Goal: Task Accomplishment & Management: Use online tool/utility

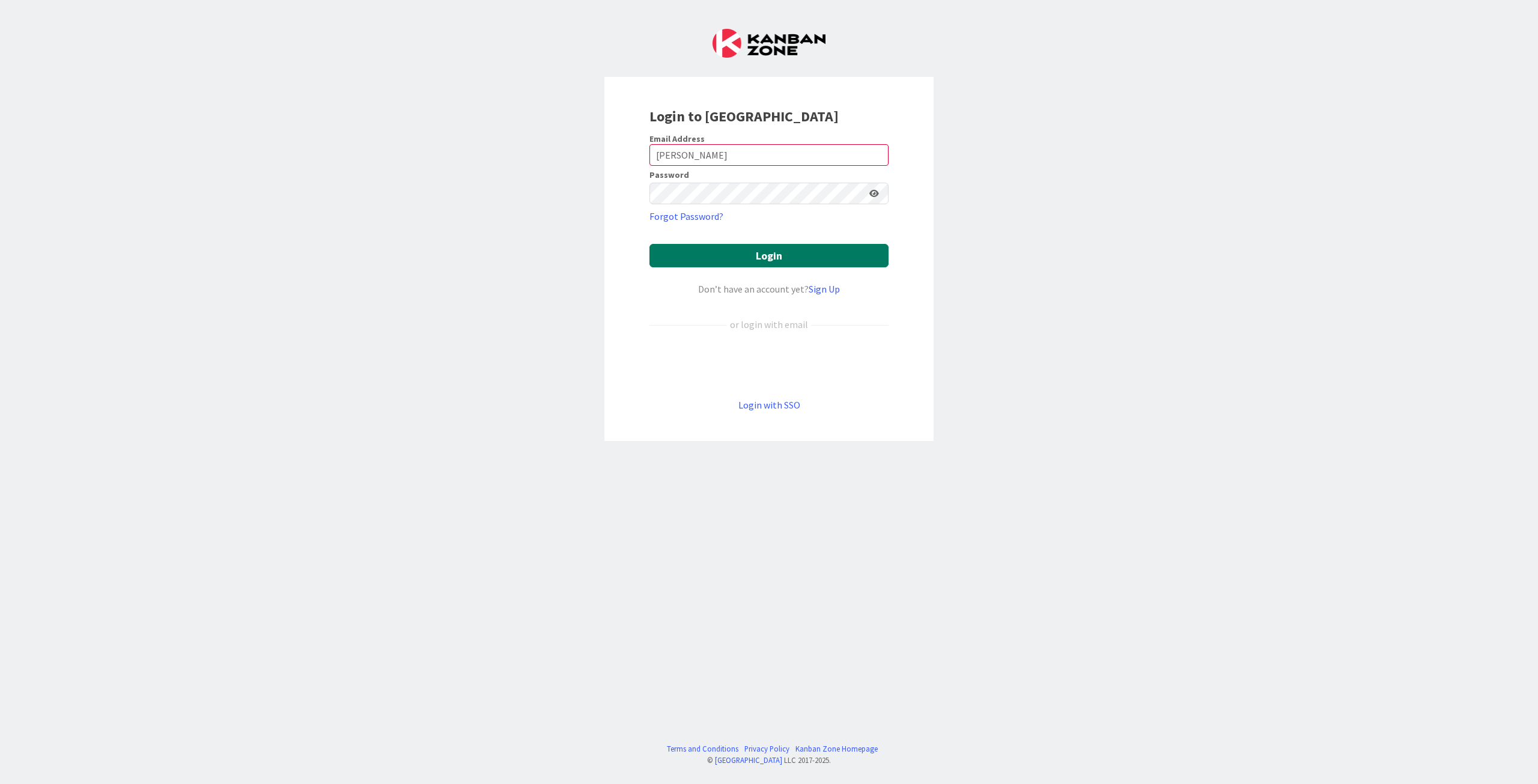
click at [797, 252] on button "Login" at bounding box center [769, 255] width 239 height 23
click at [689, 150] on input "[PERSON_NAME]" at bounding box center [769, 155] width 239 height 22
drag, startPoint x: 683, startPoint y: 158, endPoint x: 637, endPoint y: 163, distance: 46.3
click at [637, 163] on div "Login to [GEOGRAPHIC_DATA] Email Address Singh Password Forgot Password? Login …" at bounding box center [769, 258] width 329 height 364
type input "[PERSON_NAME][EMAIL_ADDRESS][DOMAIN_NAME]"
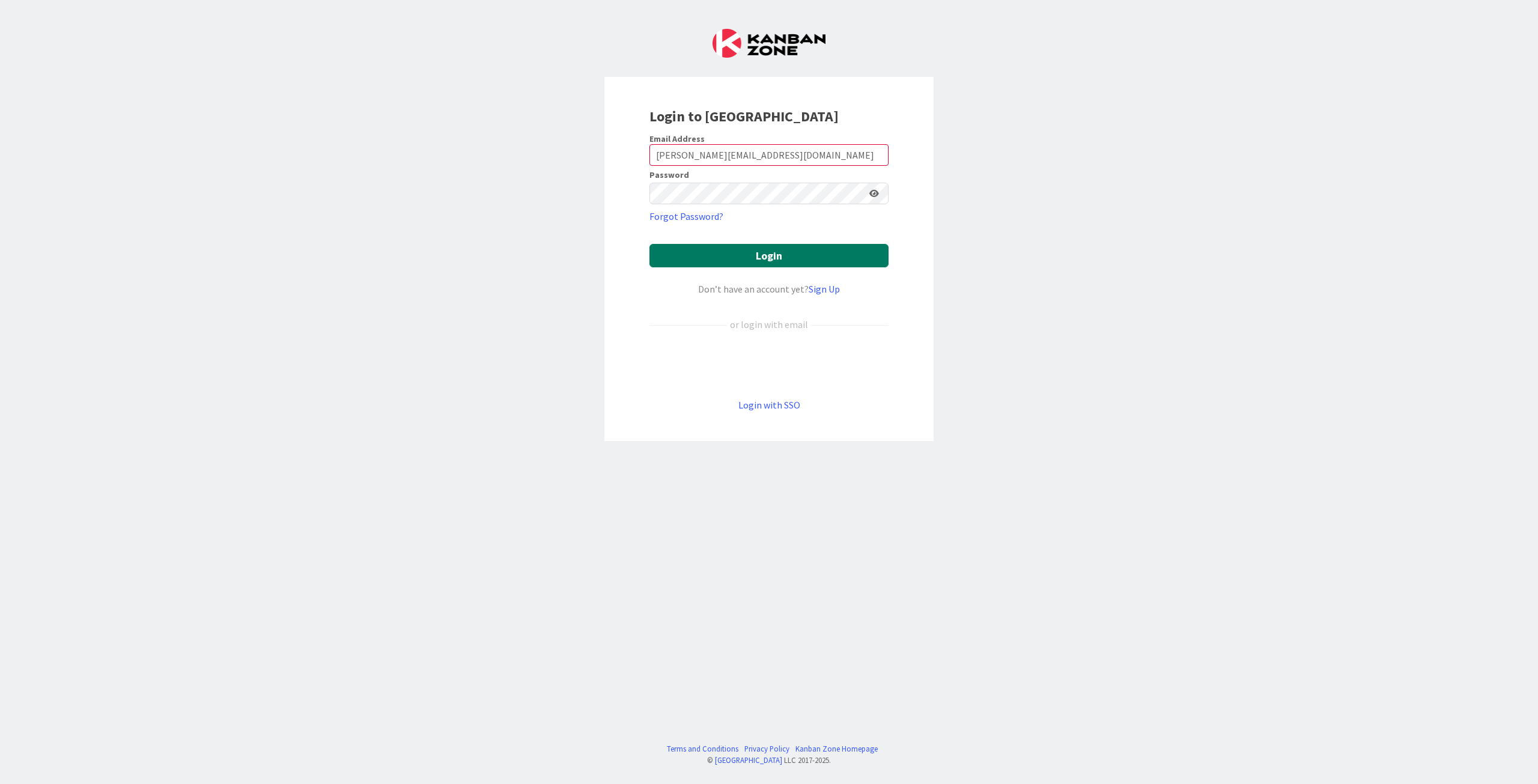
click at [742, 258] on button "Login" at bounding box center [769, 255] width 239 height 23
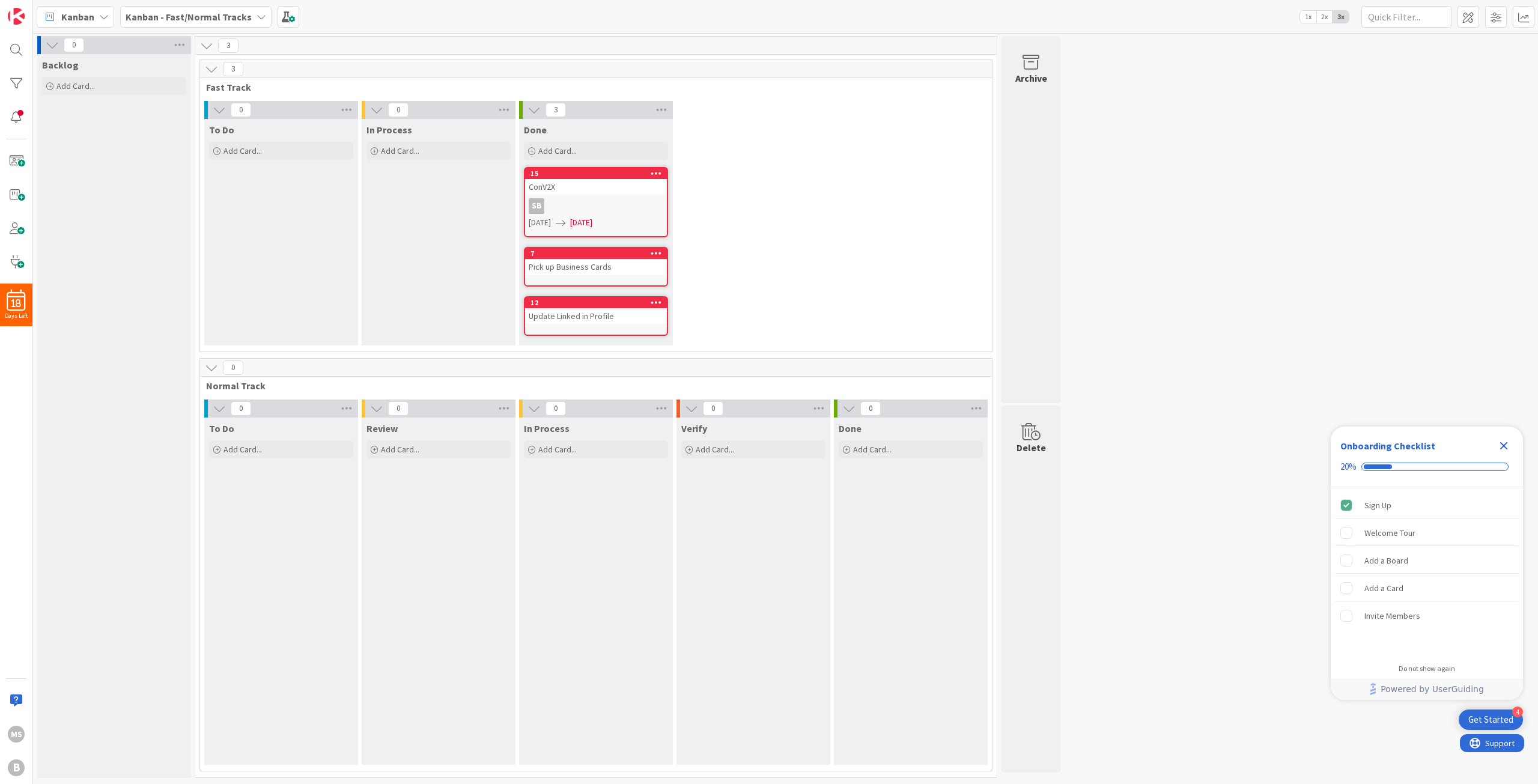
click at [107, 19] on icon at bounding box center [104, 16] width 9 height 9
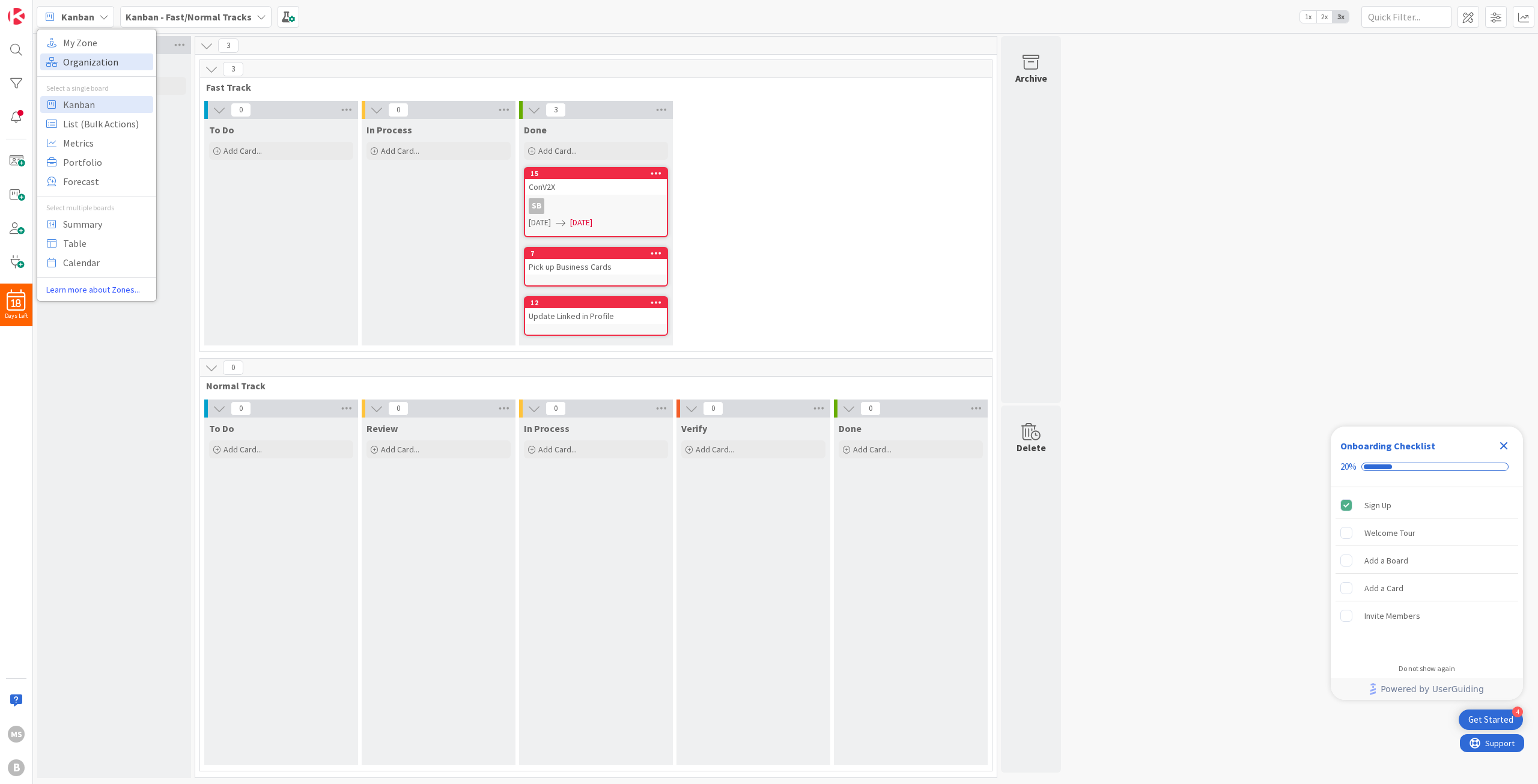
click at [87, 54] on span "Organization" at bounding box center [106, 61] width 87 height 18
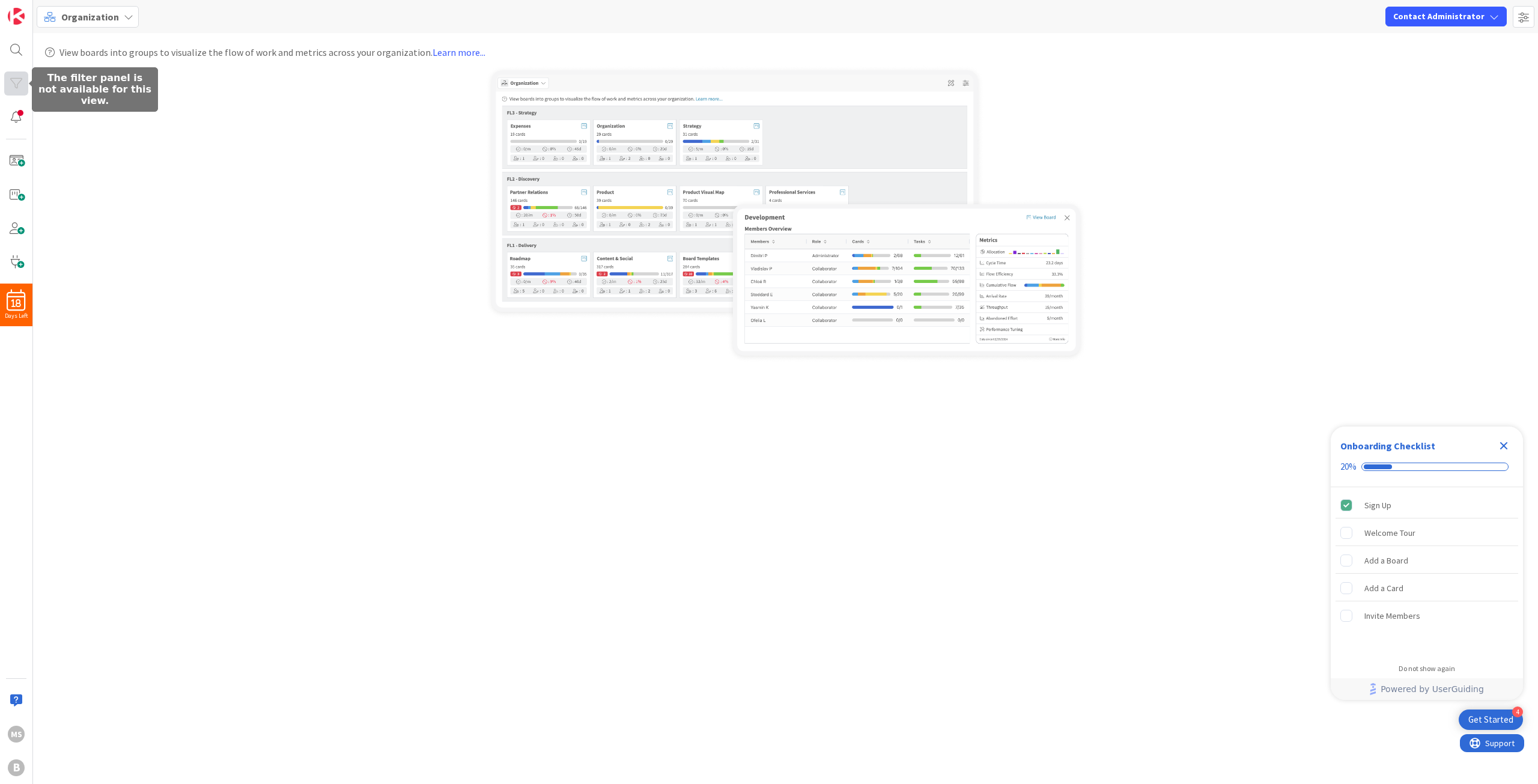
click at [26, 80] on div at bounding box center [16, 83] width 24 height 24
click at [24, 119] on div at bounding box center [16, 117] width 24 height 24
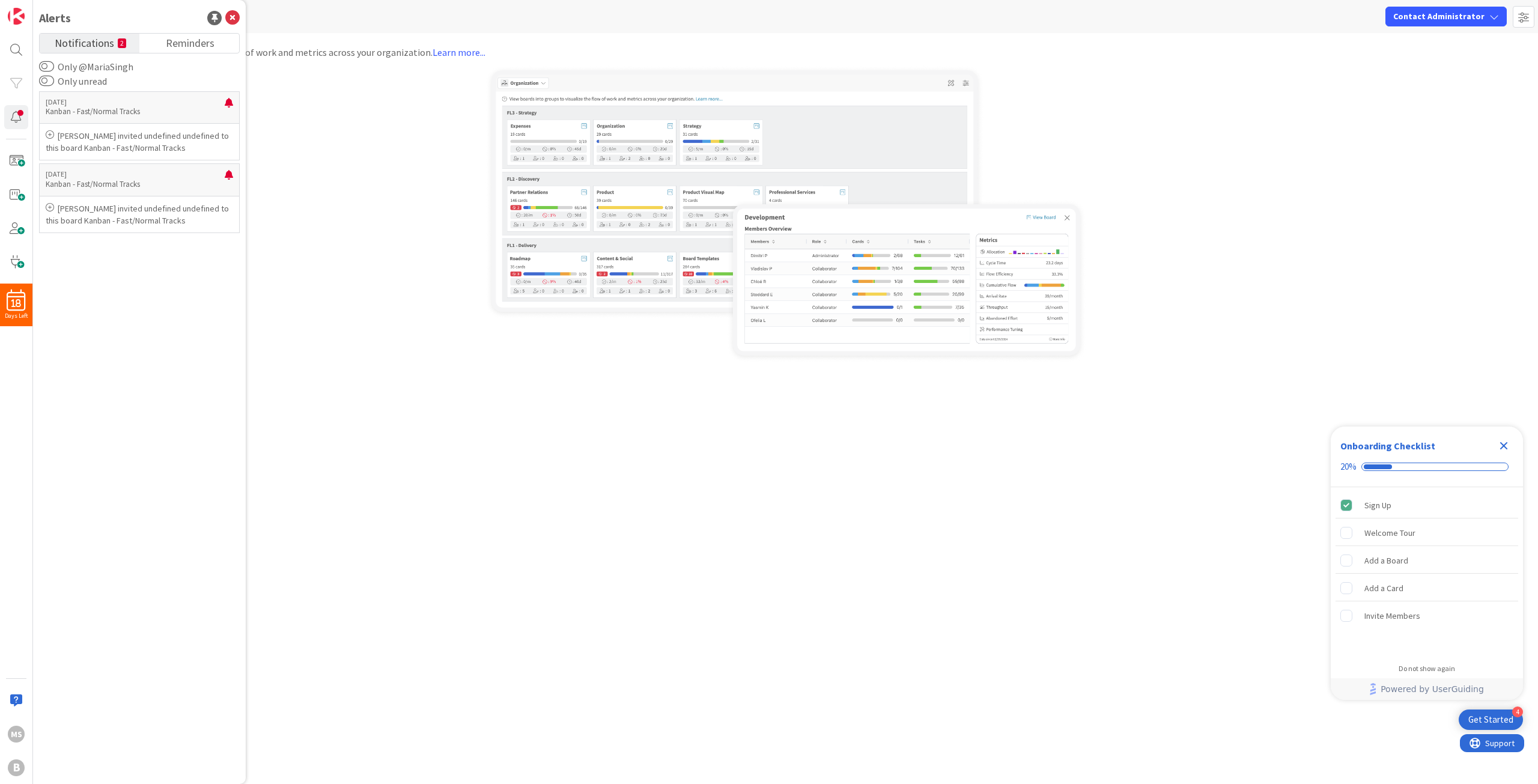
click at [73, 64] on label "Only @MariaSingh" at bounding box center [86, 67] width 95 height 15
click at [54, 64] on button "Only @MariaSingh" at bounding box center [46, 66] width 15 height 12
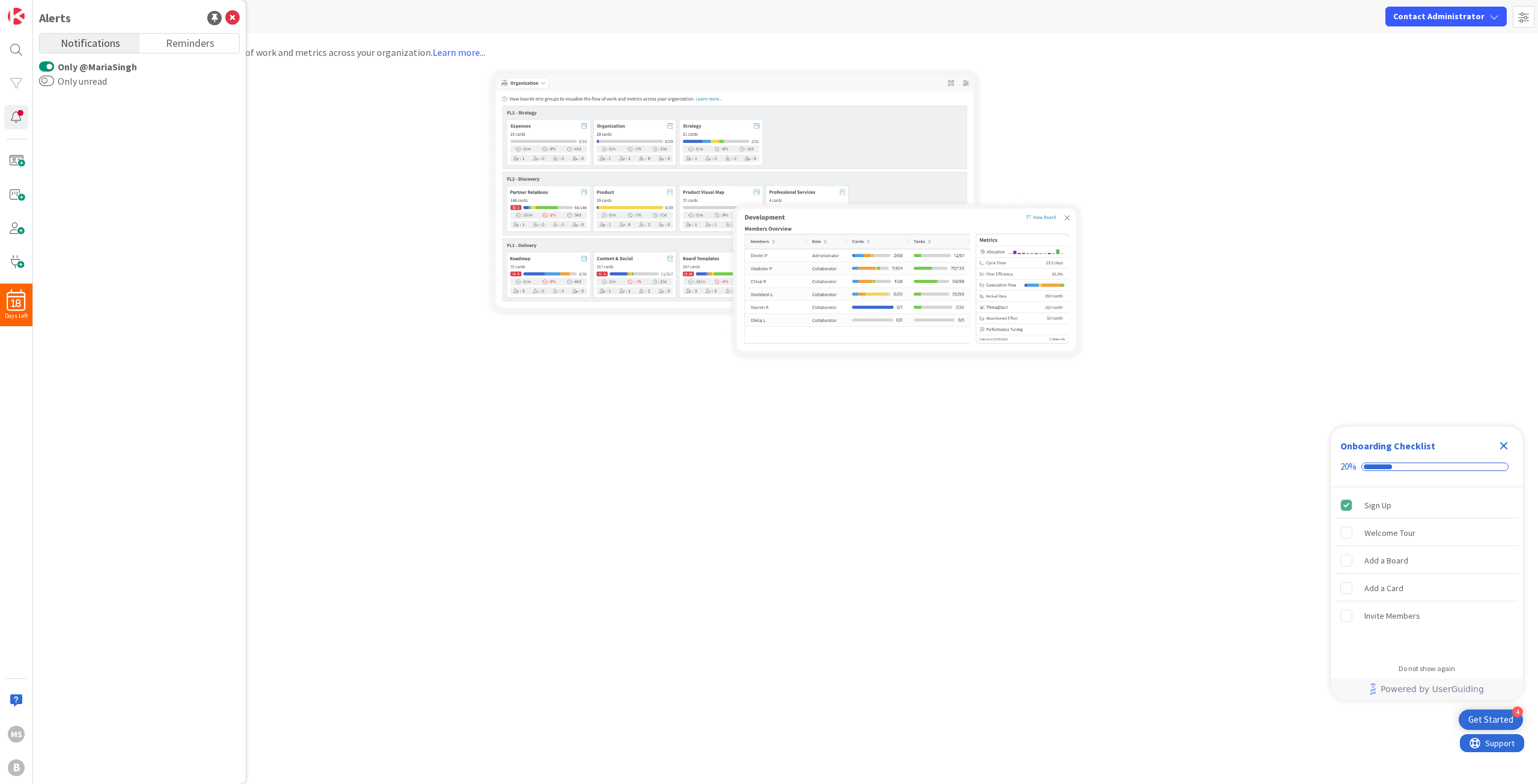
click at [73, 65] on label "Only @MariaSingh" at bounding box center [88, 67] width 98 height 15
click at [54, 65] on button "Only @MariaSingh" at bounding box center [46, 66] width 15 height 12
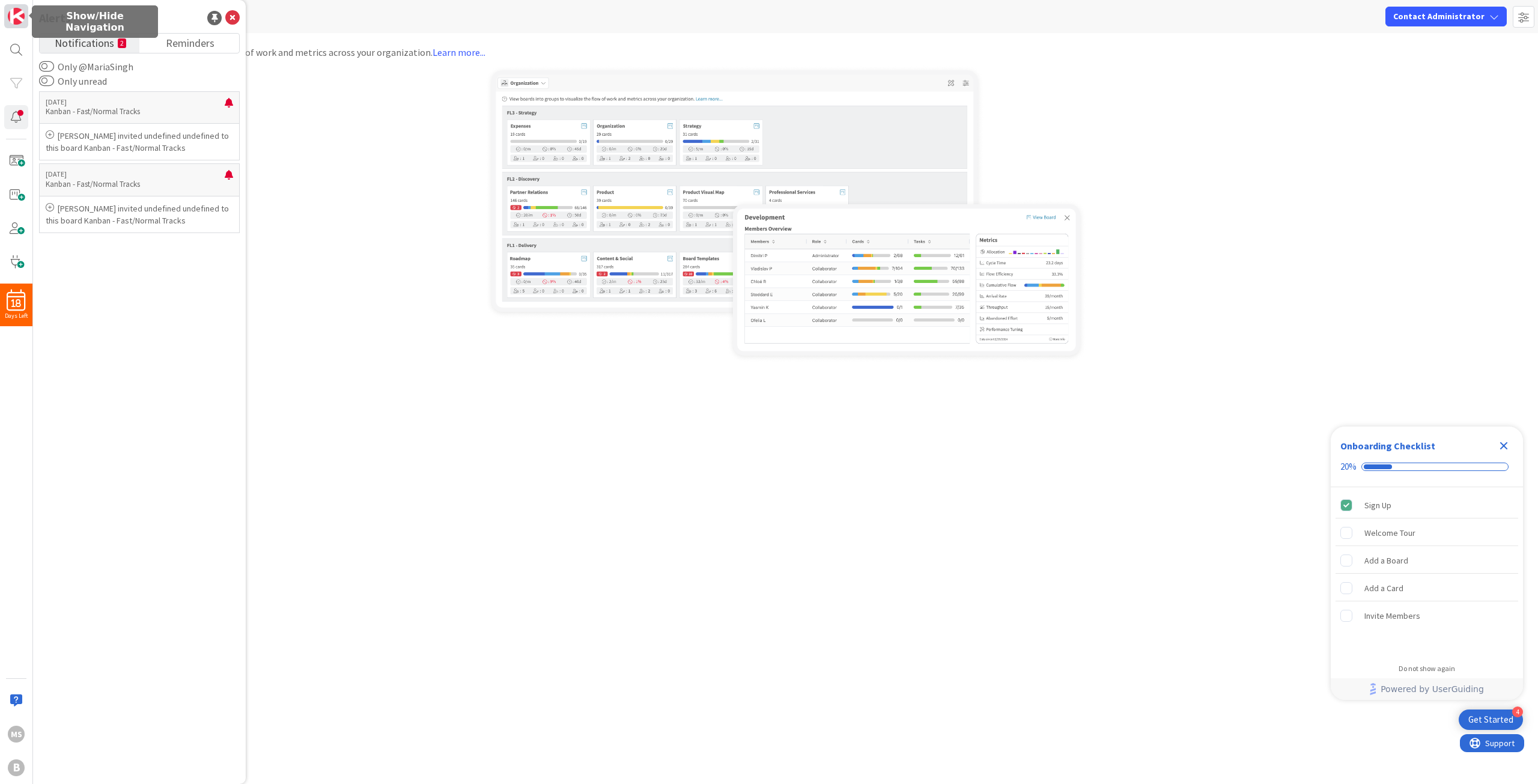
click at [19, 12] on img at bounding box center [16, 16] width 17 height 17
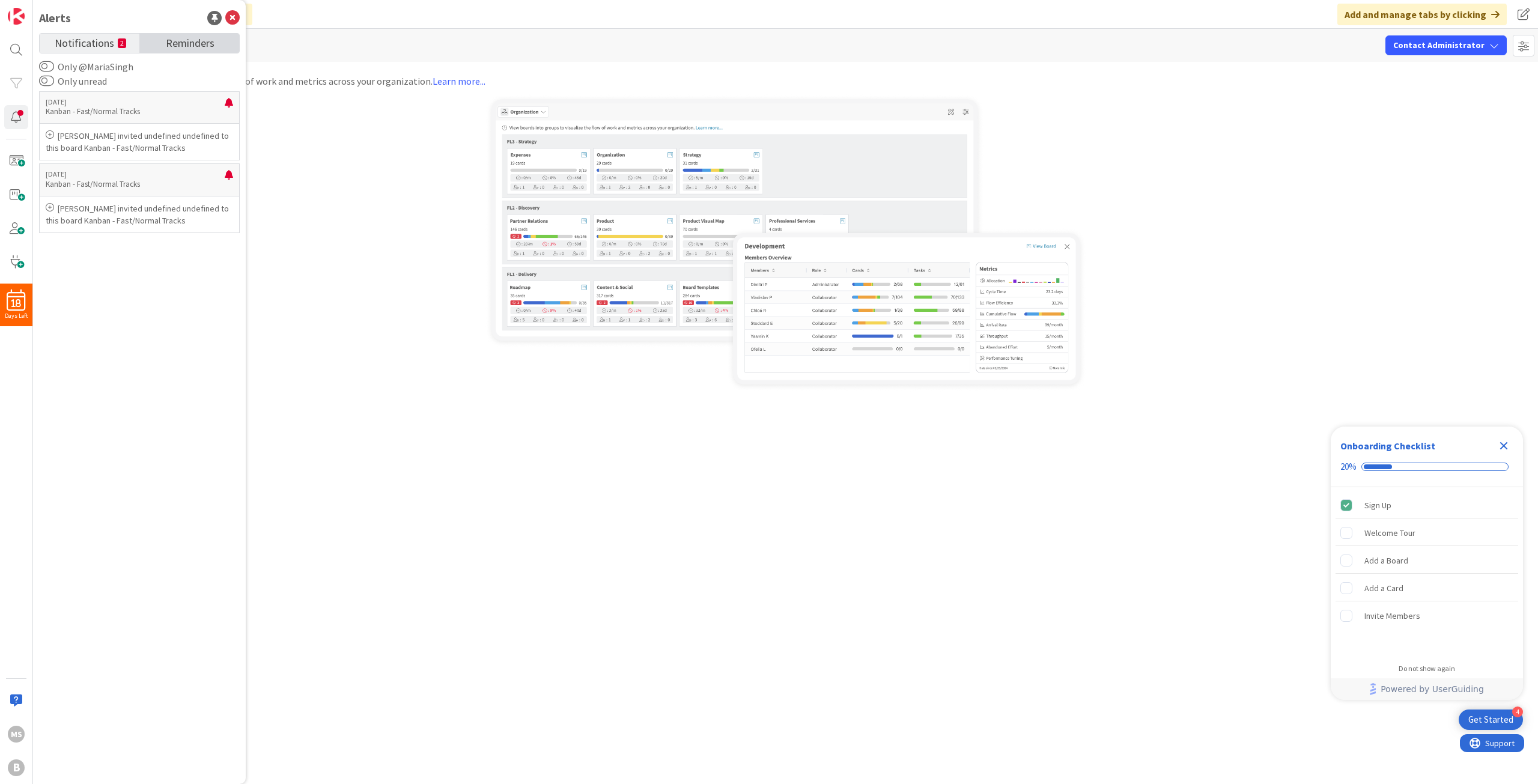
click at [178, 38] on span "Reminders" at bounding box center [190, 42] width 49 height 17
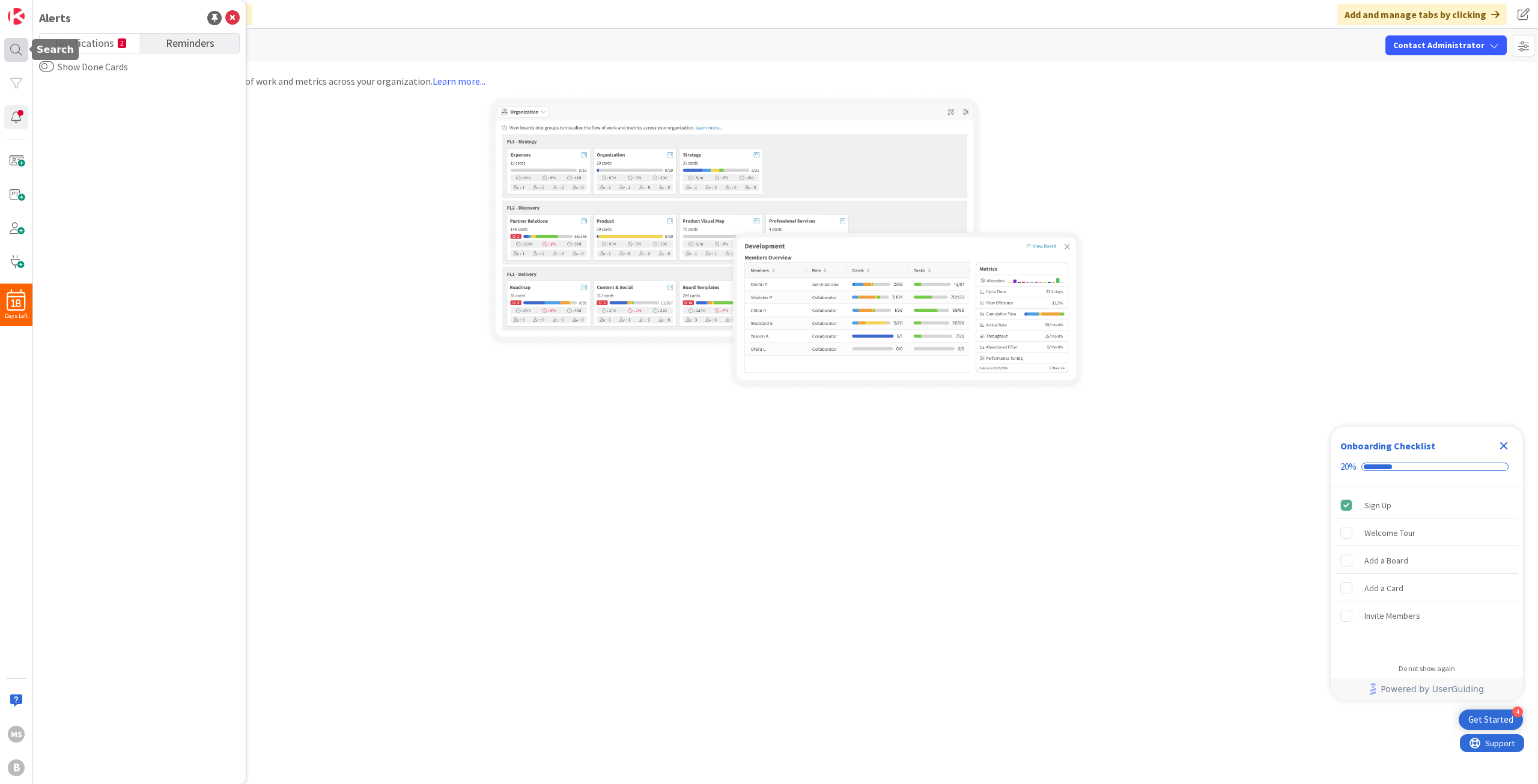
click at [22, 53] on div at bounding box center [16, 50] width 24 height 24
paste input "Lean-Education Agile Foundry"
type input "Lean-Education Agile Foundry"
click at [226, 38] on button "Search" at bounding box center [216, 44] width 46 height 22
click at [230, 16] on icon at bounding box center [232, 18] width 15 height 15
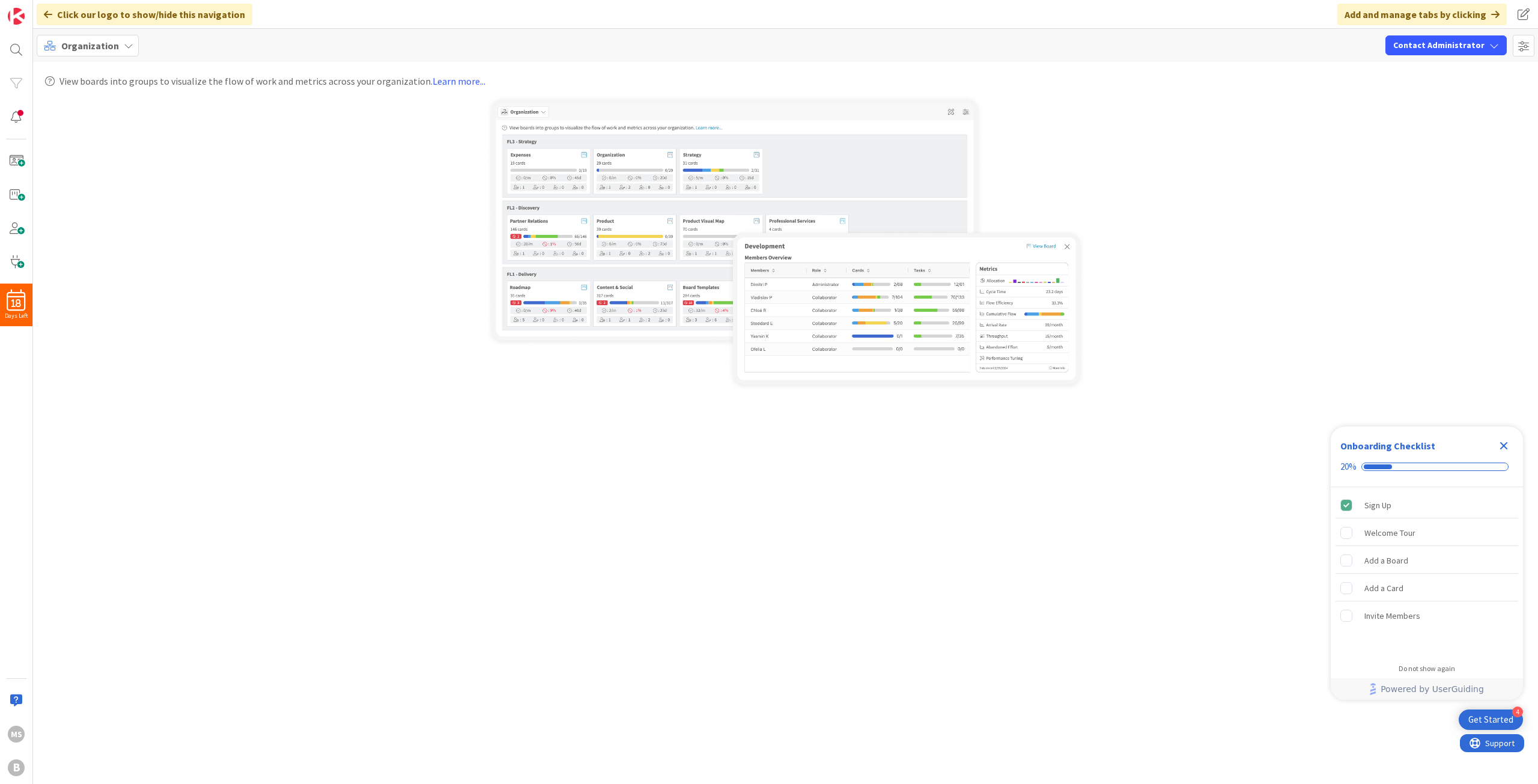
click at [114, 39] on span "Organization" at bounding box center [90, 46] width 57 height 15
click at [98, 68] on span "My Zone" at bounding box center [106, 71] width 87 height 18
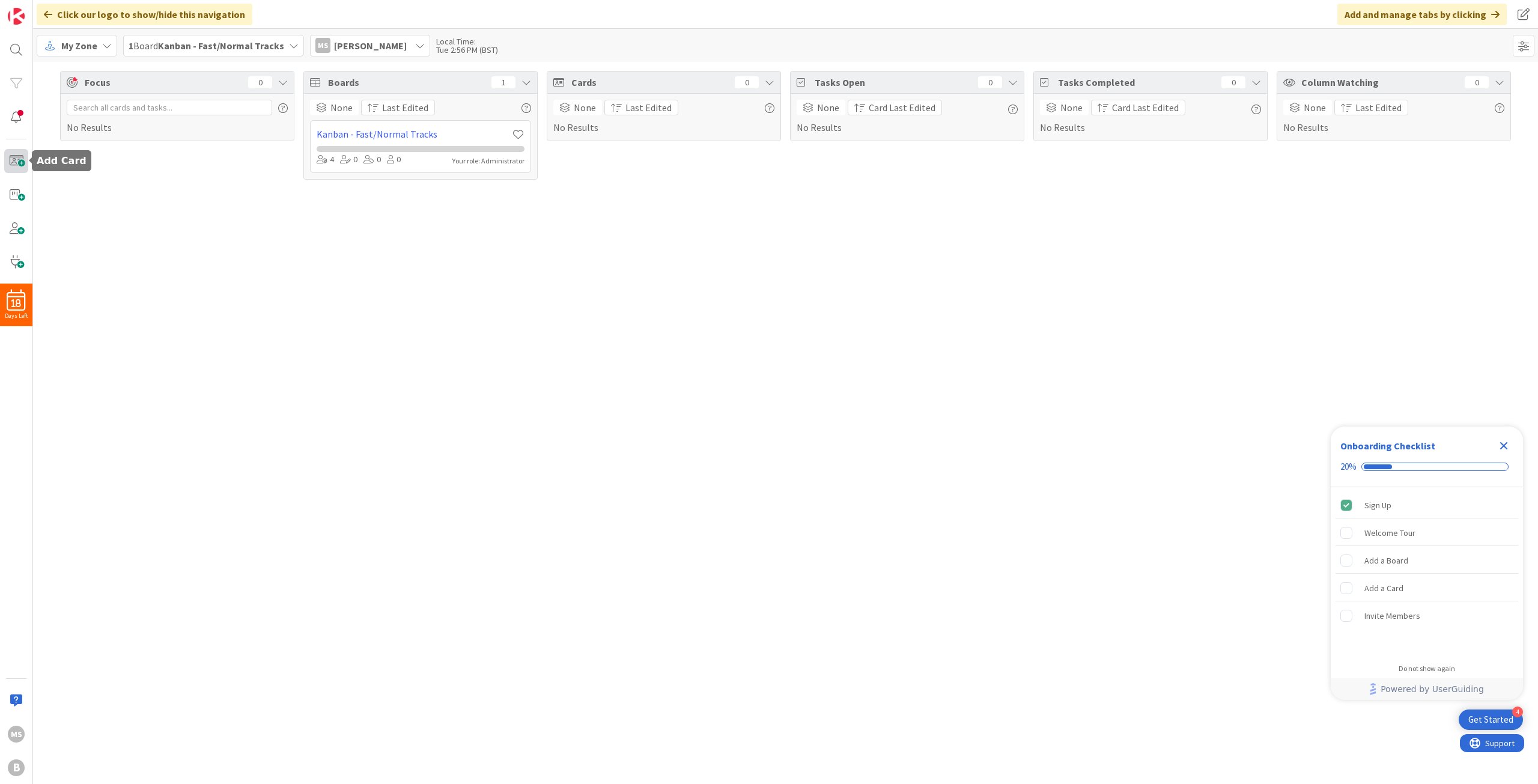
click at [24, 171] on span at bounding box center [16, 161] width 24 height 24
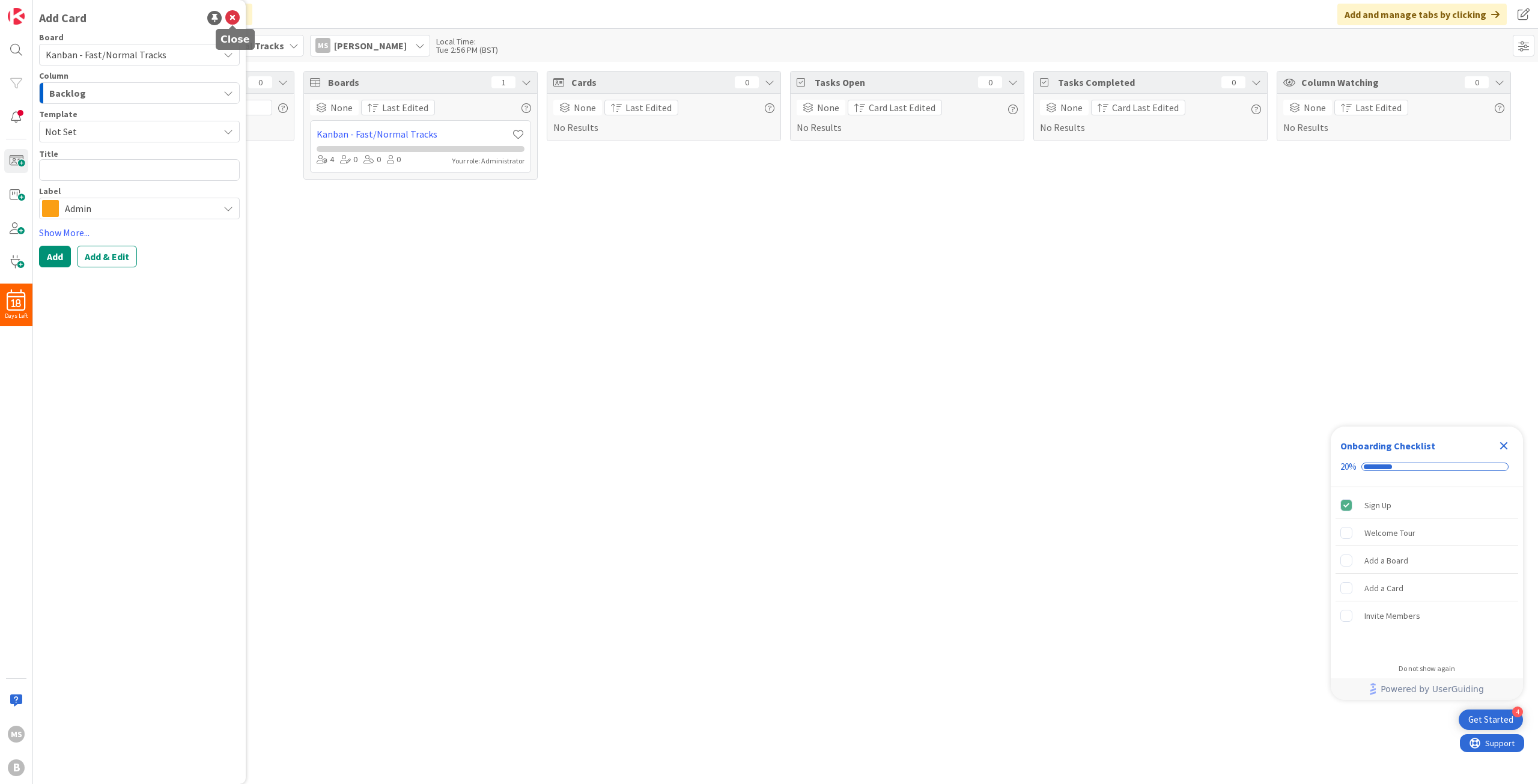
click at [230, 18] on icon at bounding box center [232, 18] width 15 height 15
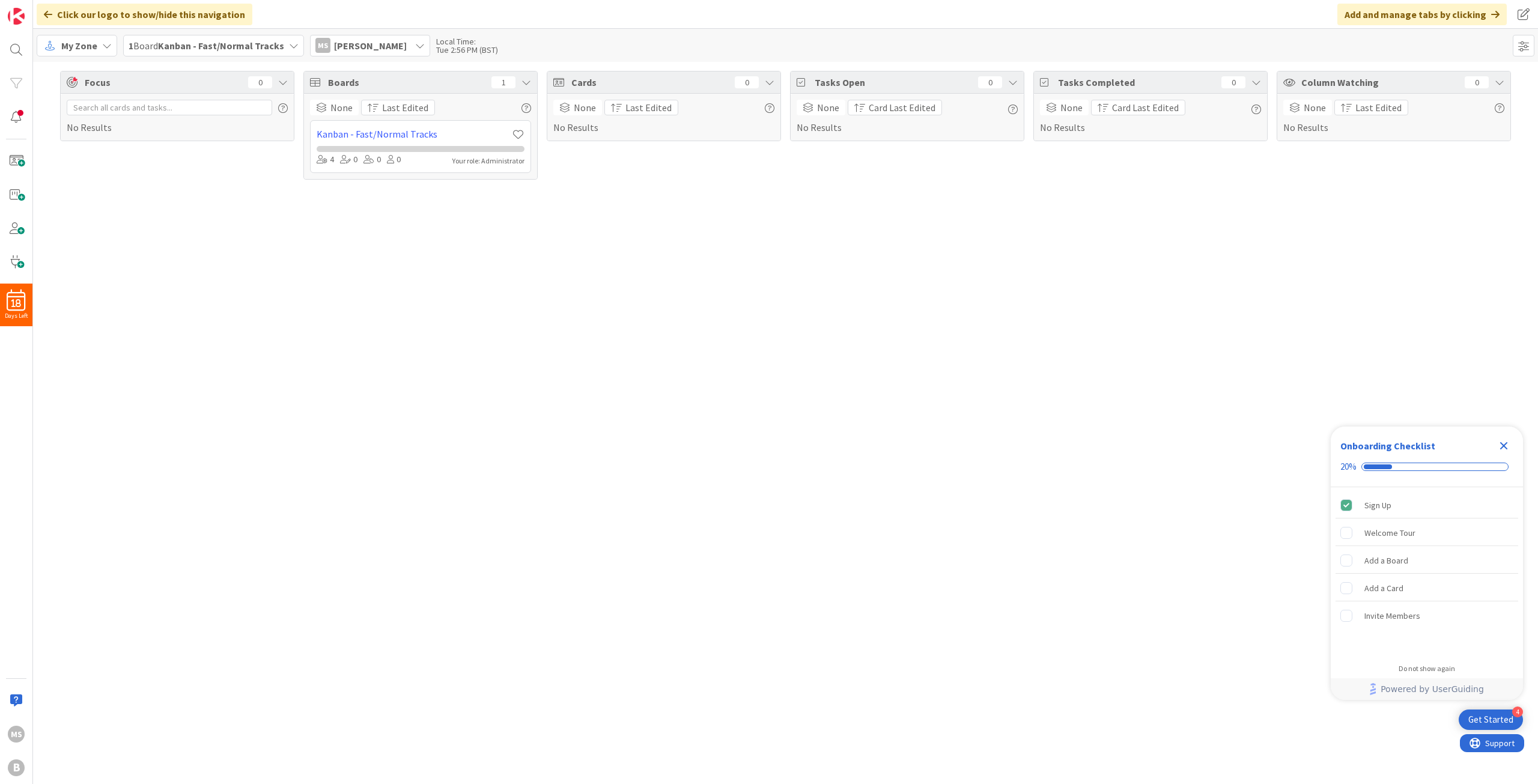
click at [105, 43] on icon at bounding box center [107, 46] width 9 height 9
click at [153, 428] on div "Focus 0 No Results Boards 1 None Last Edited Kanban - Fast/Normal Tracks 4 0 0 …" at bounding box center [786, 423] width 1505 height 722
click at [15, 264] on span at bounding box center [16, 261] width 24 height 24
click at [102, 45] on icon at bounding box center [107, 46] width 9 height 9
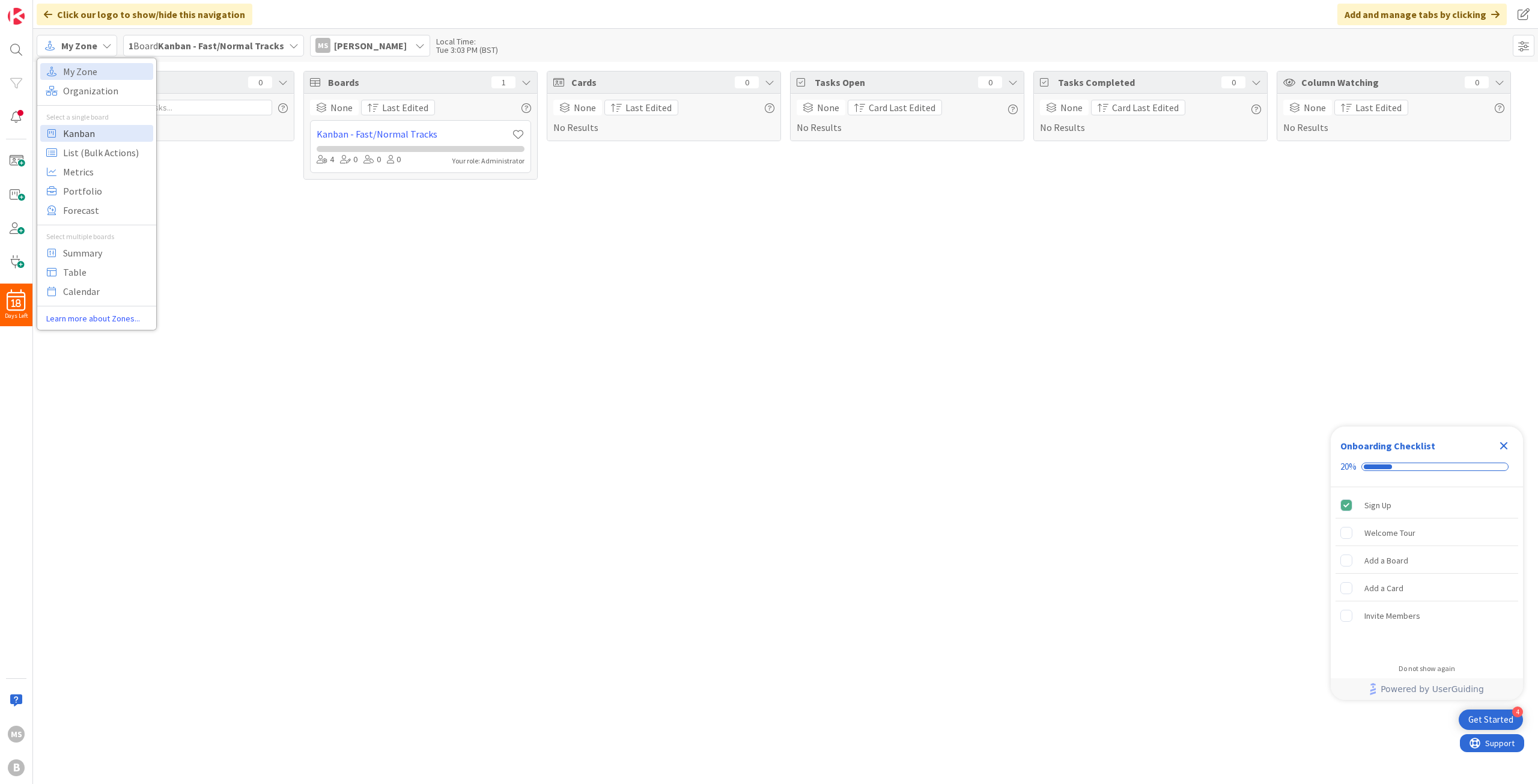
click at [78, 132] on span "Kanban" at bounding box center [106, 133] width 87 height 18
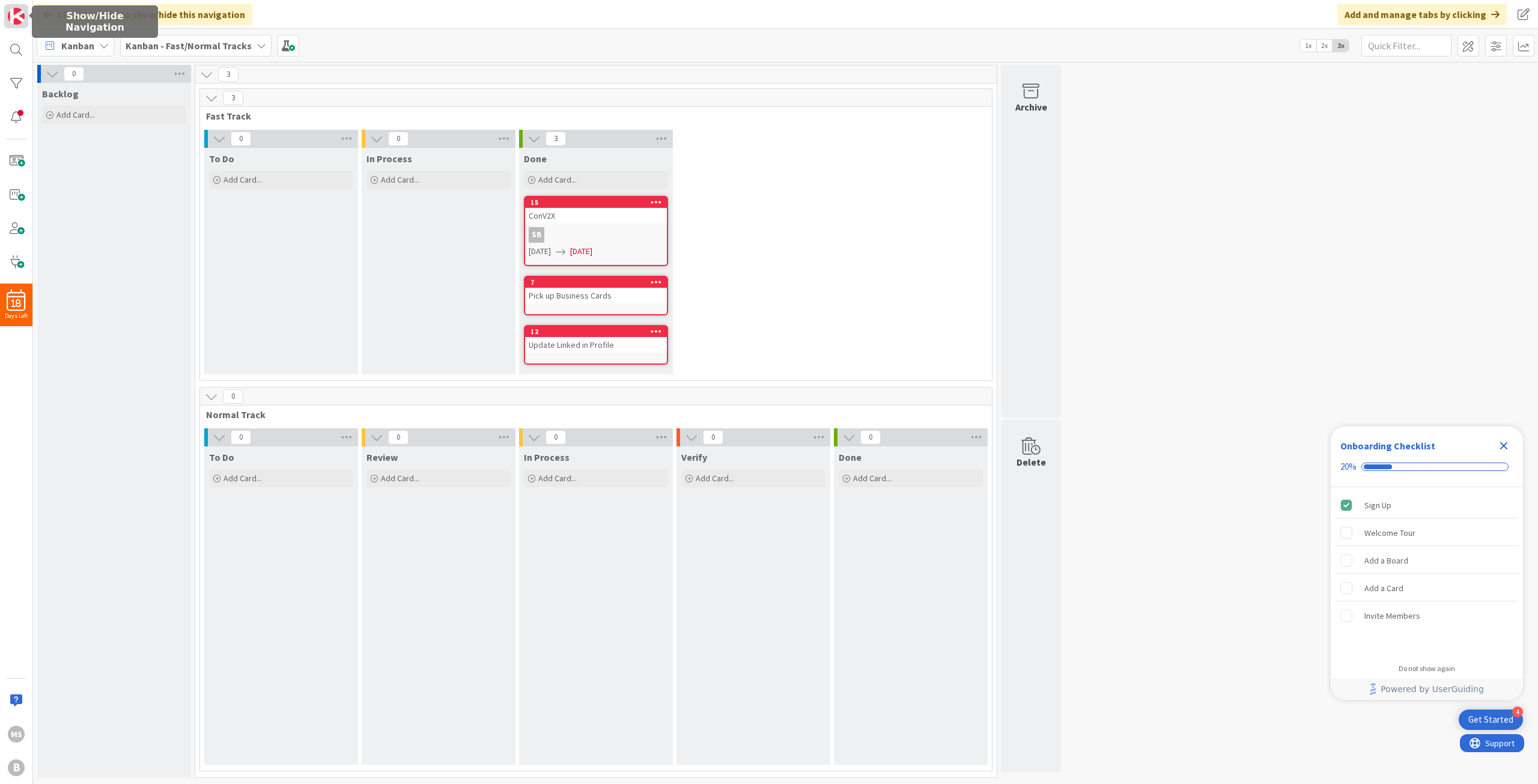
click at [22, 17] on img at bounding box center [16, 16] width 17 height 17
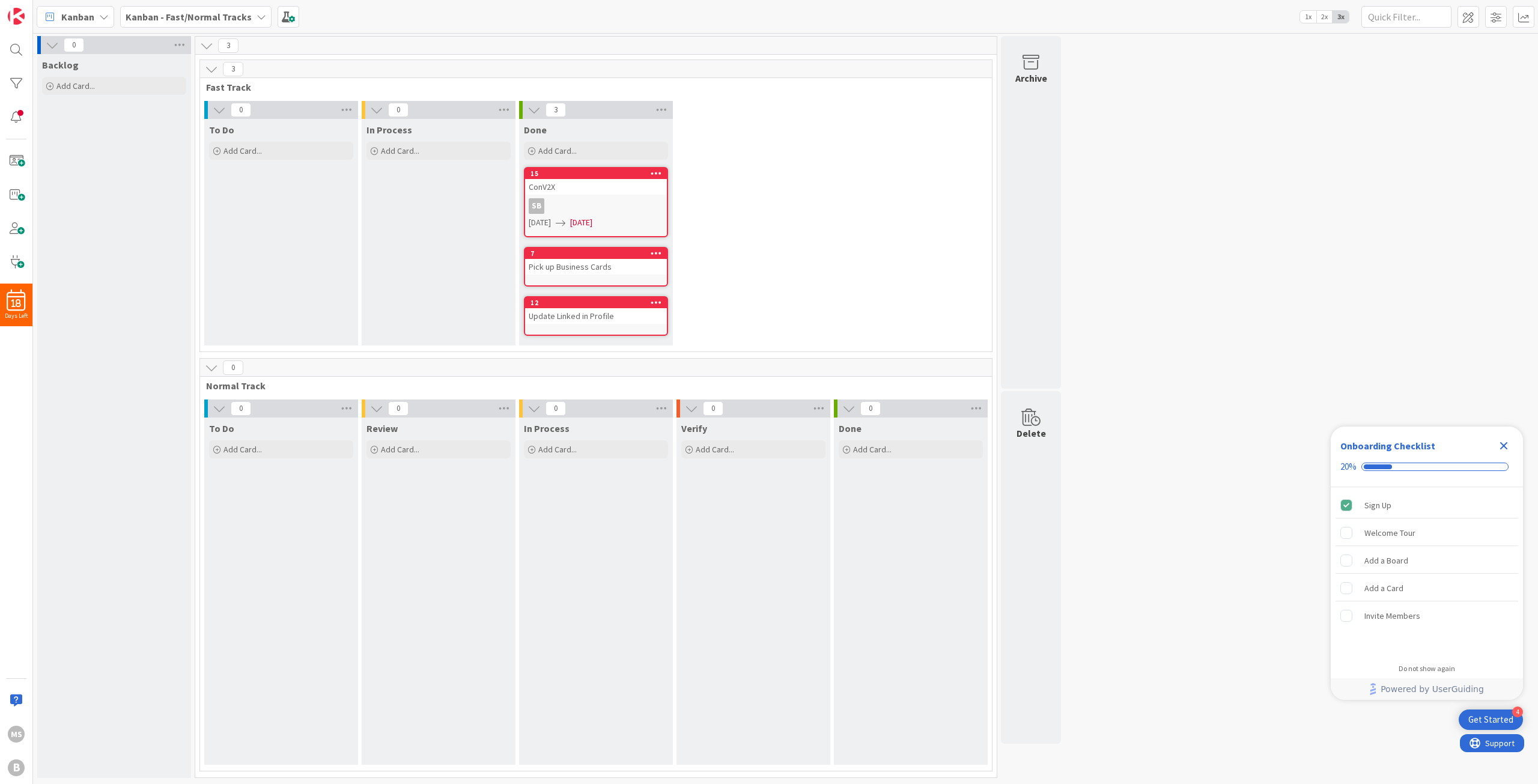
click at [107, 15] on icon at bounding box center [104, 16] width 9 height 9
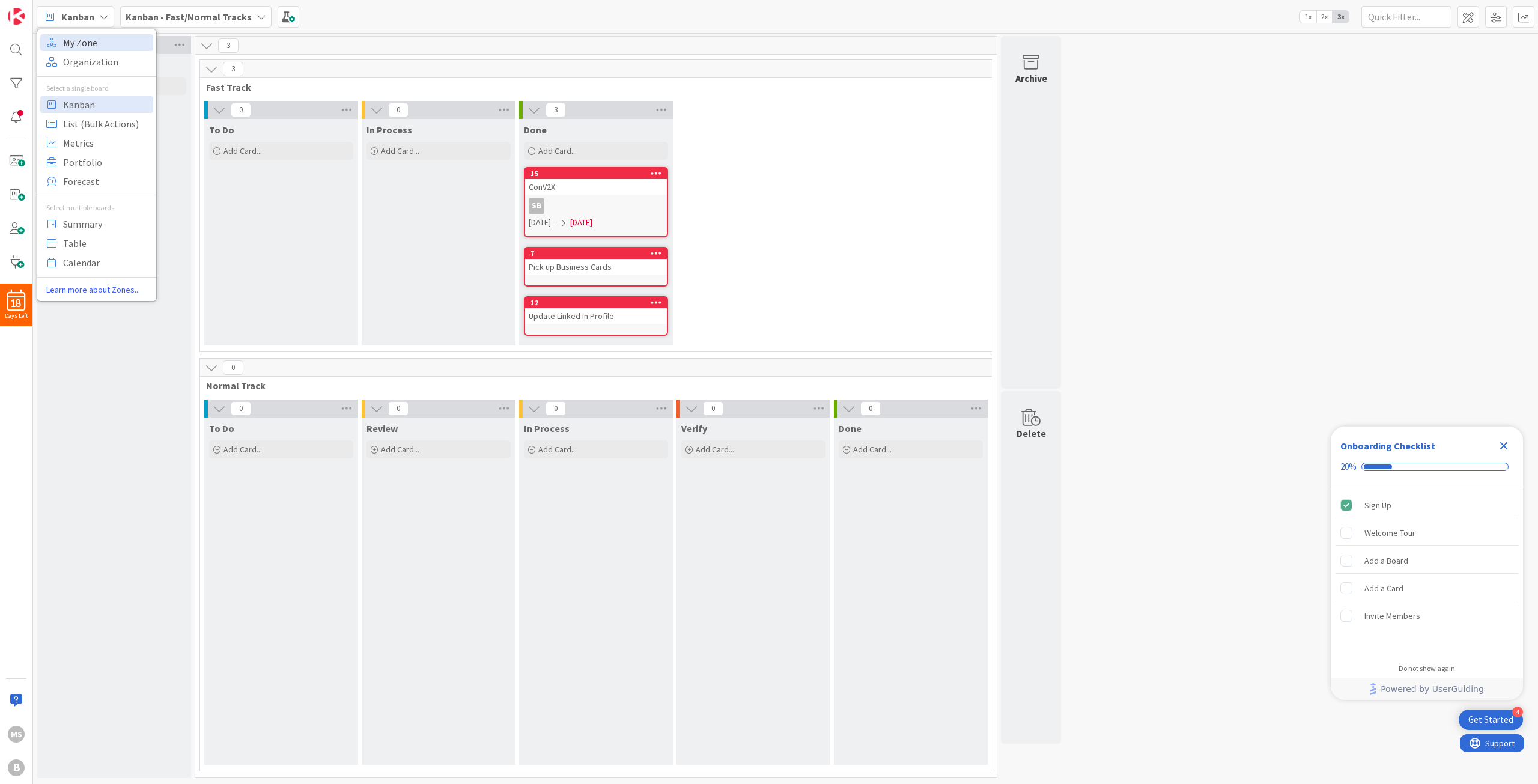
click at [87, 40] on span "My Zone" at bounding box center [106, 42] width 87 height 18
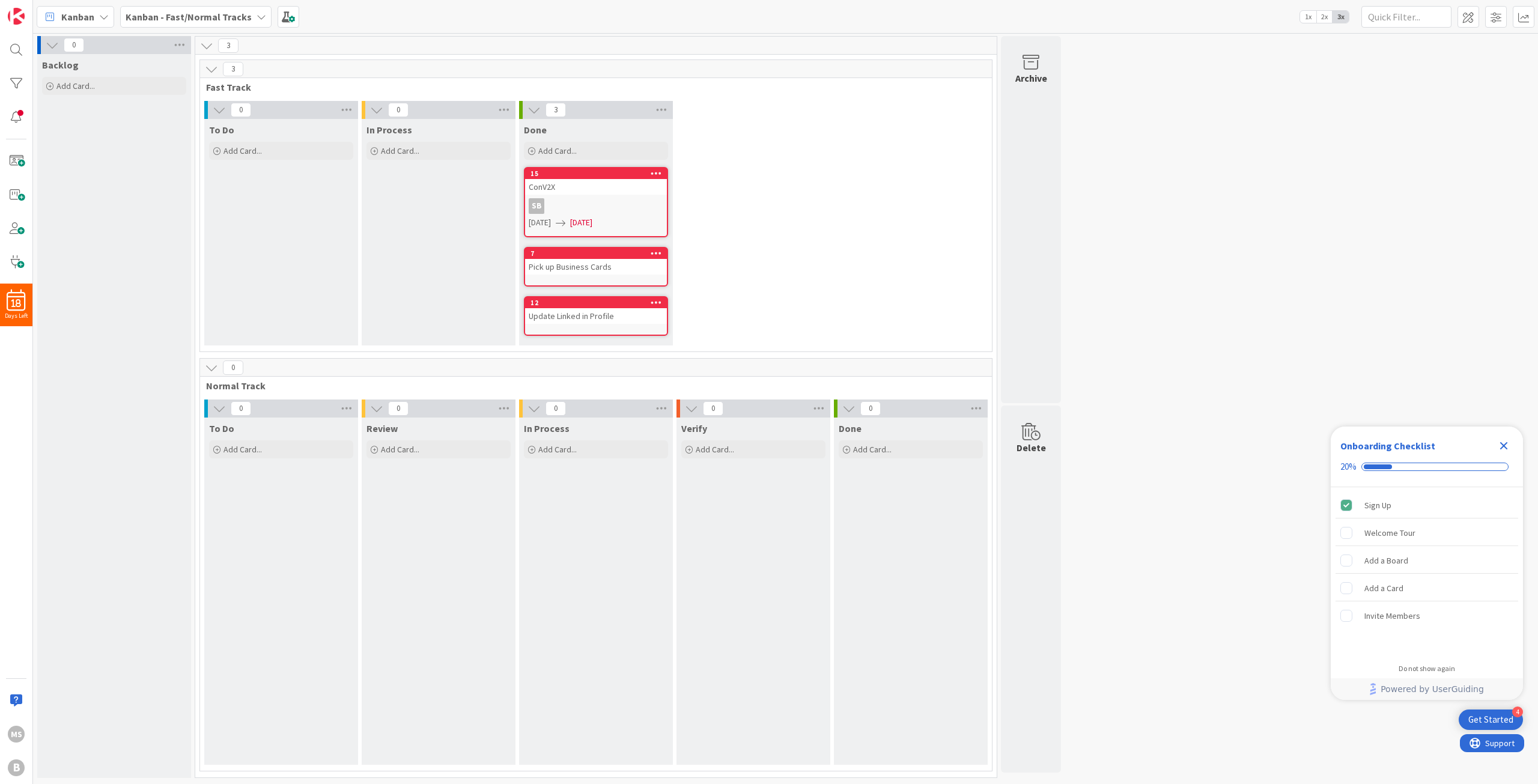
click at [99, 14] on icon at bounding box center [104, 16] width 9 height 9
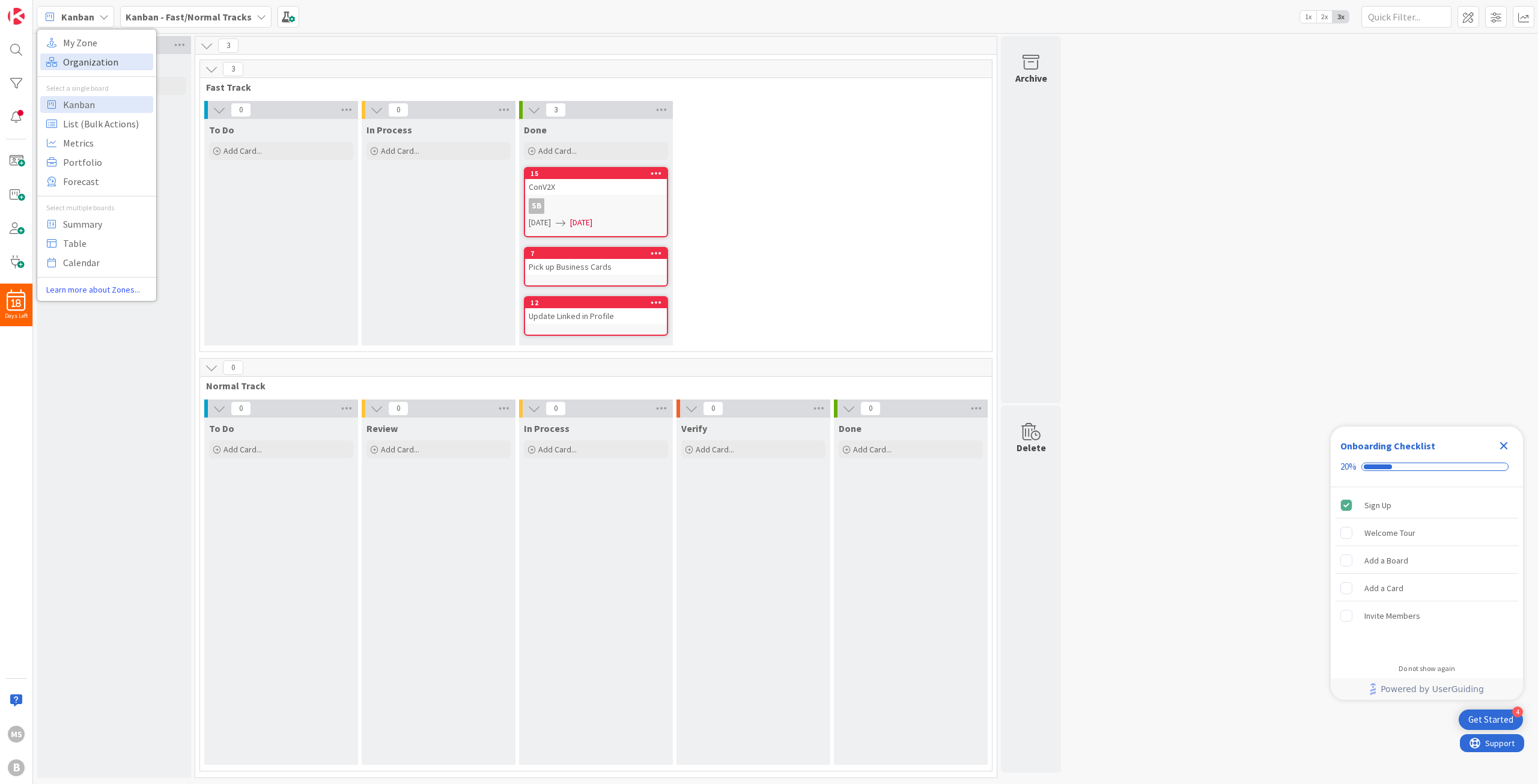
click at [92, 60] on span "Organization" at bounding box center [106, 61] width 87 height 18
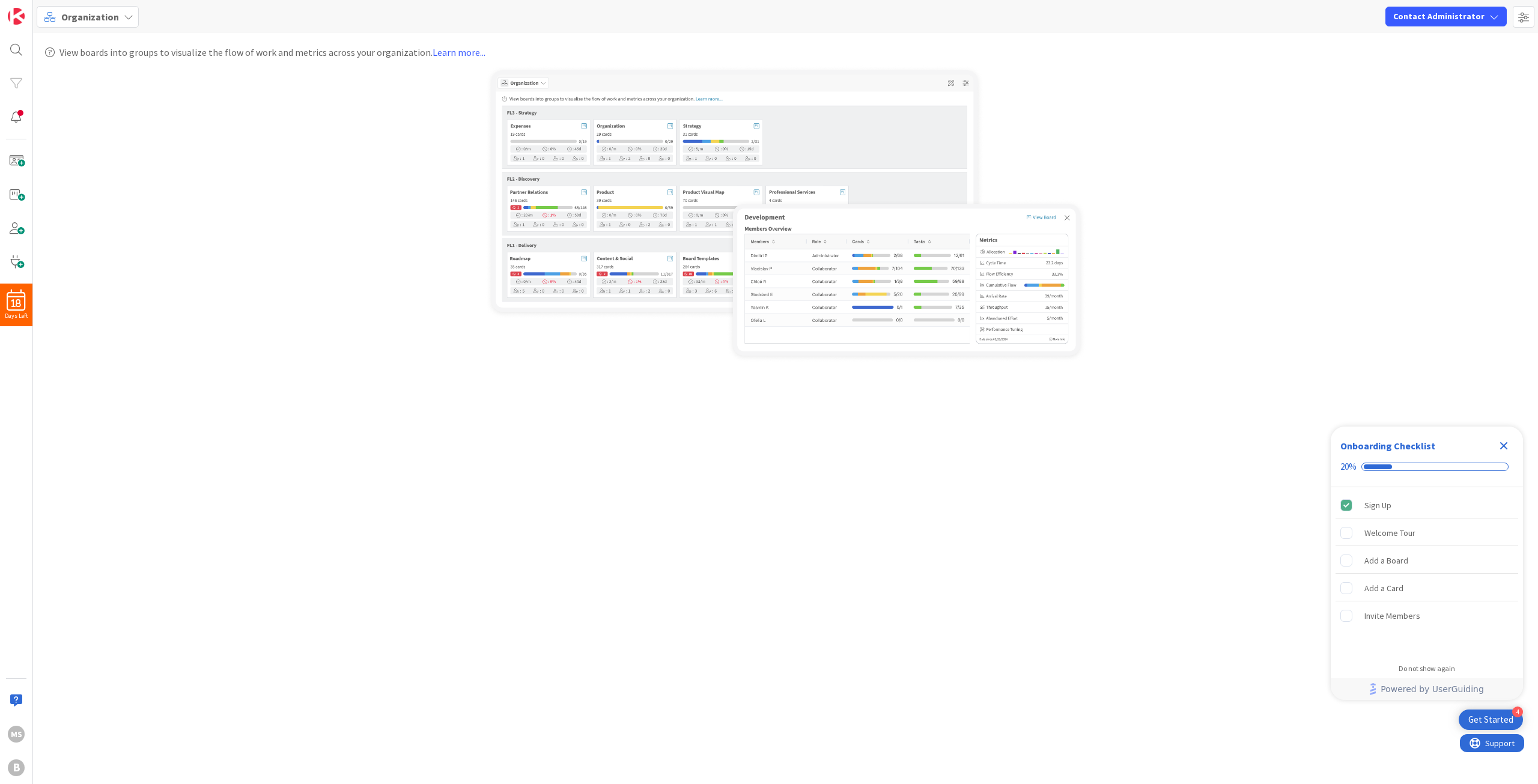
click at [124, 16] on icon at bounding box center [129, 16] width 9 height 9
click at [99, 120] on span "List (Bulk Actions)" at bounding box center [106, 123] width 87 height 18
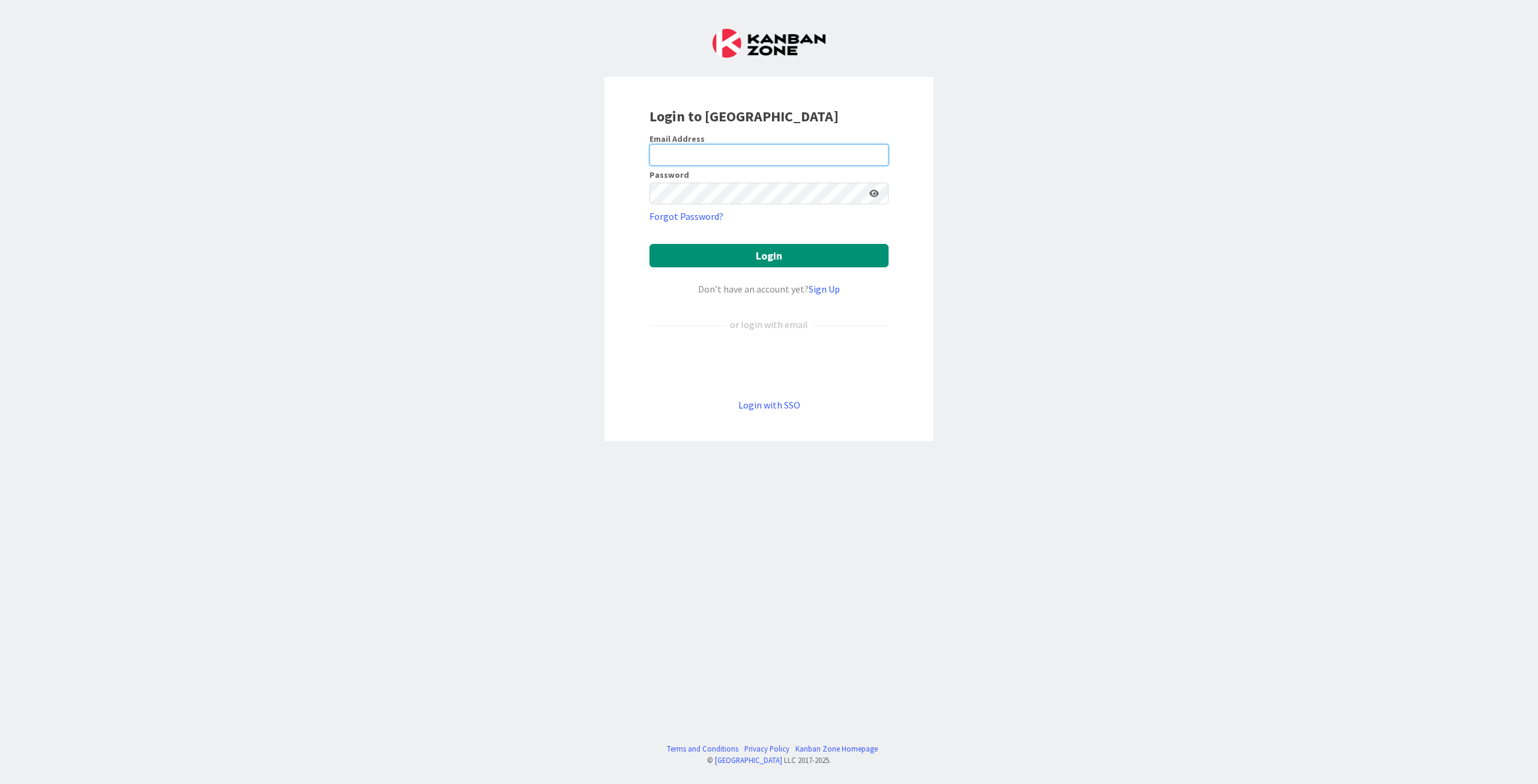
click at [680, 153] on input "email" at bounding box center [769, 155] width 239 height 22
type input "maria@brilliancydeeptech.com"
click at [776, 247] on button "Login" at bounding box center [769, 255] width 239 height 23
click at [701, 154] on input "email" at bounding box center [769, 155] width 239 height 22
type input "[PERSON_NAME]"
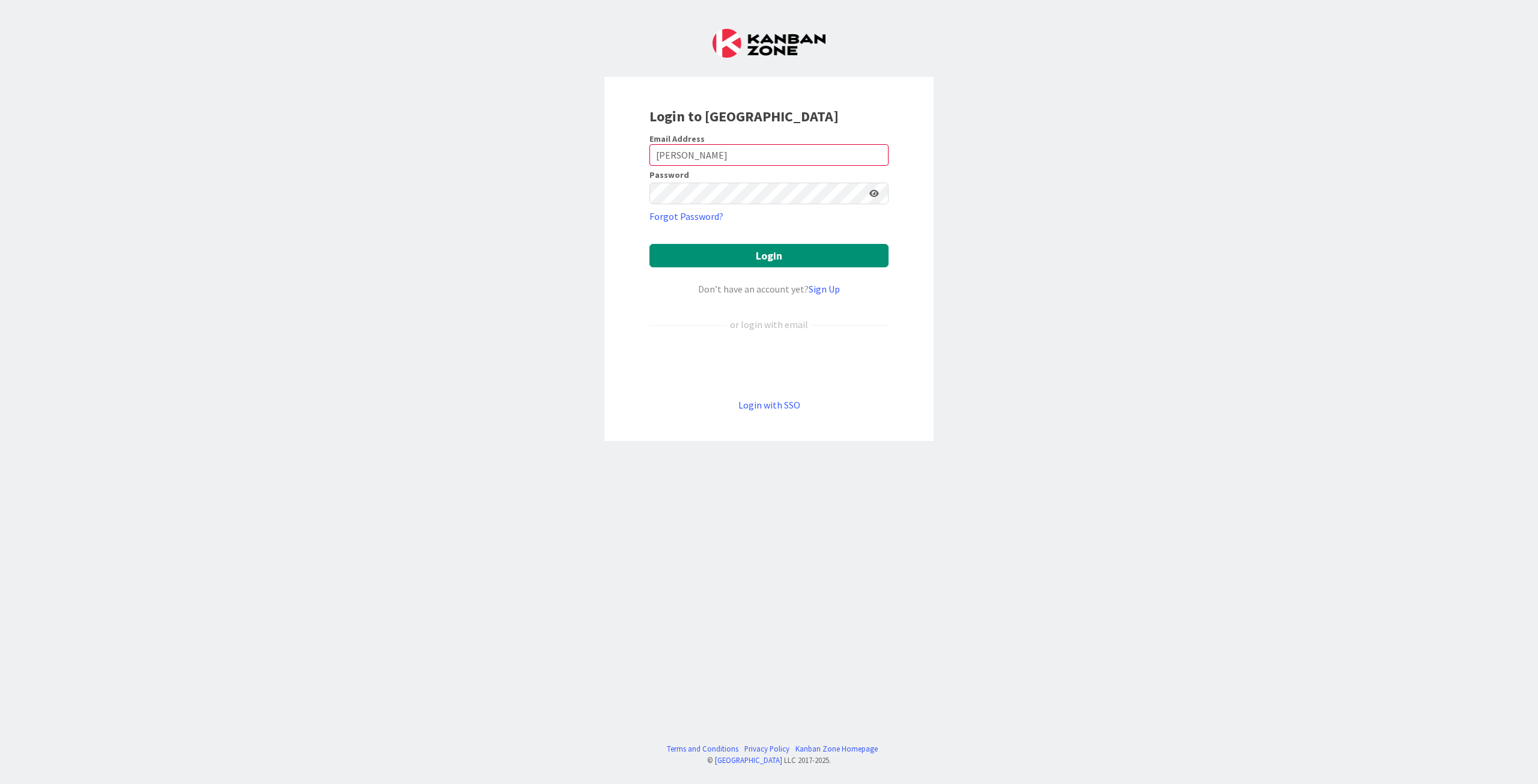
click at [875, 194] on icon at bounding box center [874, 193] width 9 height 9
click at [759, 153] on input "email" at bounding box center [769, 155] width 239 height 22
type input "[PERSON_NAME][EMAIL_ADDRESS][DOMAIN_NAME]"
click at [873, 195] on icon at bounding box center [874, 193] width 9 height 9
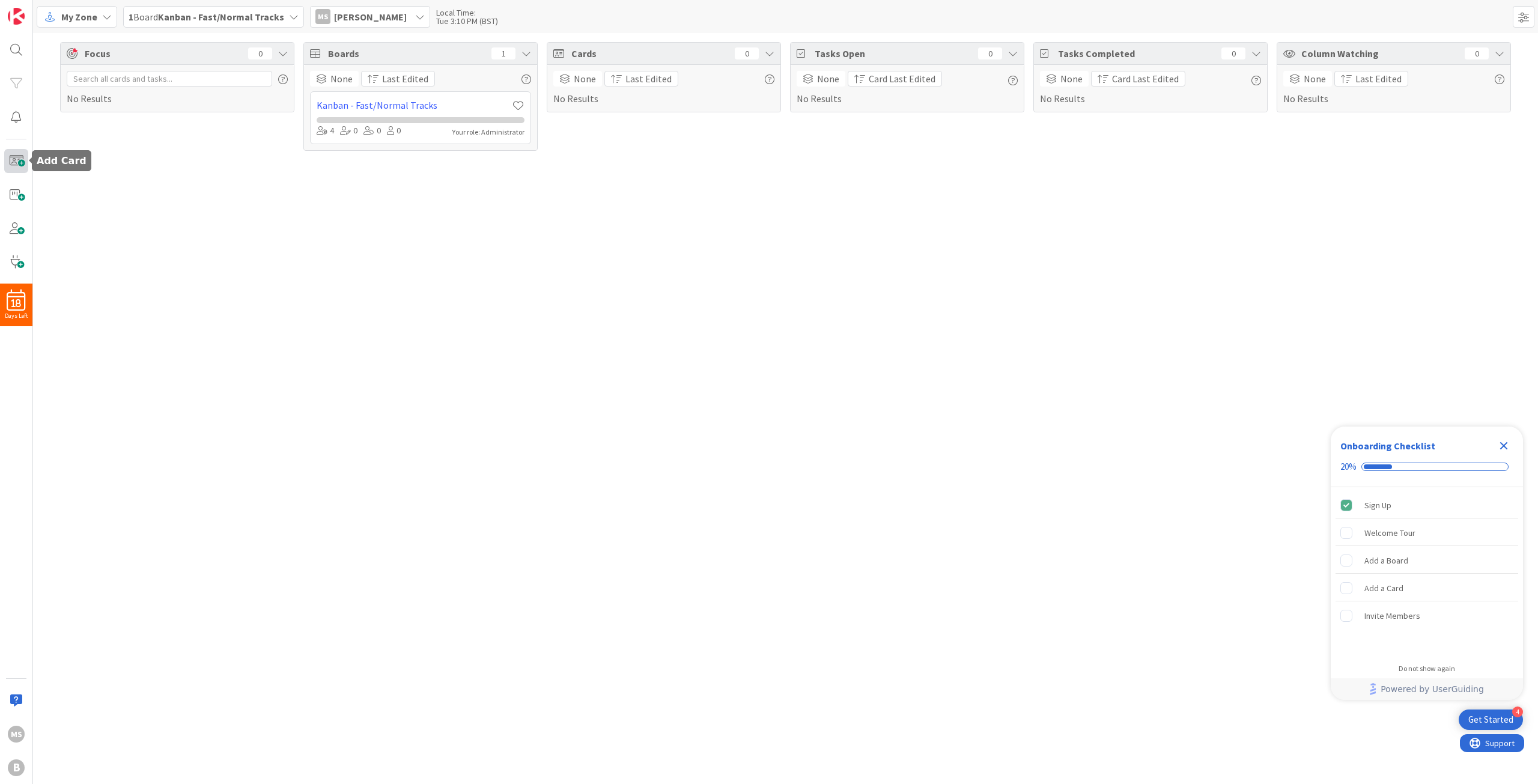
click at [19, 163] on span at bounding box center [16, 161] width 24 height 24
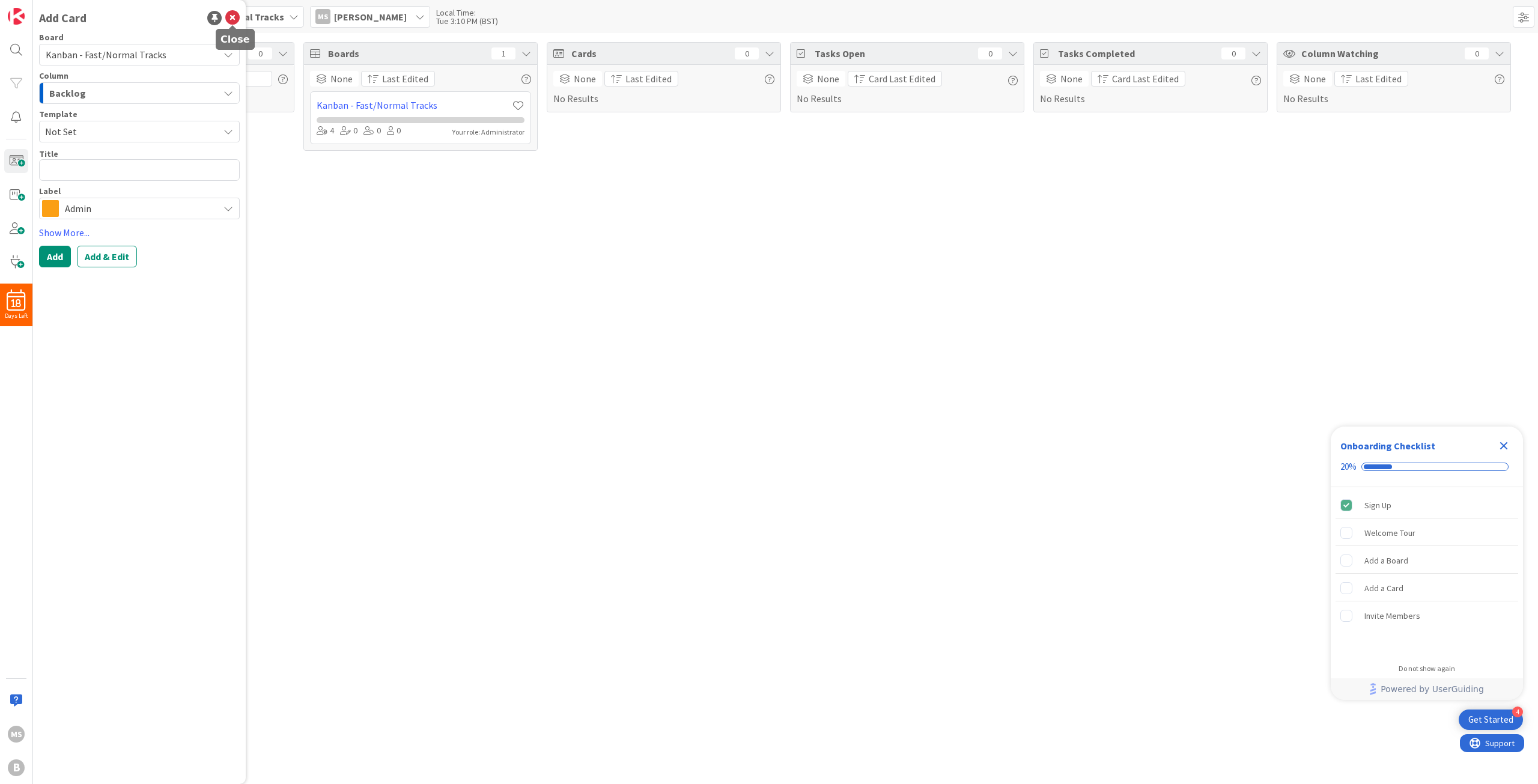
click at [233, 12] on icon at bounding box center [232, 18] width 15 height 15
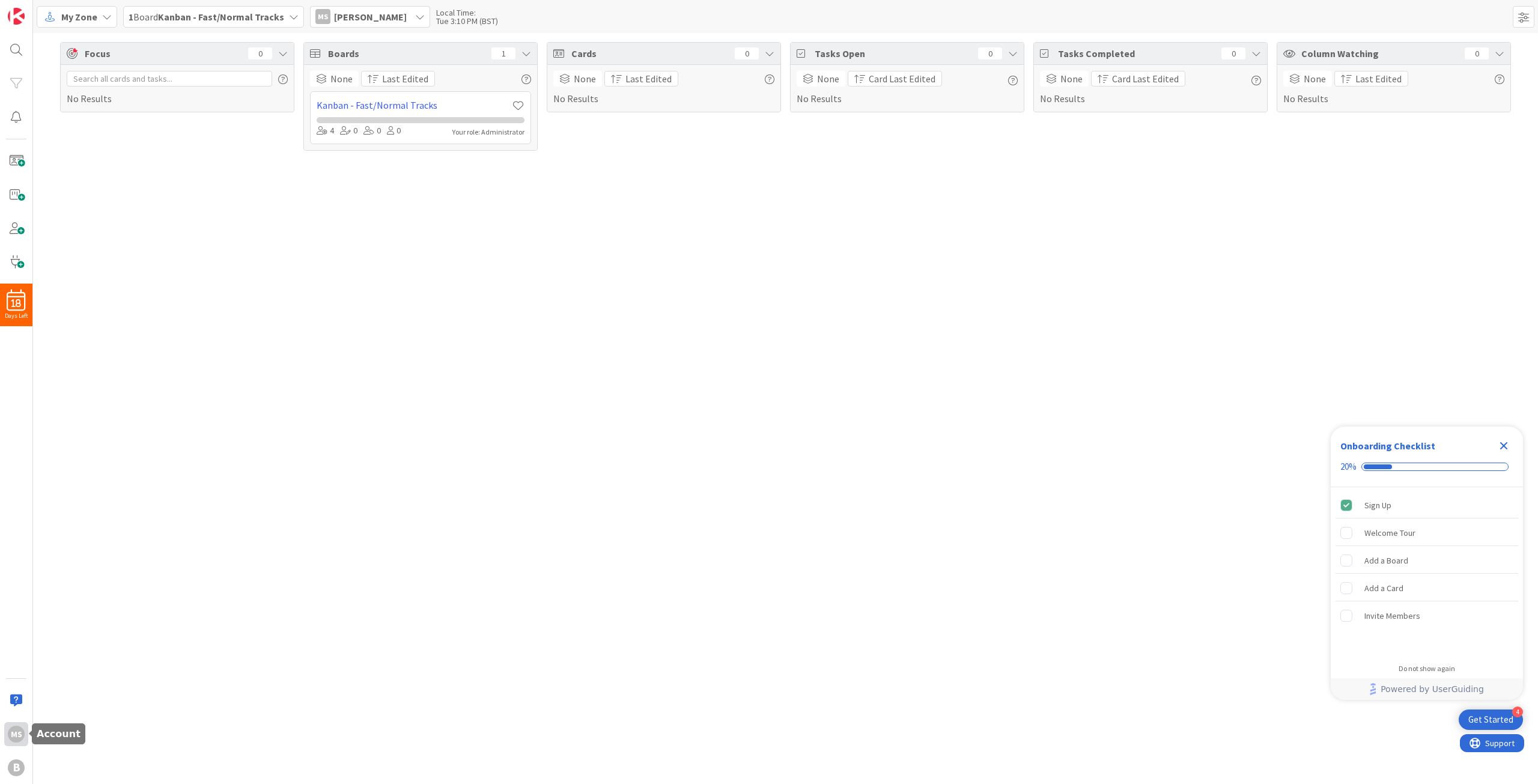
click at [16, 733] on div "MS" at bounding box center [16, 734] width 17 height 17
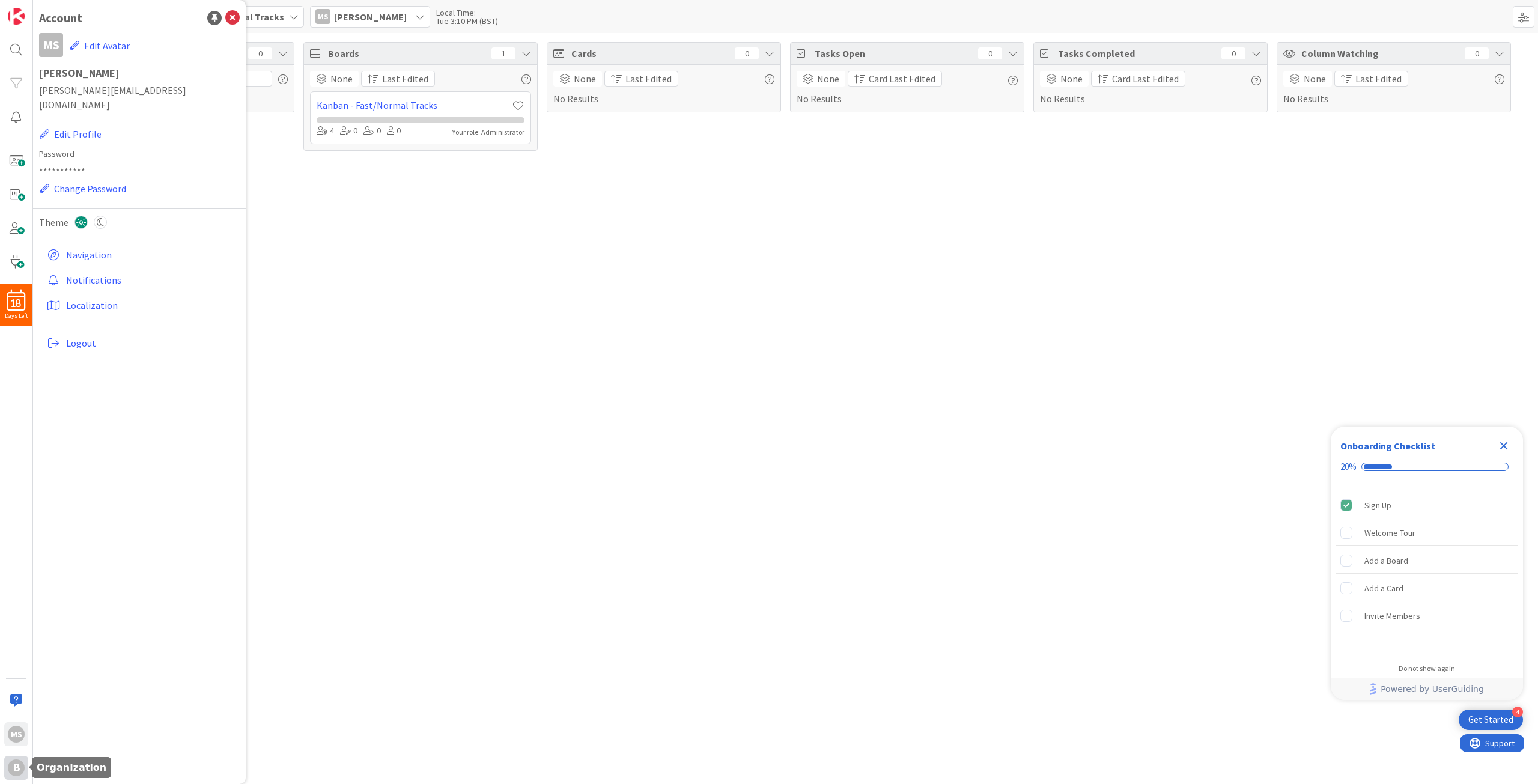
click at [16, 770] on div "B" at bounding box center [16, 768] width 17 height 17
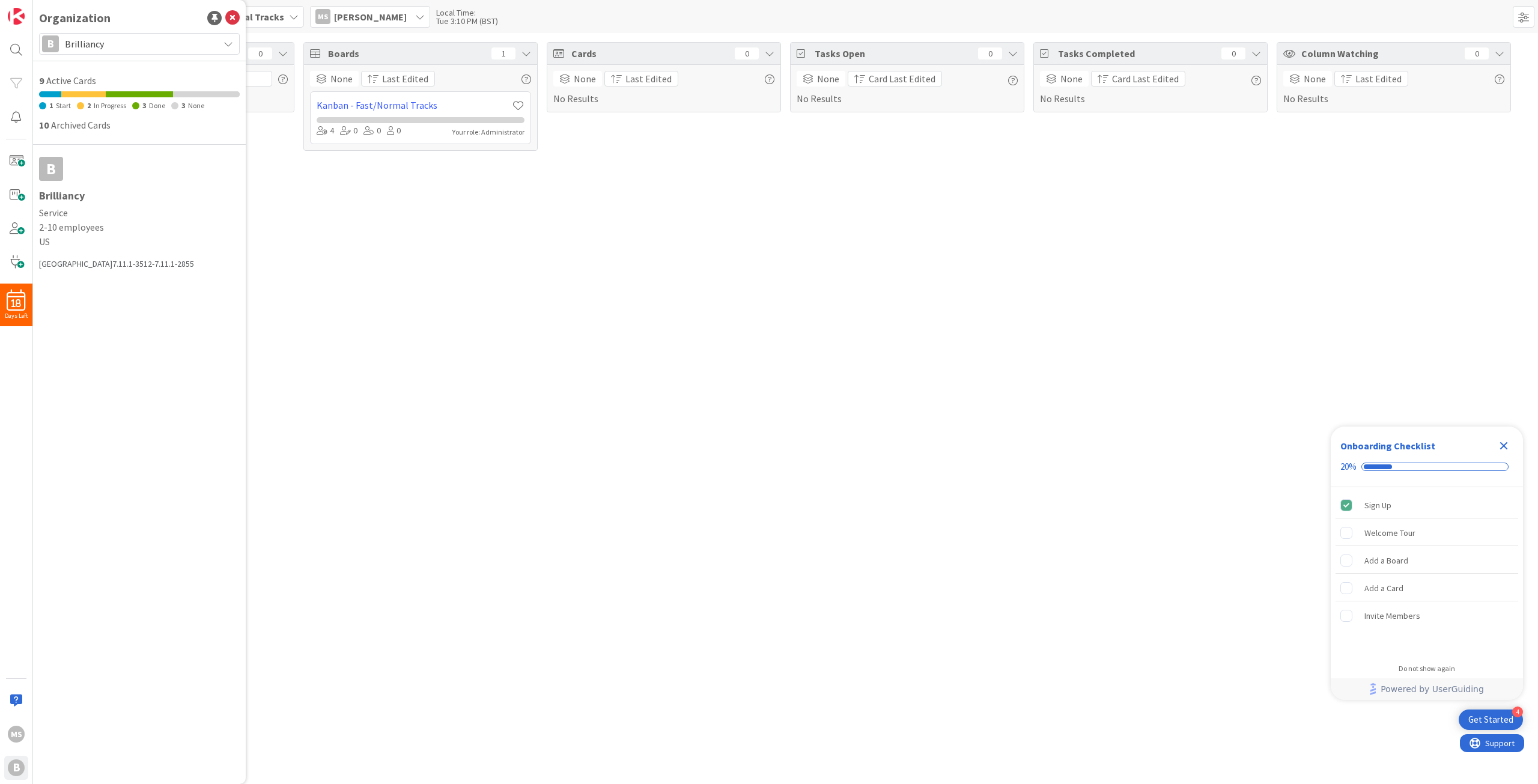
click at [116, 47] on span "Brilliancy" at bounding box center [139, 44] width 148 height 17
click at [81, 151] on span "Lean-Education Agile Foundry" at bounding box center [150, 148] width 164 height 18
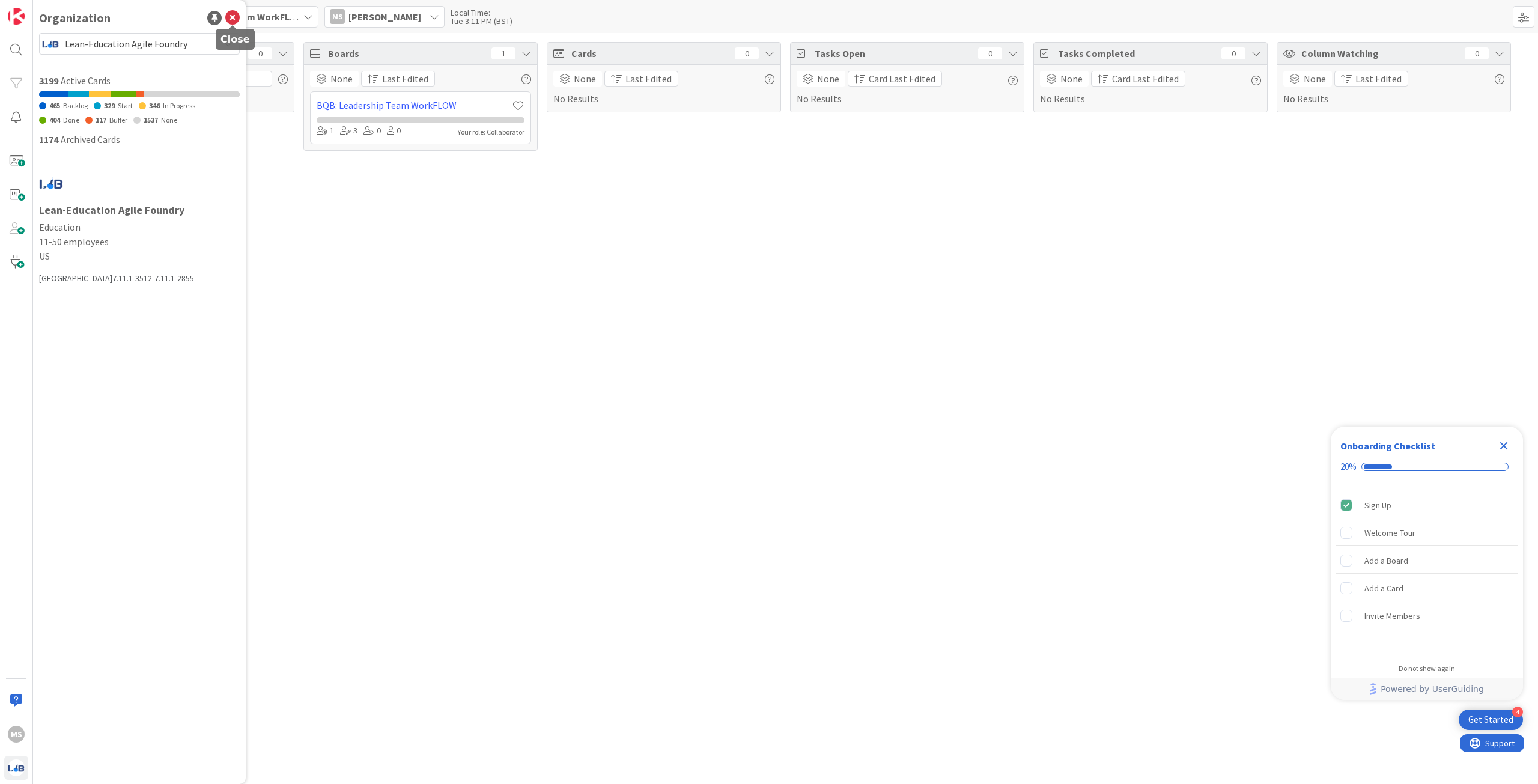
click at [230, 21] on icon at bounding box center [232, 18] width 15 height 15
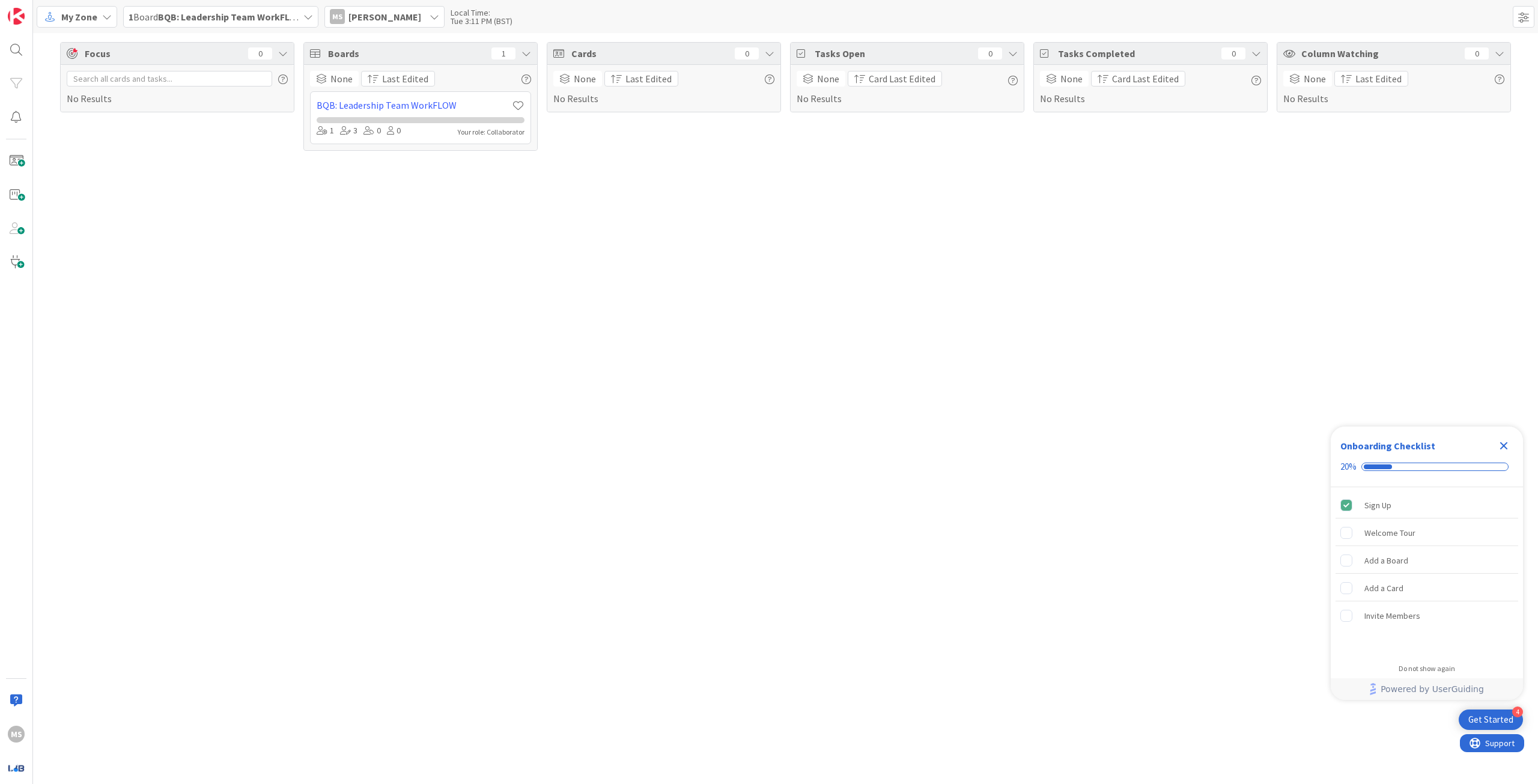
click at [102, 11] on div "My Zone" at bounding box center [77, 17] width 81 height 22
click at [195, 18] on b "BQB: Leadership Team WorkFLOW" at bounding box center [230, 16] width 145 height 12
click at [185, 117] on h4 "BQB: Leadership Team WorkFLOW" at bounding box center [226, 119] width 149 height 12
click at [180, 119] on h4 "BQB: Leadership Team WorkFLOW" at bounding box center [226, 119] width 149 height 12
click at [313, 271] on div "Focus 0 No Results Boards 1 None Last Edited BQB: Leadership Team WorkFLOW 1 3 …" at bounding box center [786, 409] width 1505 height 751
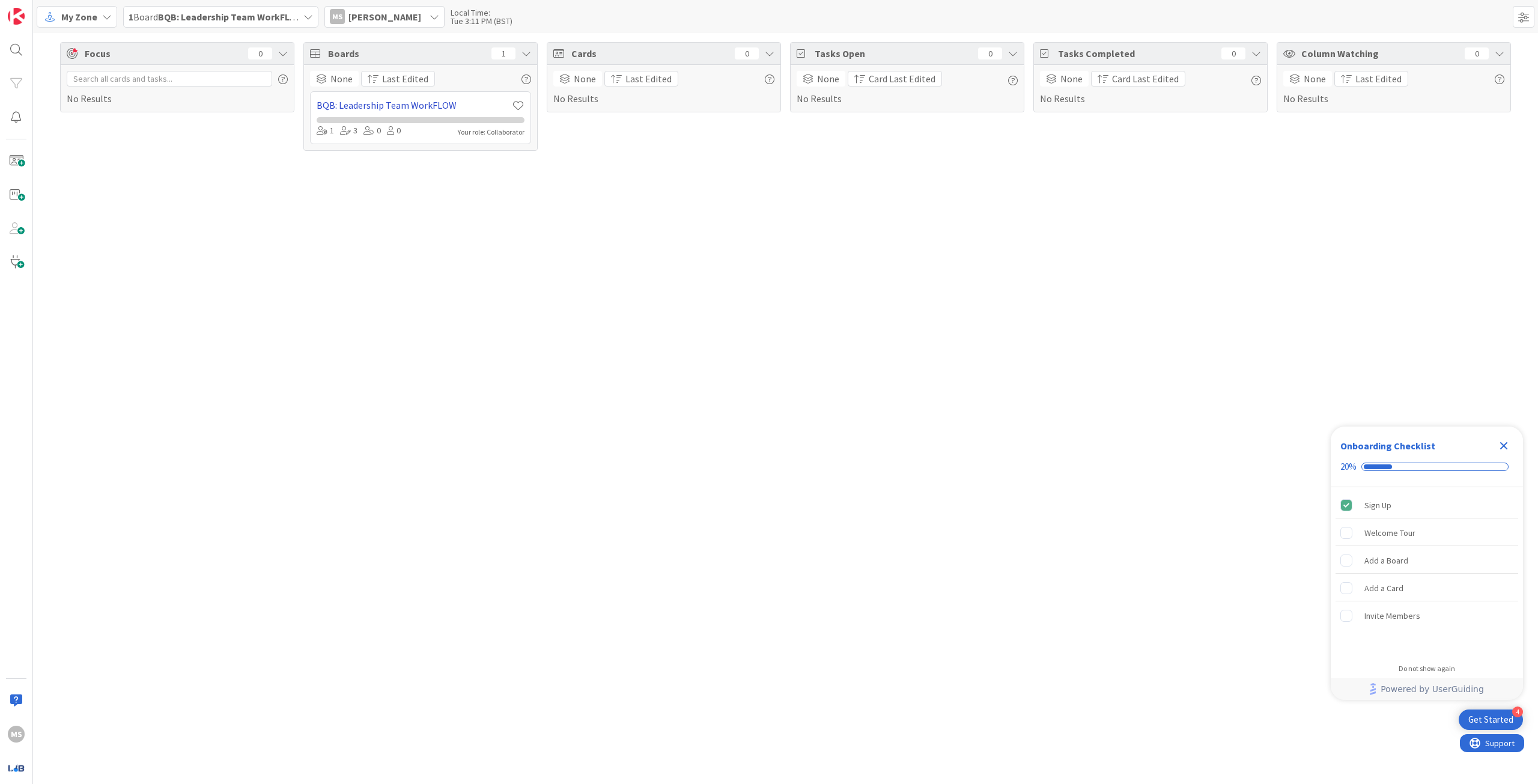
click at [411, 102] on link "BQB: Leadership Team WorkFLOW" at bounding box center [414, 105] width 195 height 15
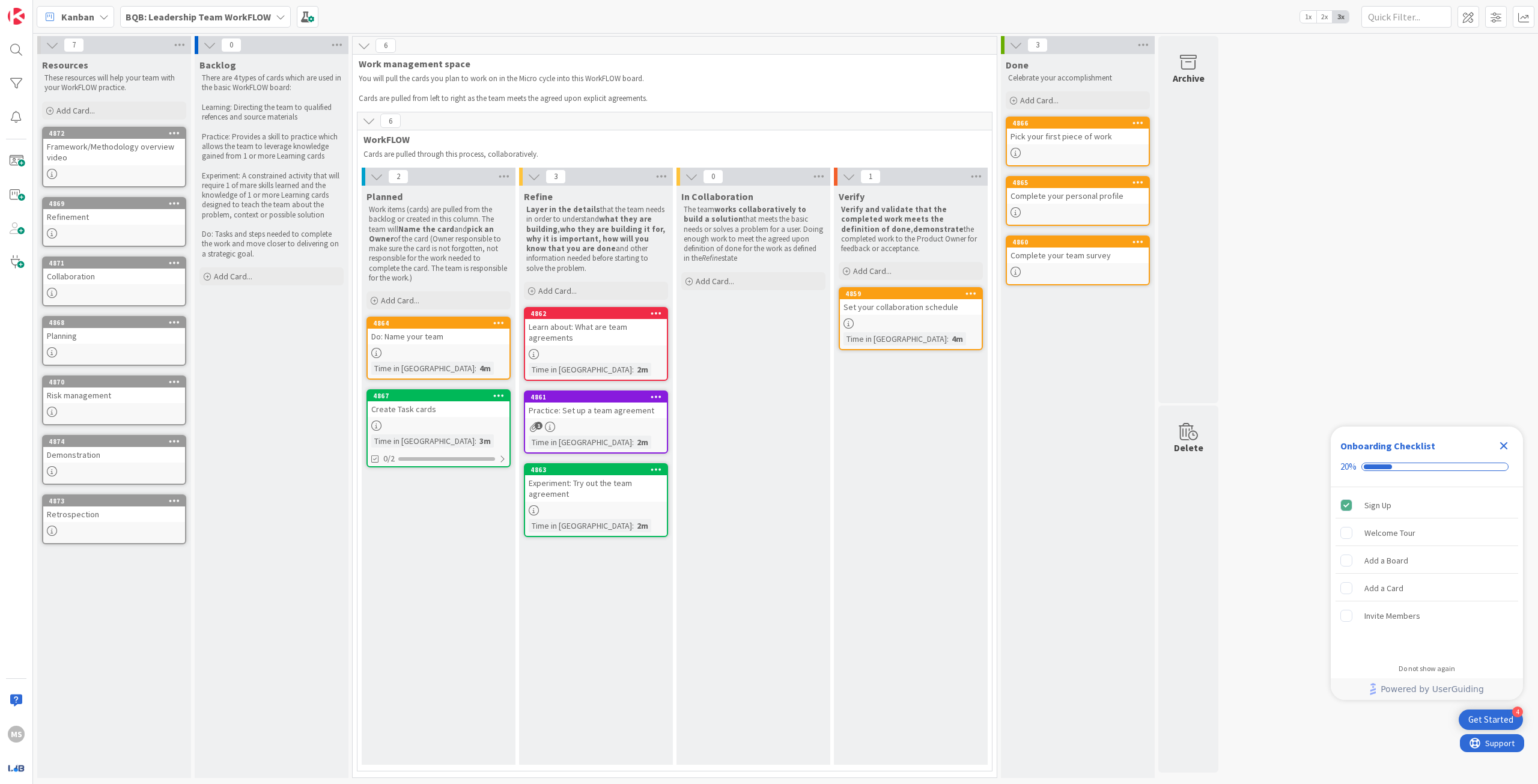
click at [85, 229] on div at bounding box center [114, 233] width 142 height 10
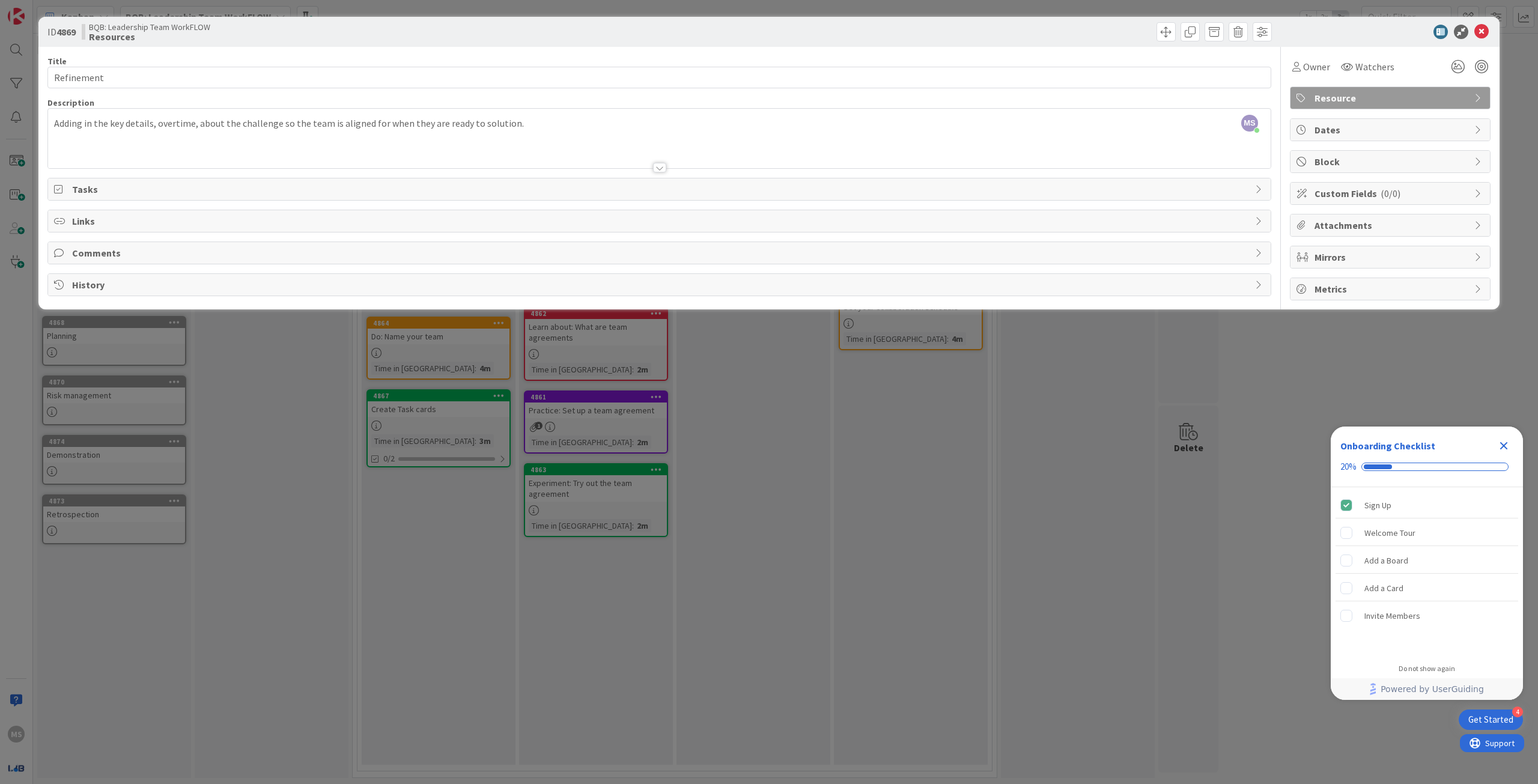
click at [74, 223] on span "Links" at bounding box center [660, 221] width 1177 height 15
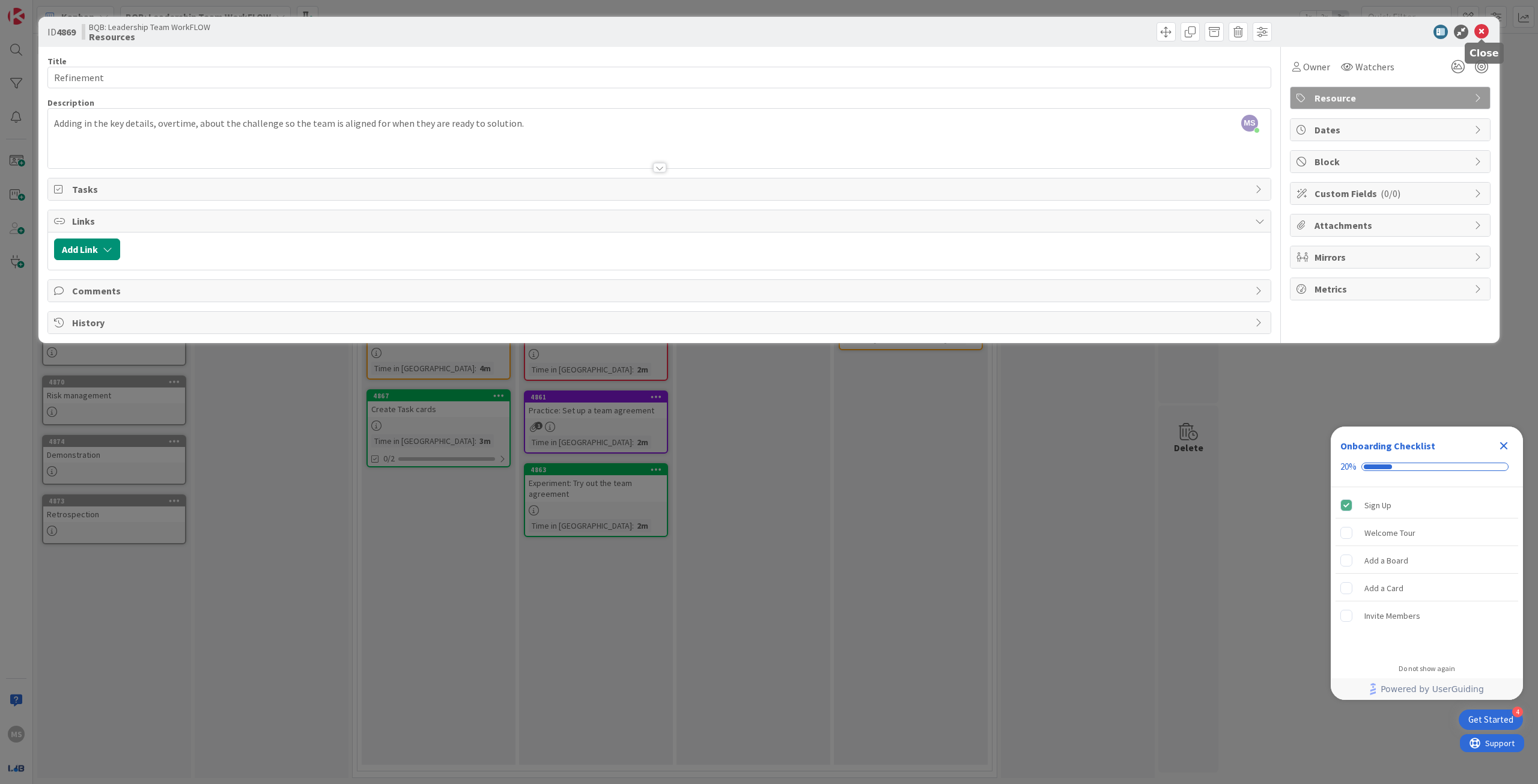
click at [1482, 31] on icon at bounding box center [1481, 32] width 15 height 15
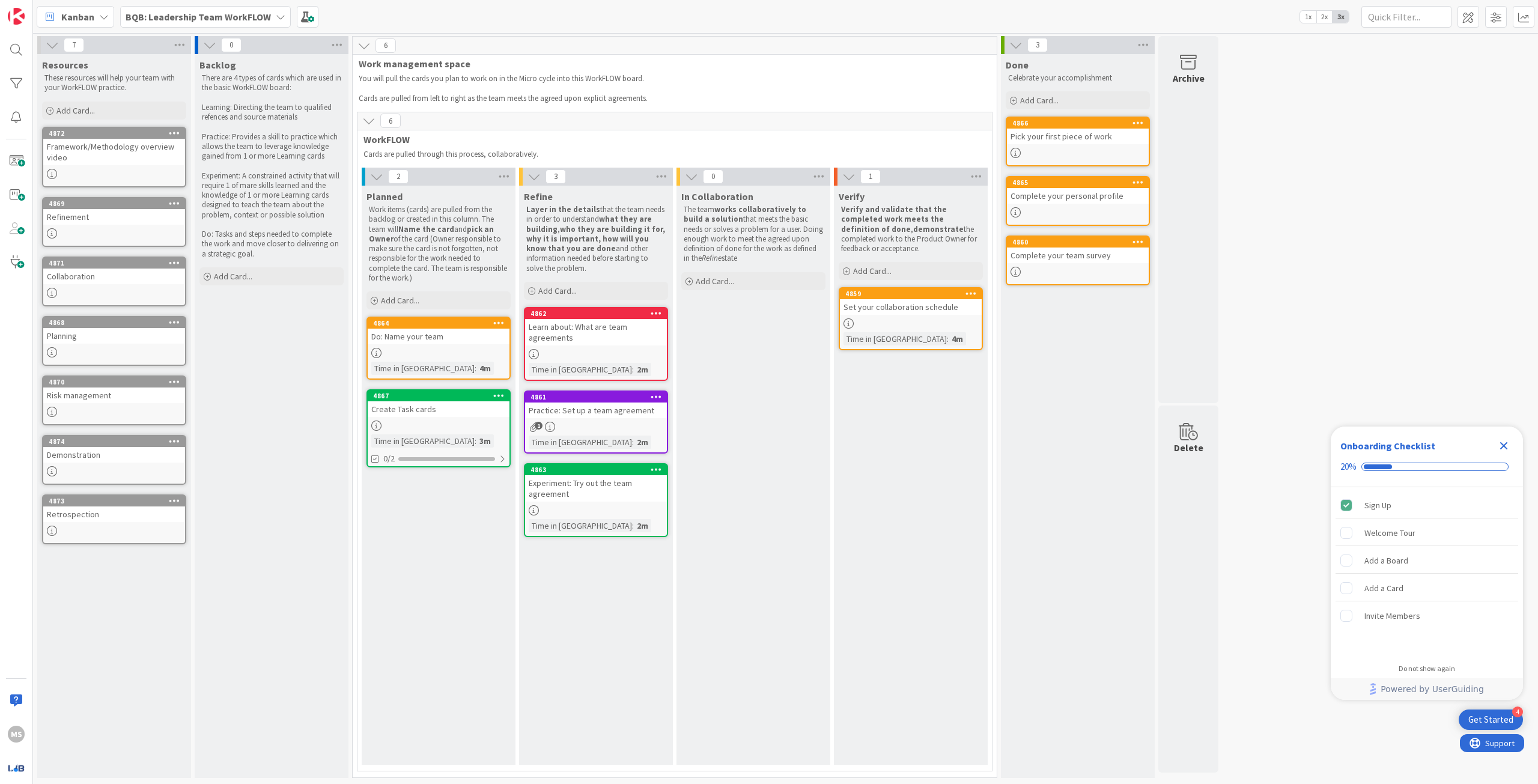
click at [369, 122] on icon at bounding box center [368, 120] width 13 height 13
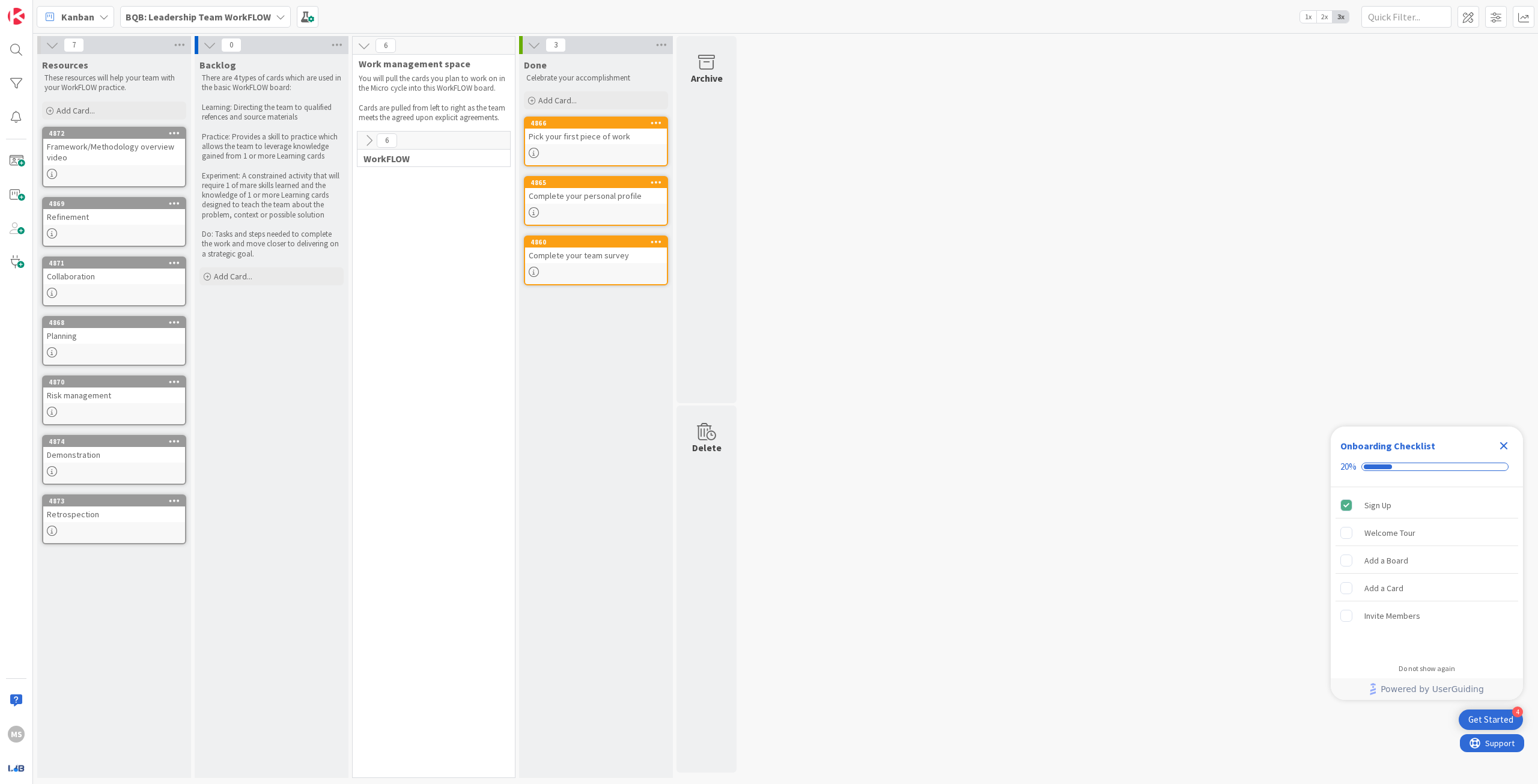
click at [366, 141] on icon at bounding box center [368, 140] width 13 height 13
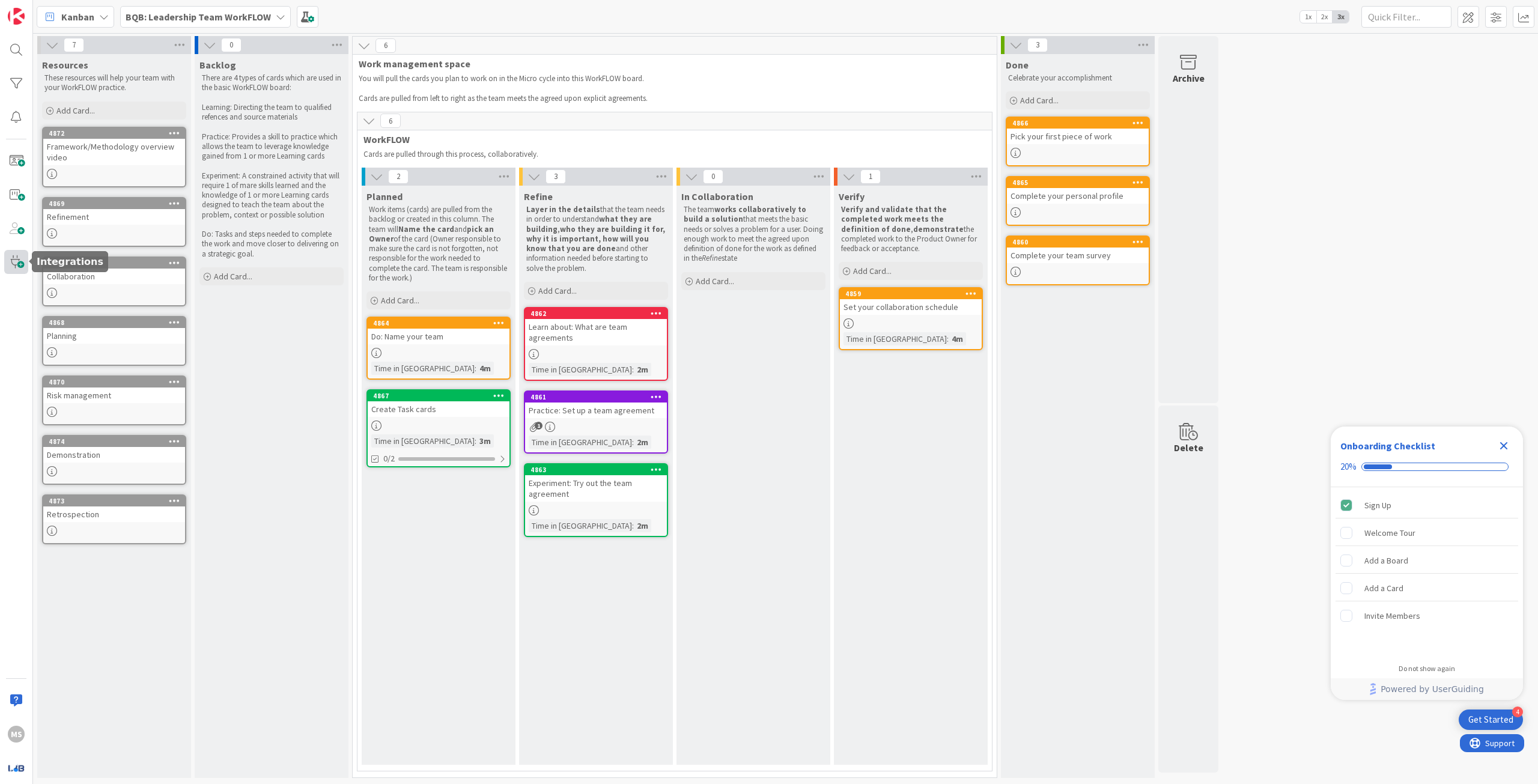
click at [16, 258] on span at bounding box center [16, 261] width 24 height 24
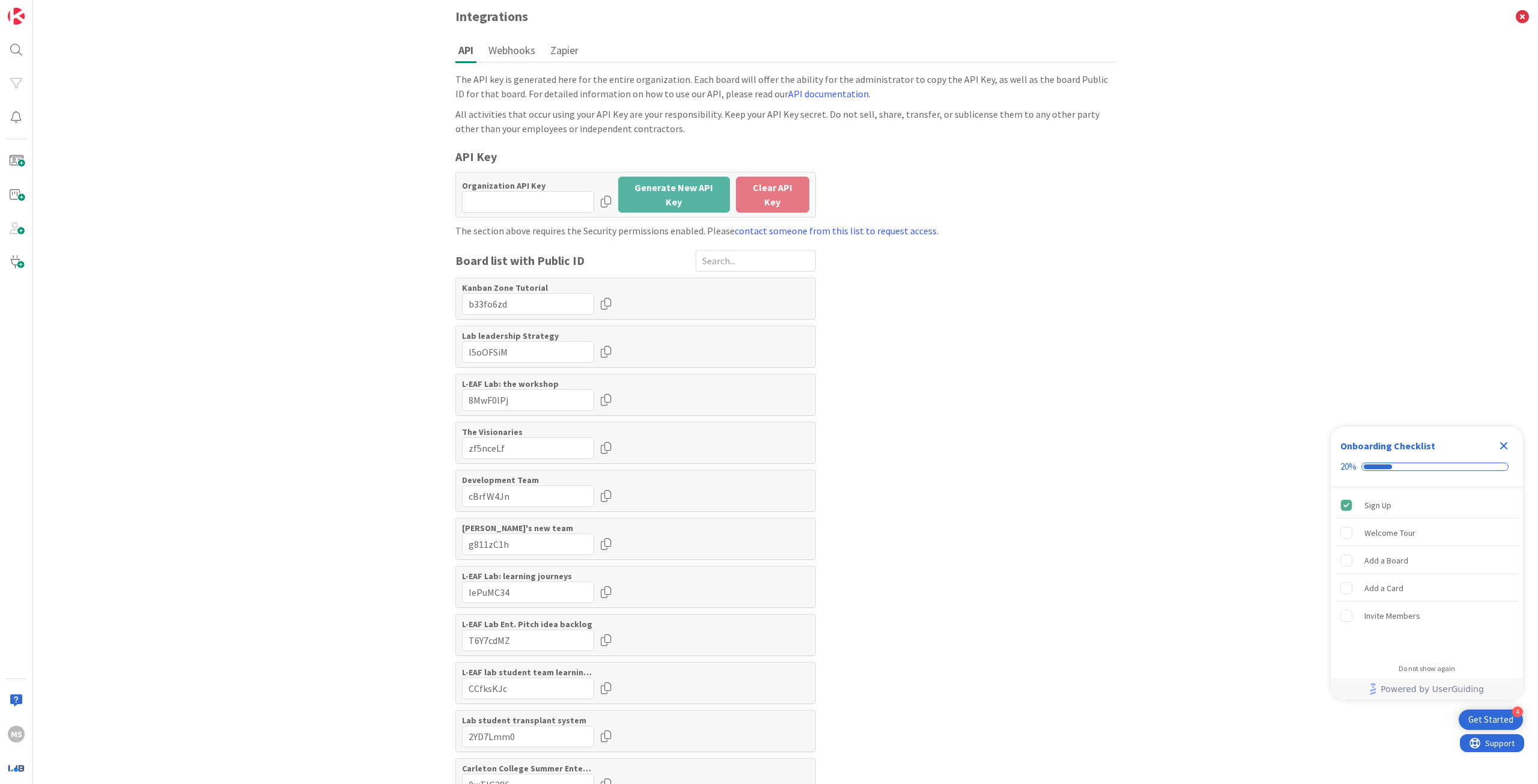
click at [524, 44] on button "Webhooks" at bounding box center [512, 50] width 53 height 22
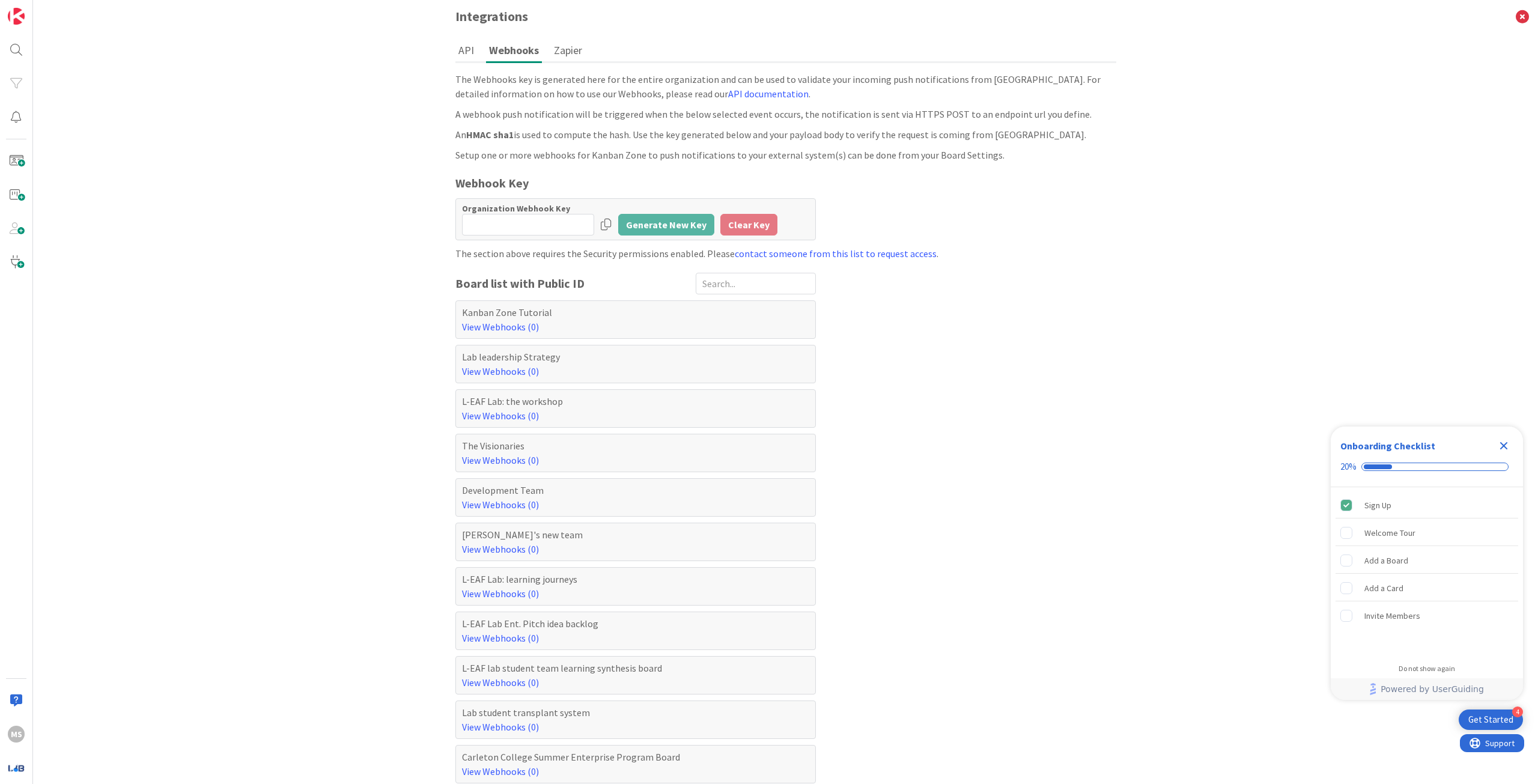
click at [558, 54] on button "Zapier" at bounding box center [568, 50] width 34 height 22
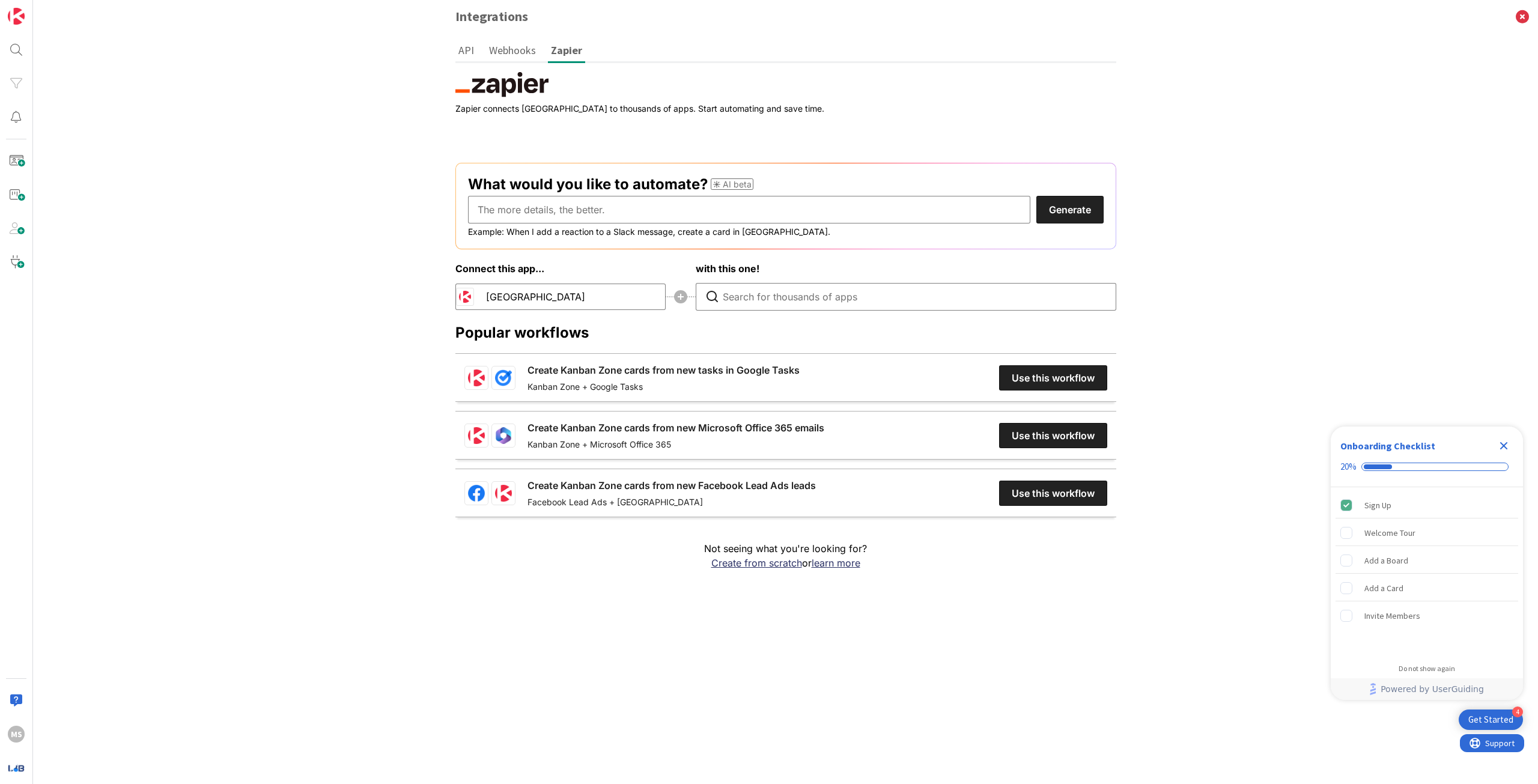
click at [539, 47] on button "Webhooks" at bounding box center [513, 50] width 53 height 22
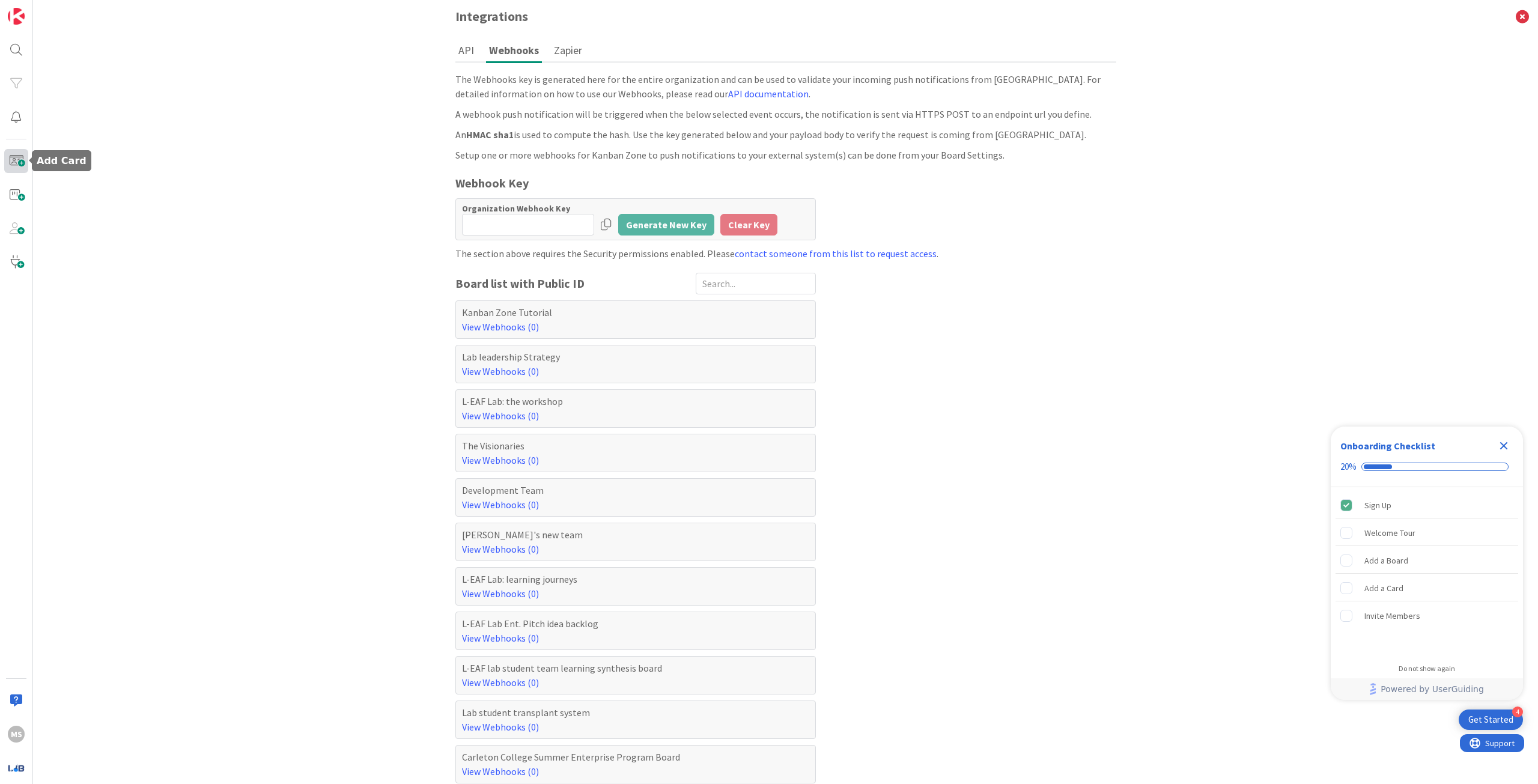
click at [19, 166] on span at bounding box center [16, 161] width 24 height 24
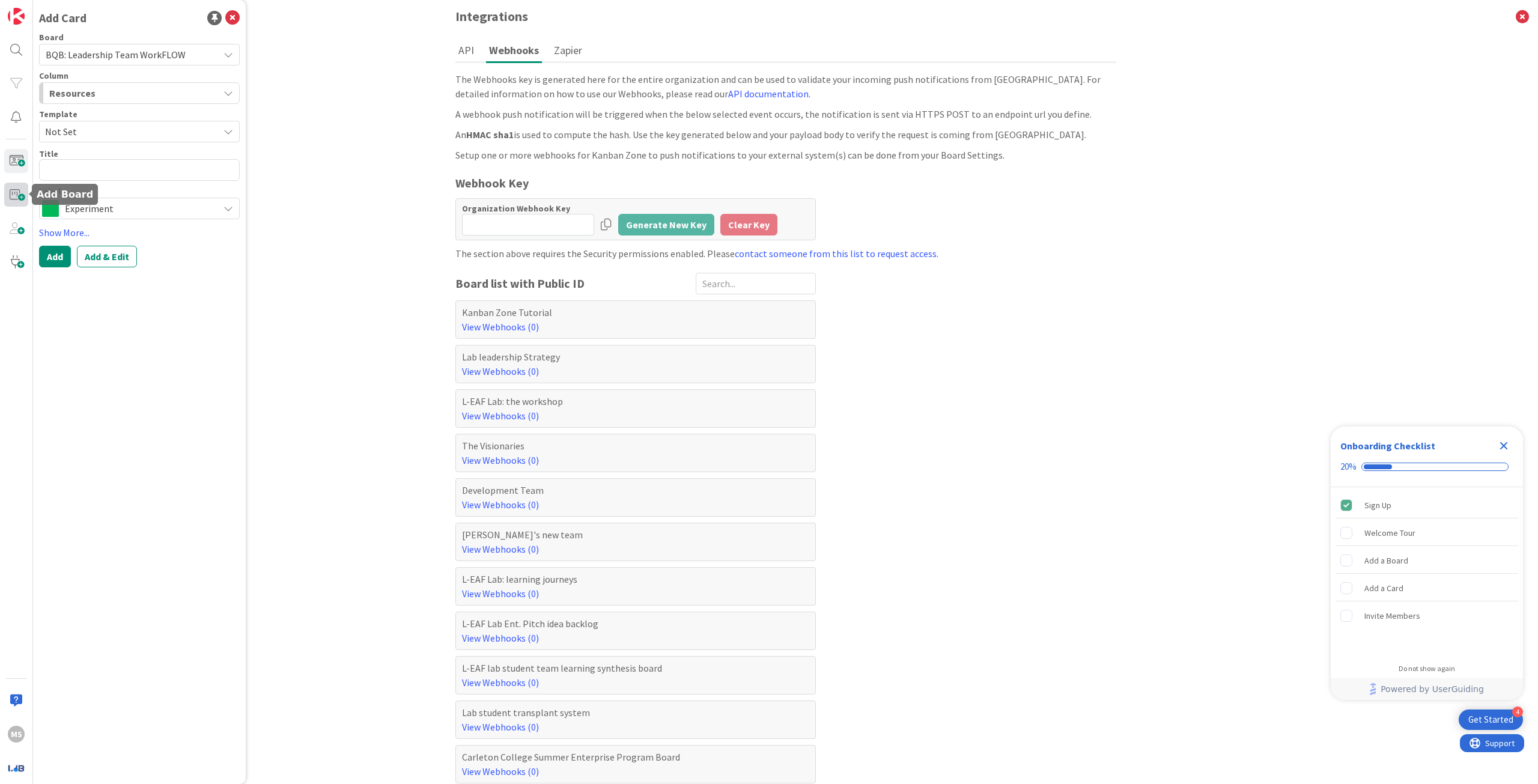
click at [10, 199] on span at bounding box center [16, 194] width 24 height 24
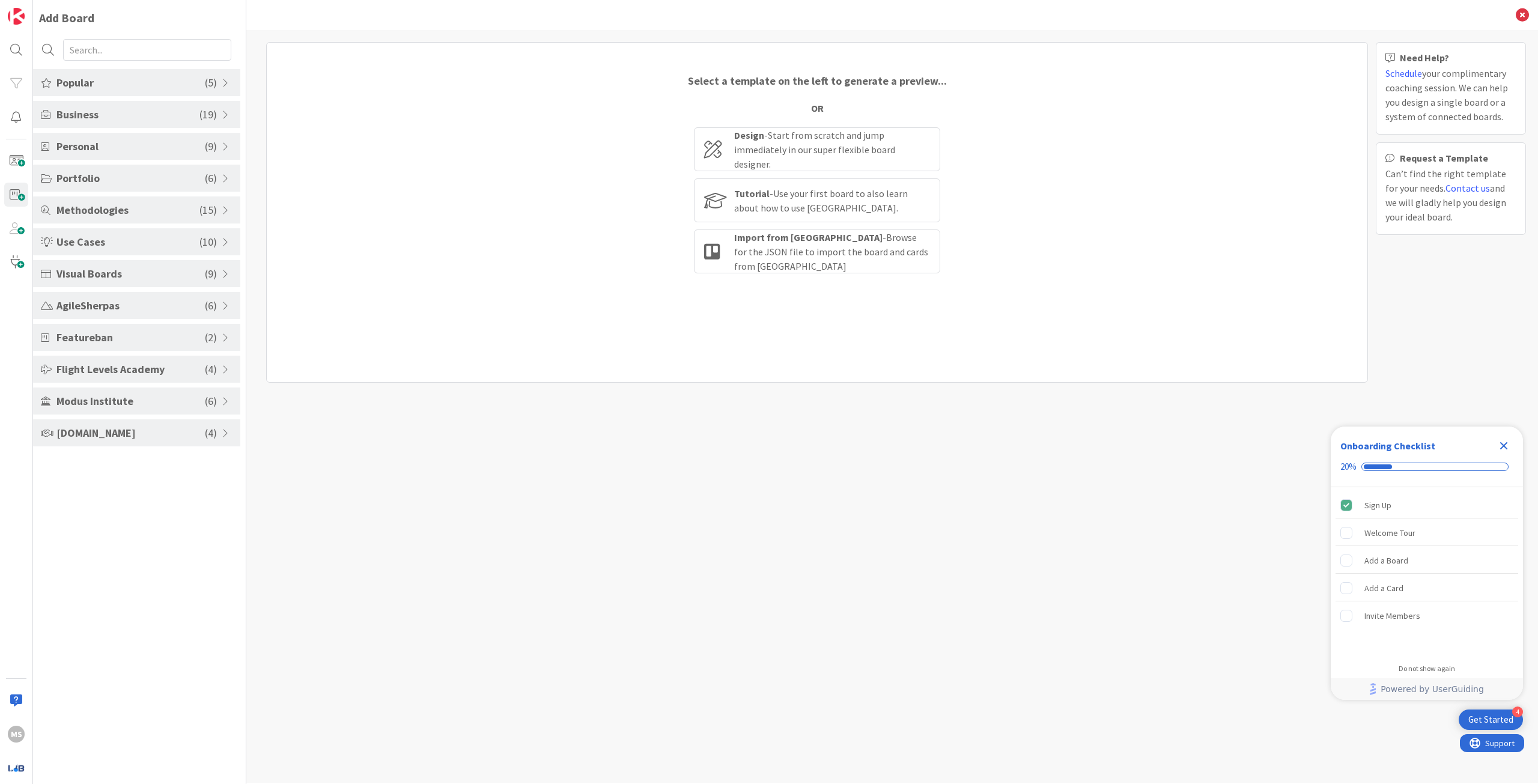
click at [135, 403] on span "Modus Institute" at bounding box center [130, 401] width 148 height 16
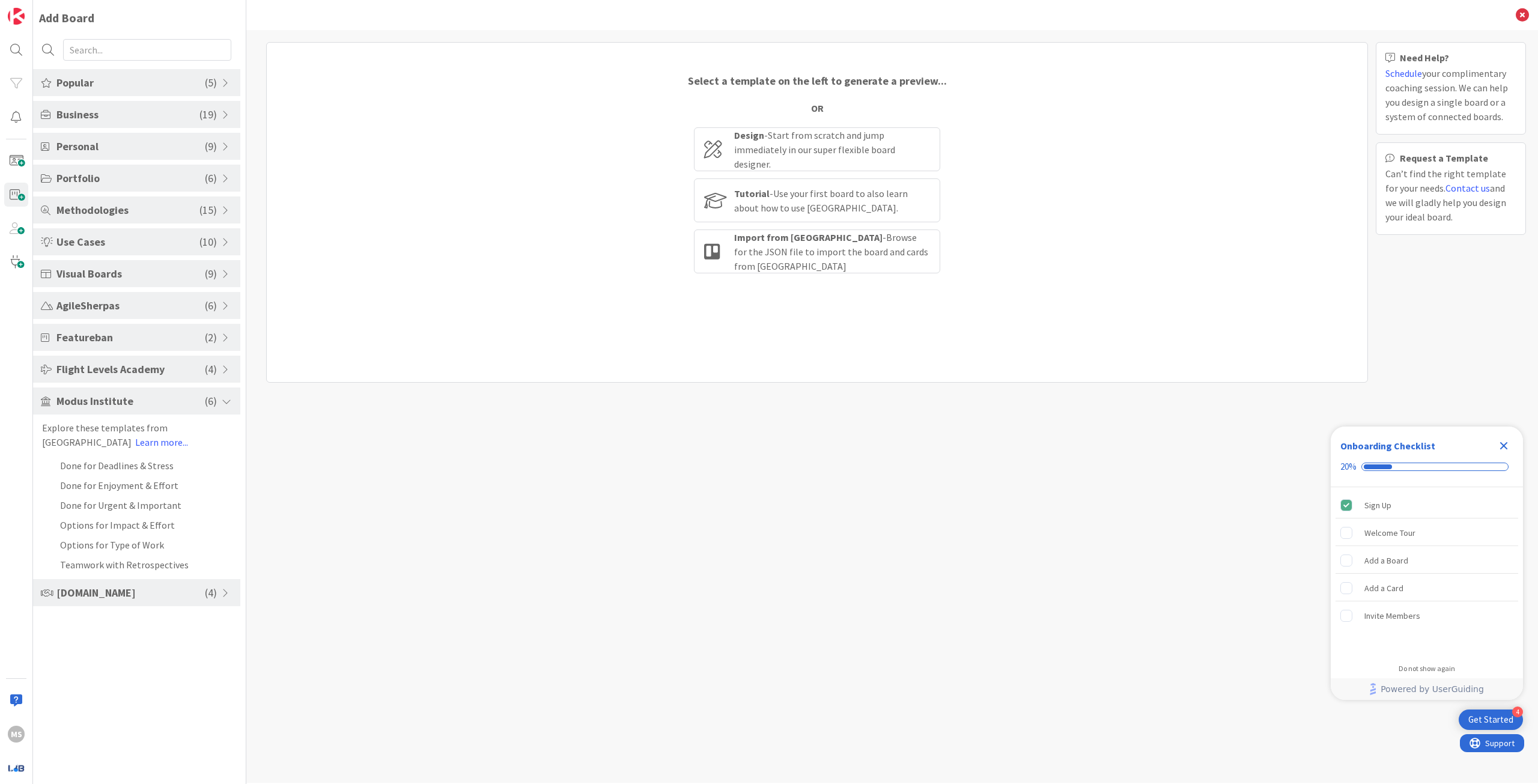
click at [105, 115] on span "Business" at bounding box center [128, 114] width 143 height 16
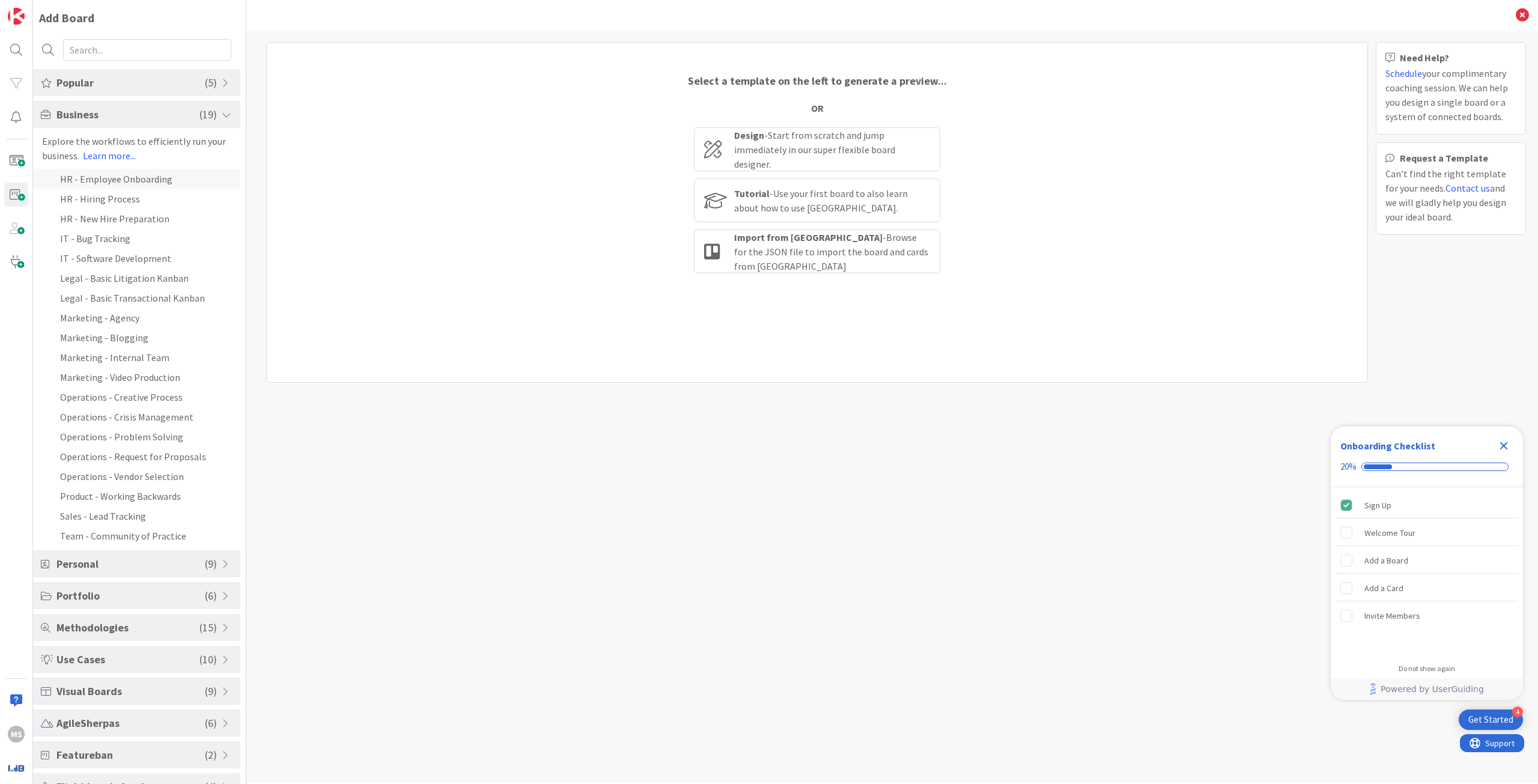
click at [128, 180] on li "HR - Employee Onboarding" at bounding box center [137, 179] width 207 height 20
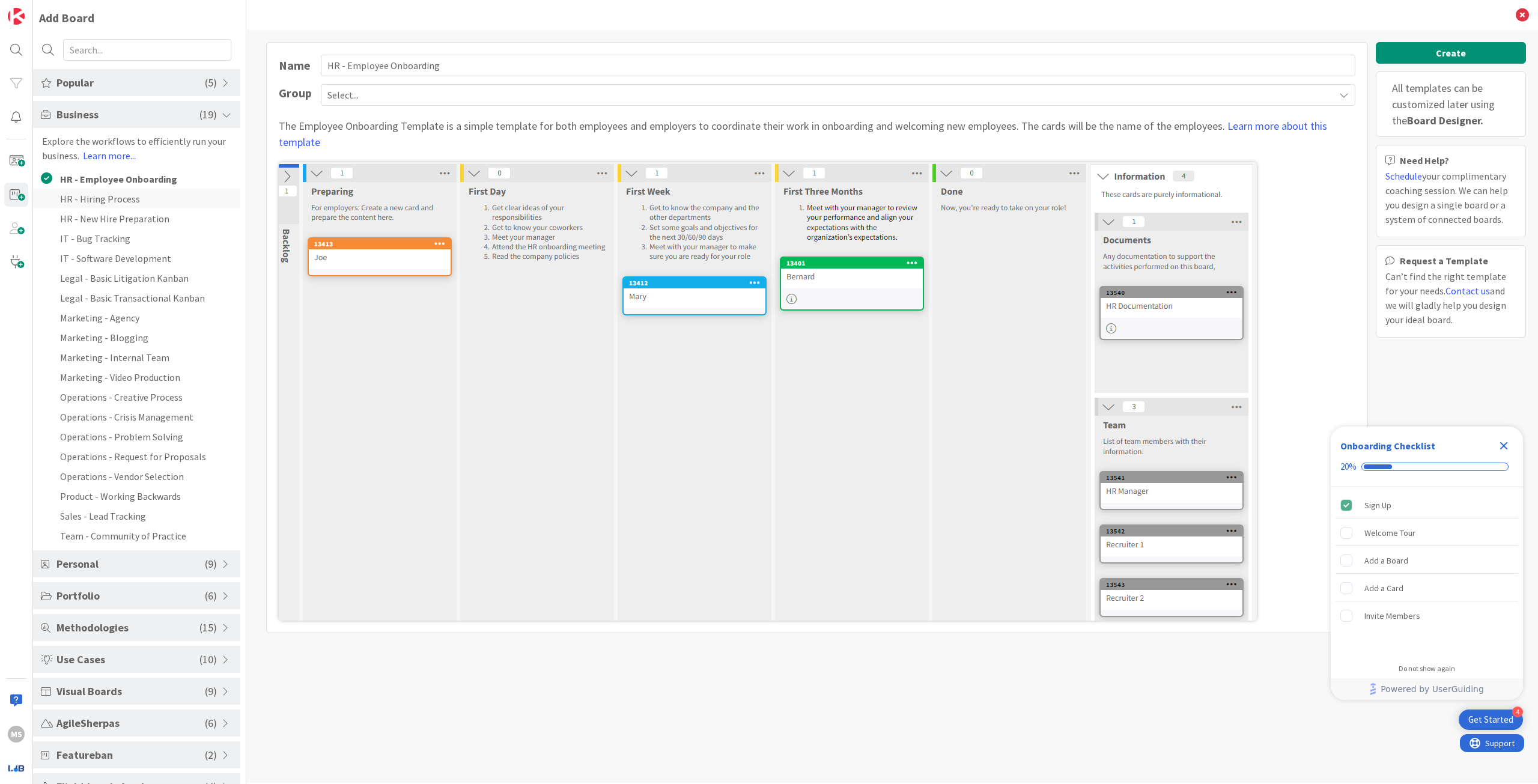
click at [123, 197] on li "HR - Hiring Process" at bounding box center [137, 199] width 207 height 20
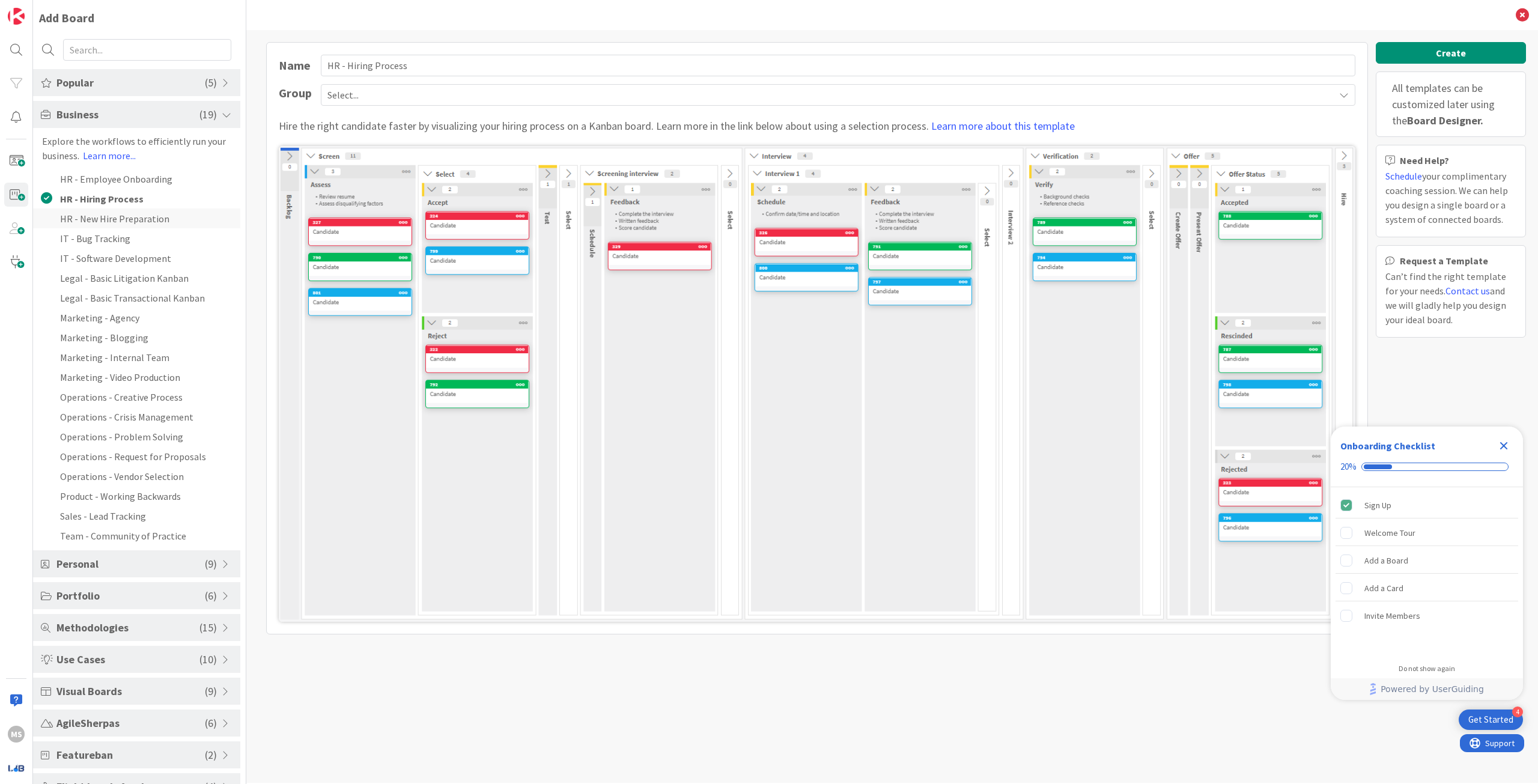
click at [123, 217] on li "HR - New Hire Preparation" at bounding box center [137, 219] width 207 height 20
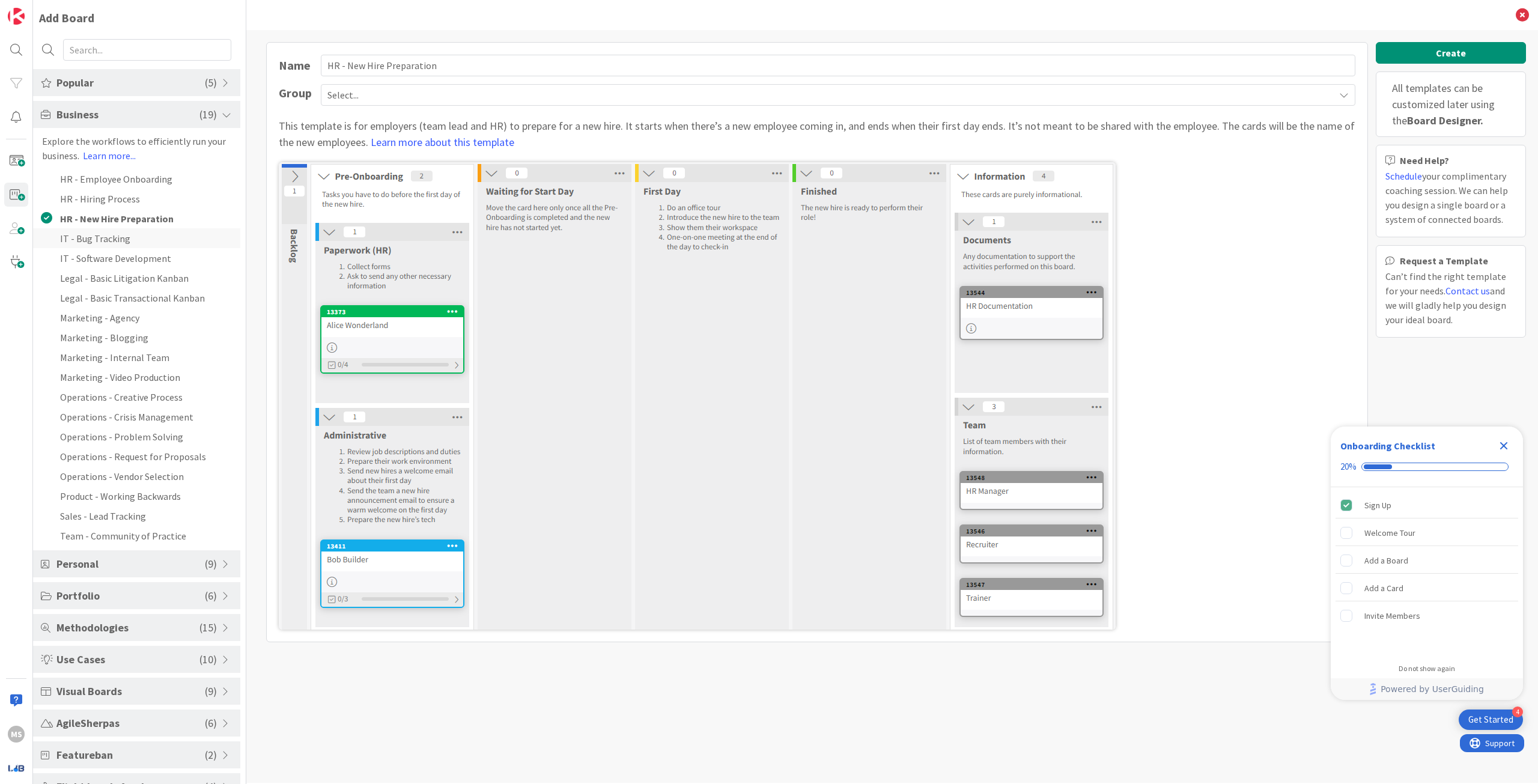
click at [117, 237] on li "IT - Bug Tracking" at bounding box center [137, 238] width 207 height 20
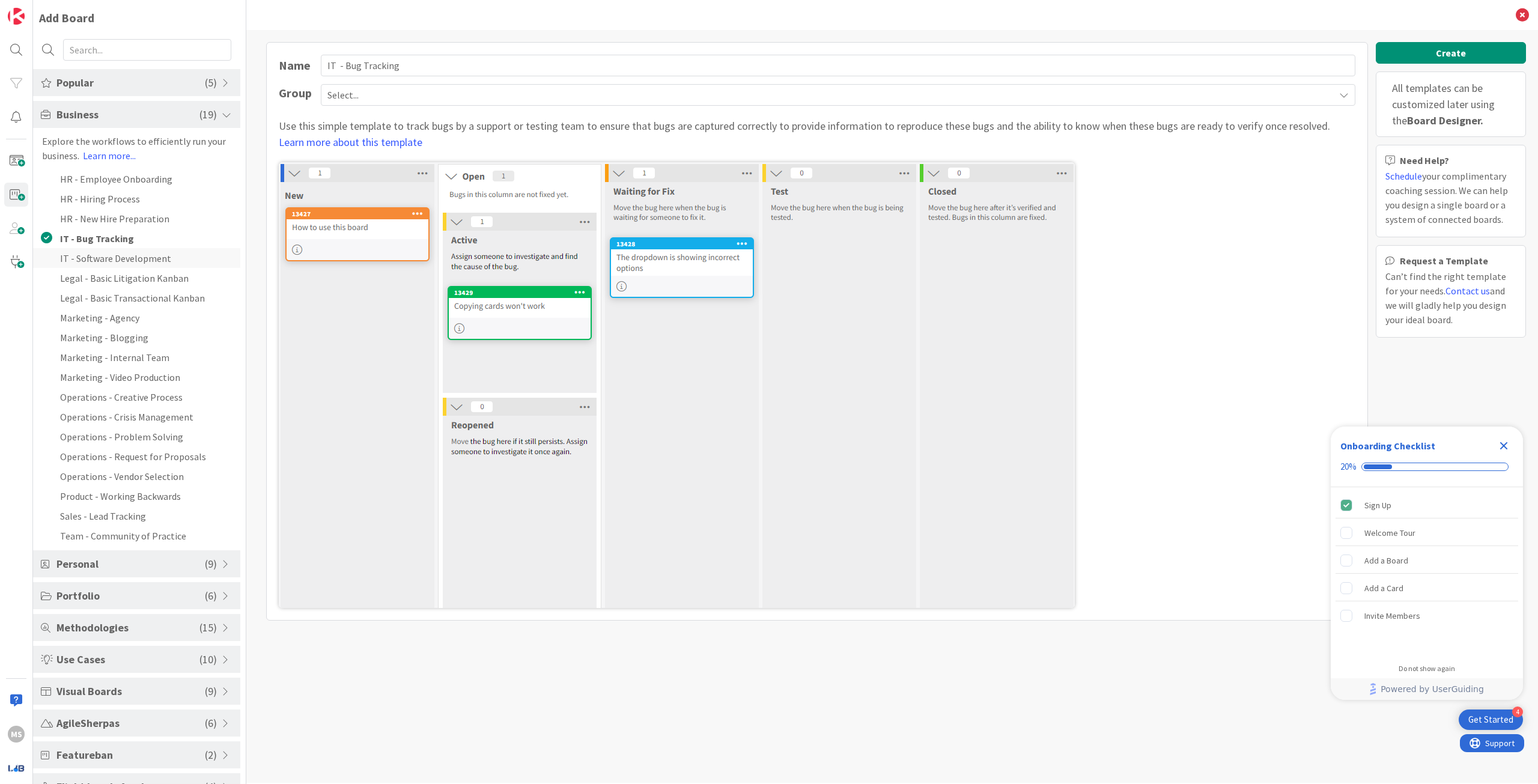
click at [116, 254] on li "IT - Software Development" at bounding box center [137, 258] width 207 height 20
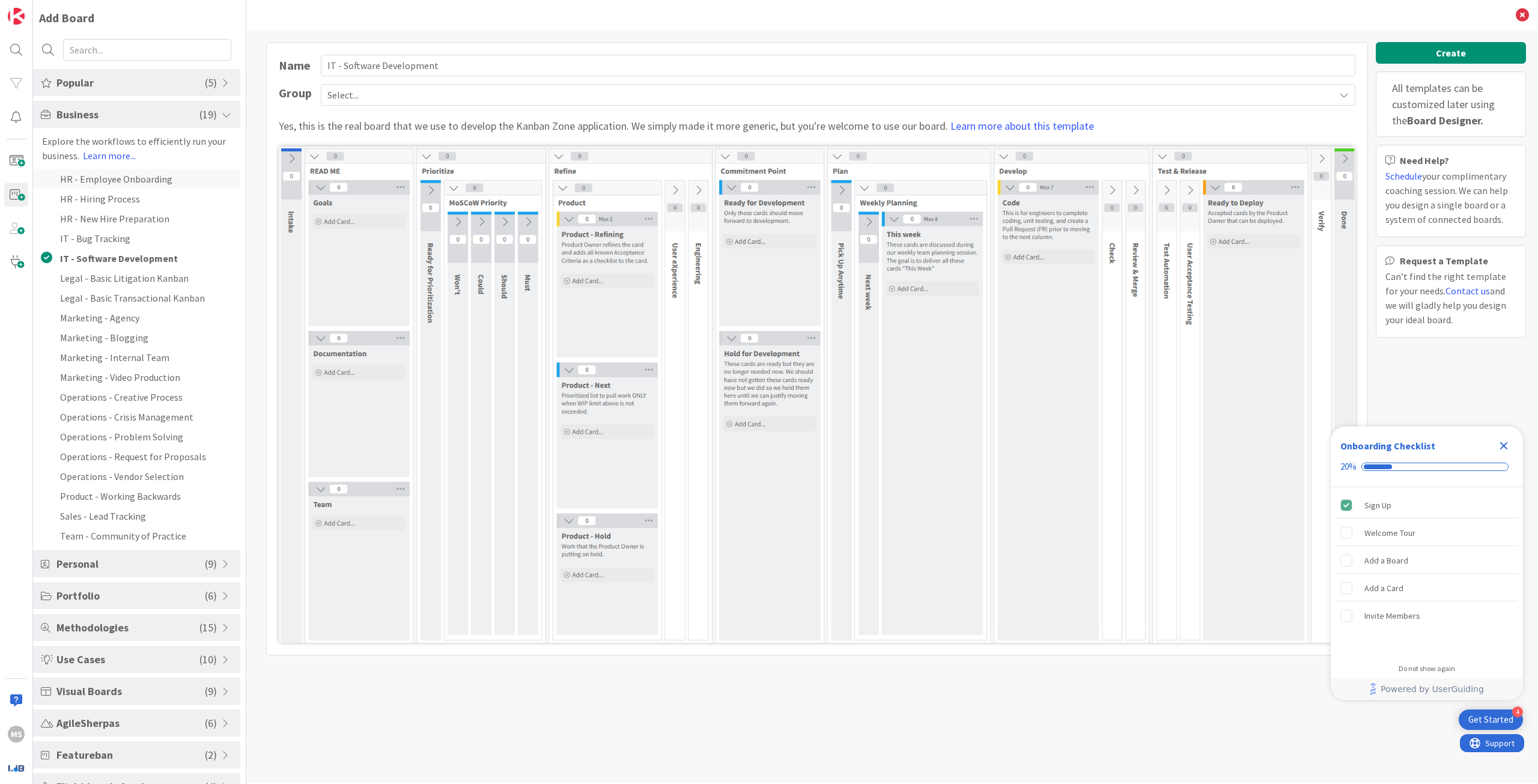
click at [112, 181] on li "HR - Employee Onboarding" at bounding box center [137, 179] width 207 height 20
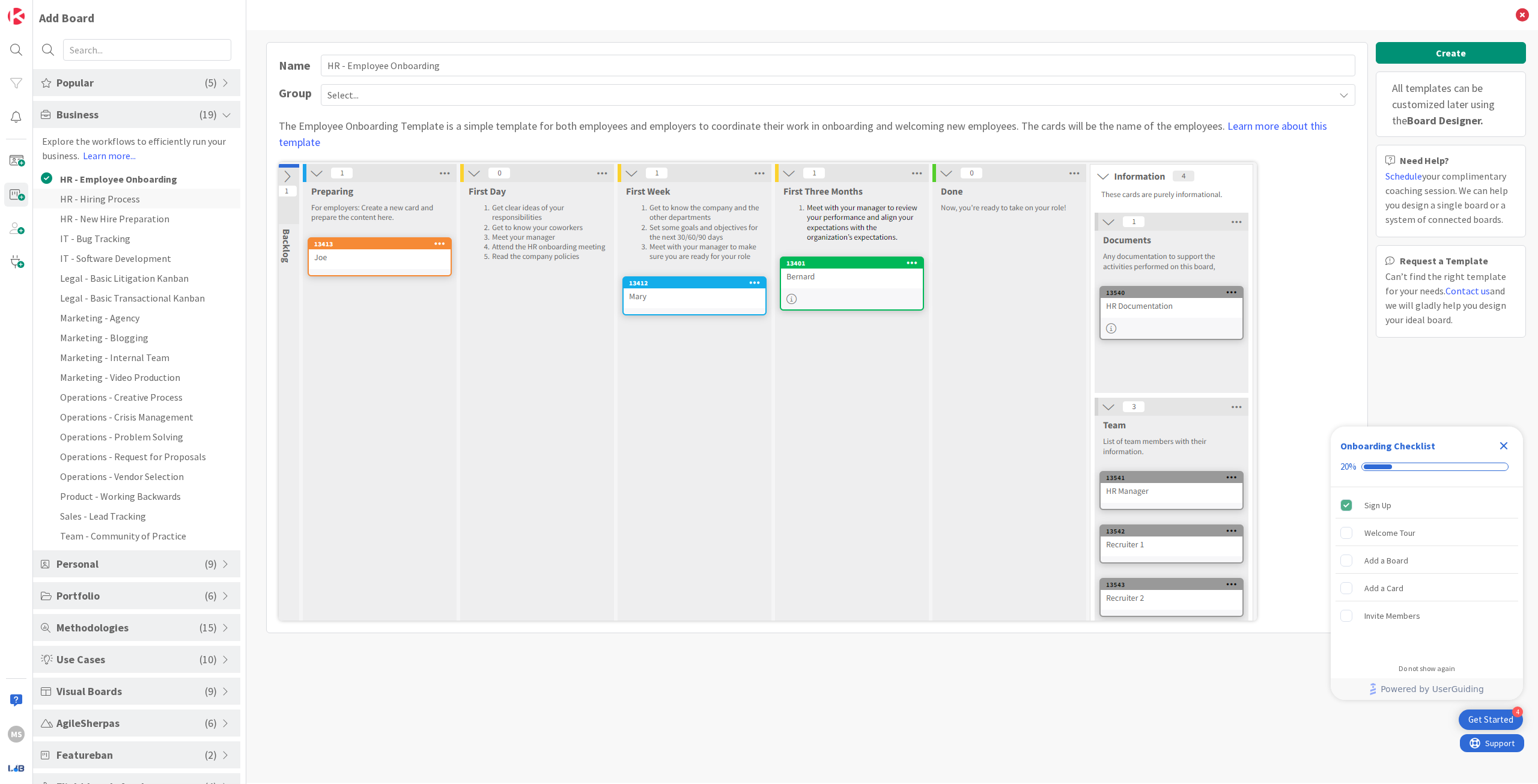
click at [115, 199] on li "HR - Hiring Process" at bounding box center [137, 199] width 207 height 20
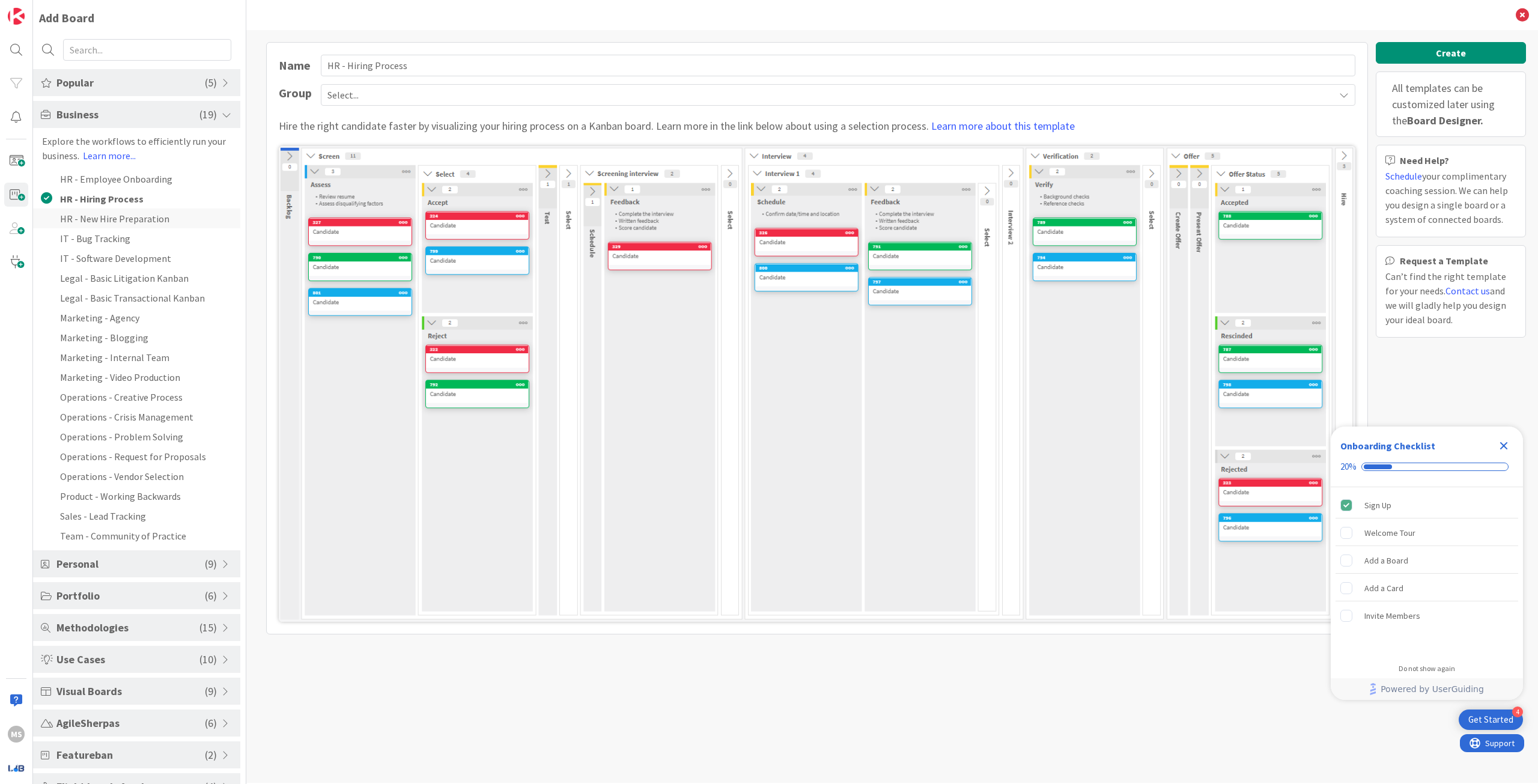
click at [113, 219] on li "HR - New Hire Preparation" at bounding box center [137, 219] width 207 height 20
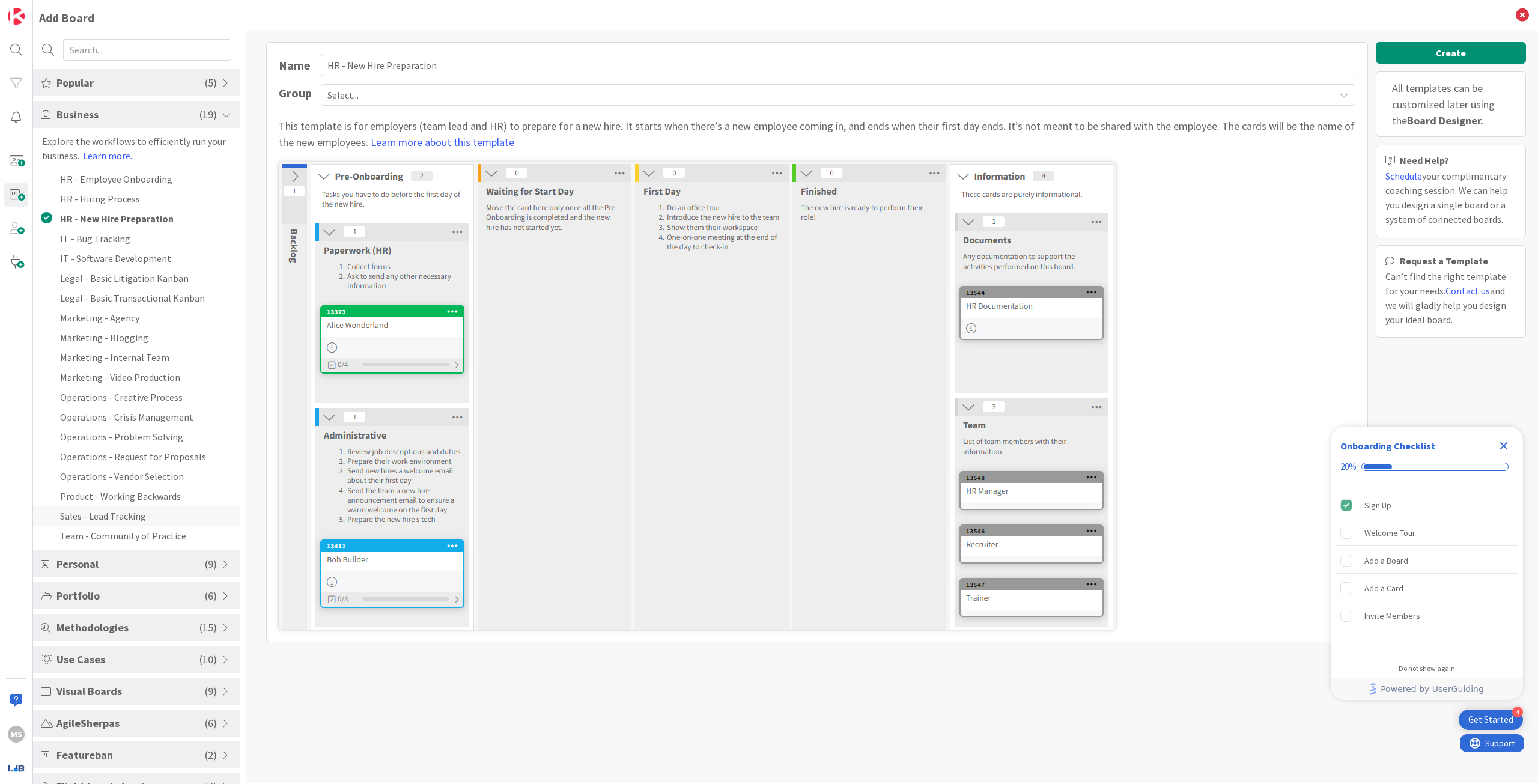
click at [97, 516] on li "Sales - Lead Tracking" at bounding box center [137, 516] width 207 height 20
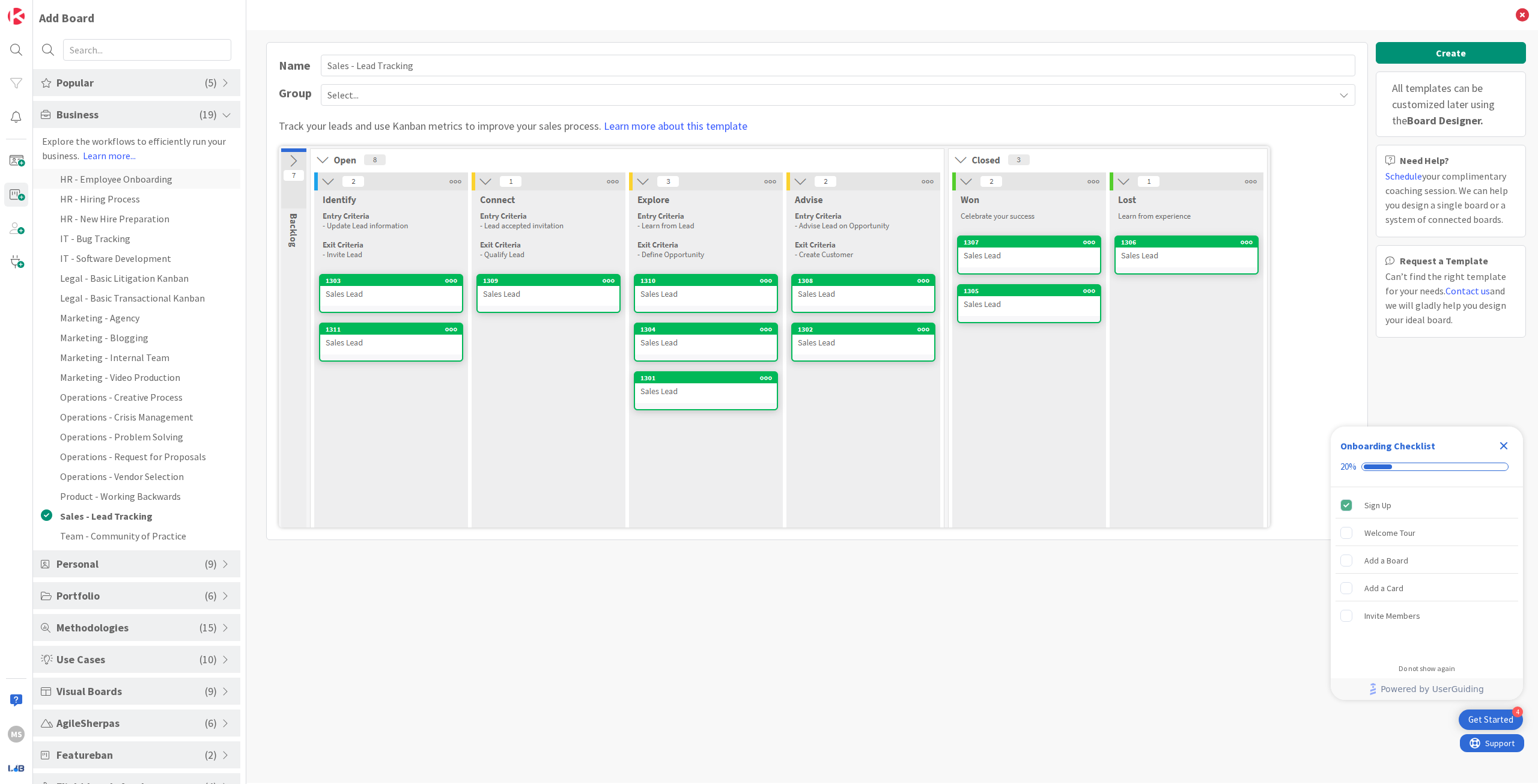
click at [101, 175] on li "HR - Employee Onboarding" at bounding box center [137, 179] width 207 height 20
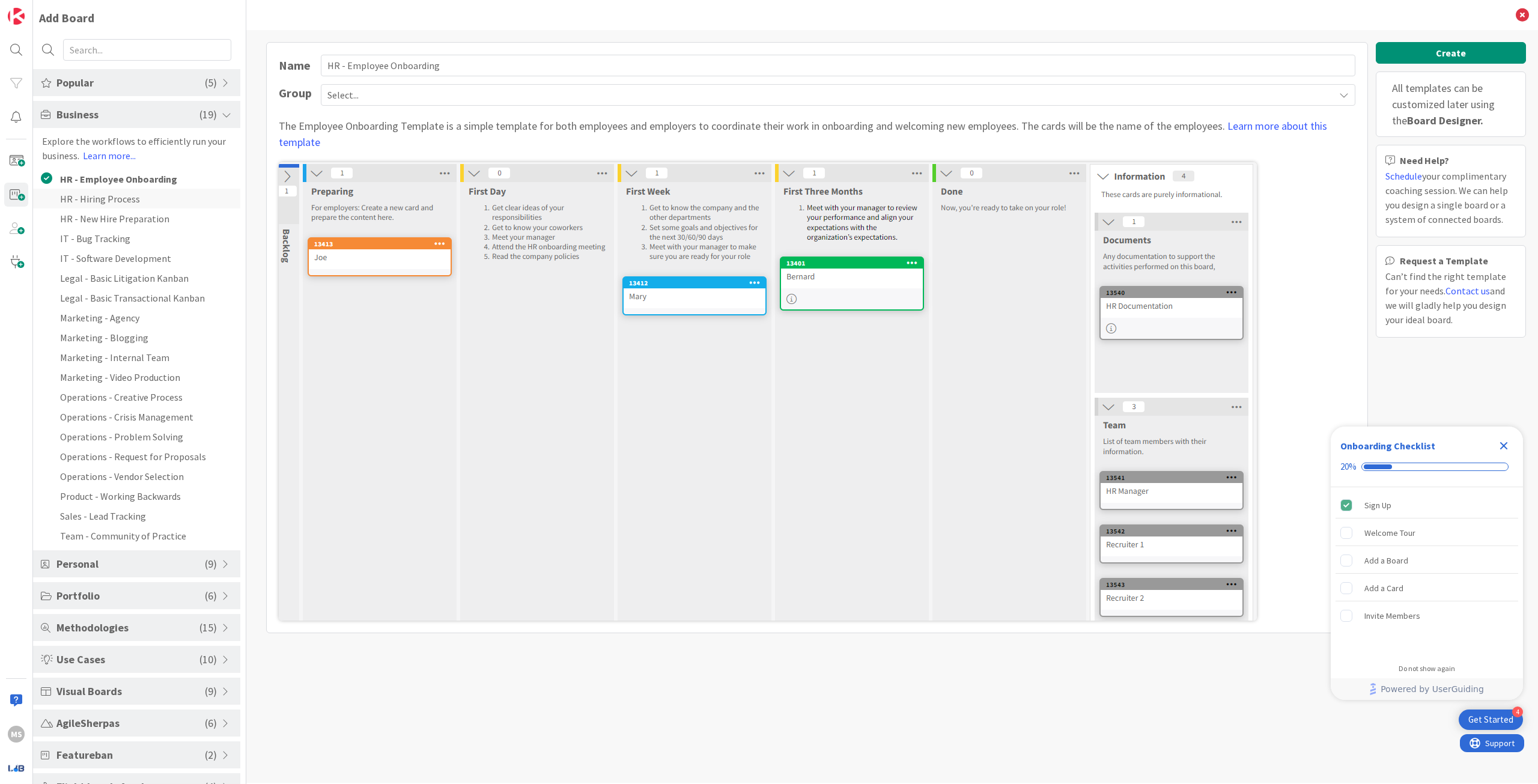
click at [107, 201] on li "HR - Hiring Process" at bounding box center [137, 199] width 207 height 20
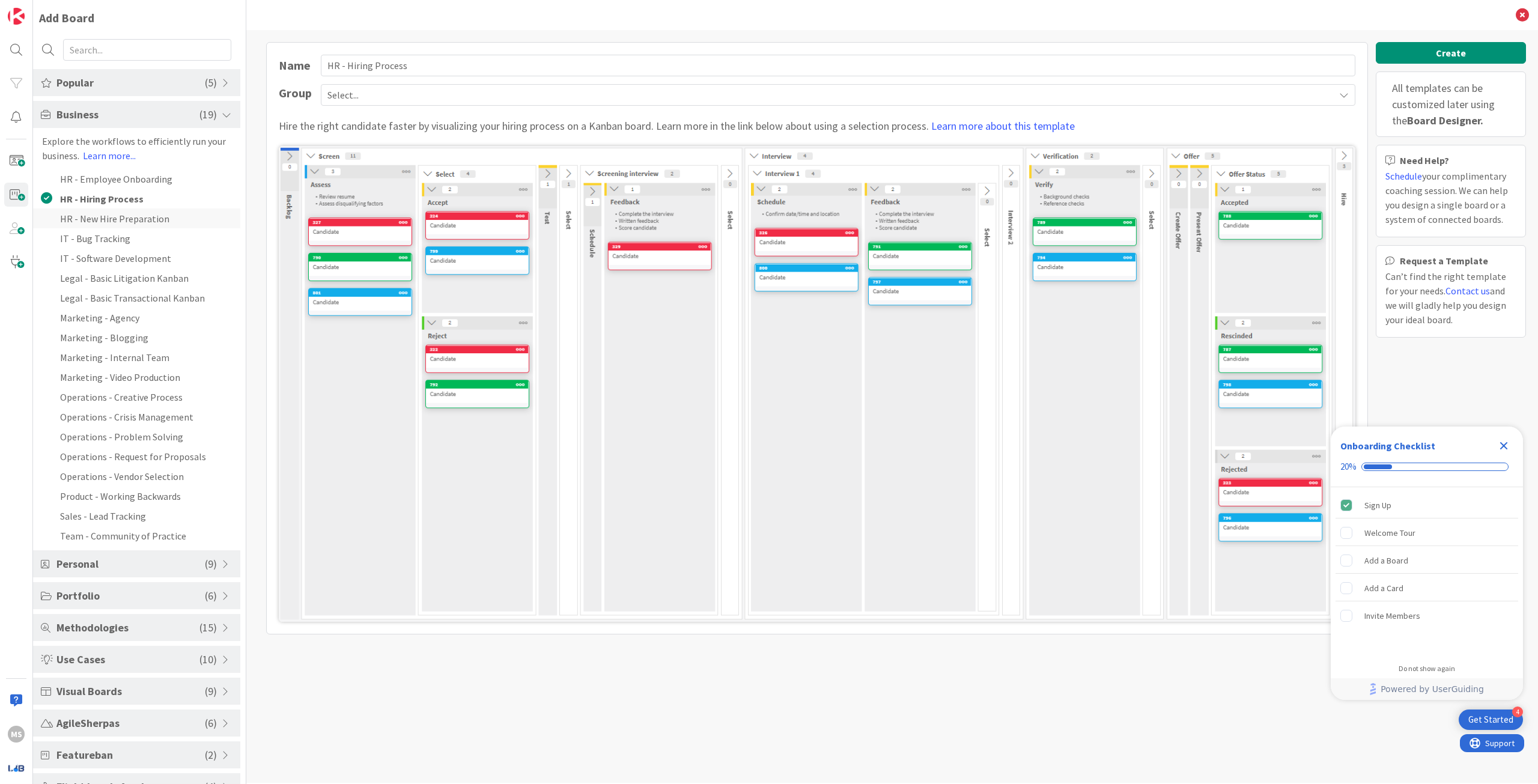
click at [111, 216] on li "HR - New Hire Preparation" at bounding box center [137, 219] width 207 height 20
type input "HR - New Hire Preparation"
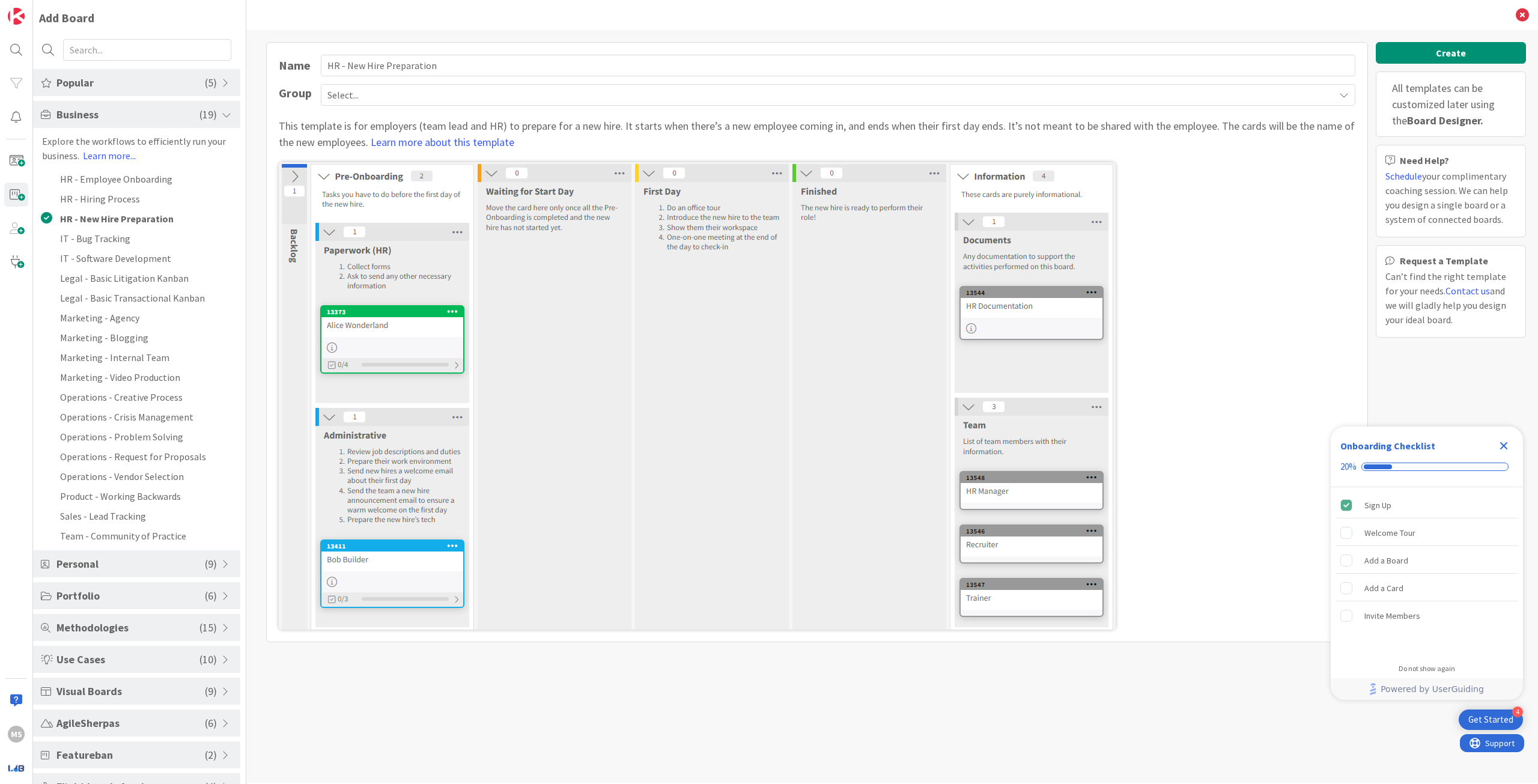
click at [100, 564] on span "Personal" at bounding box center [130, 563] width 148 height 16
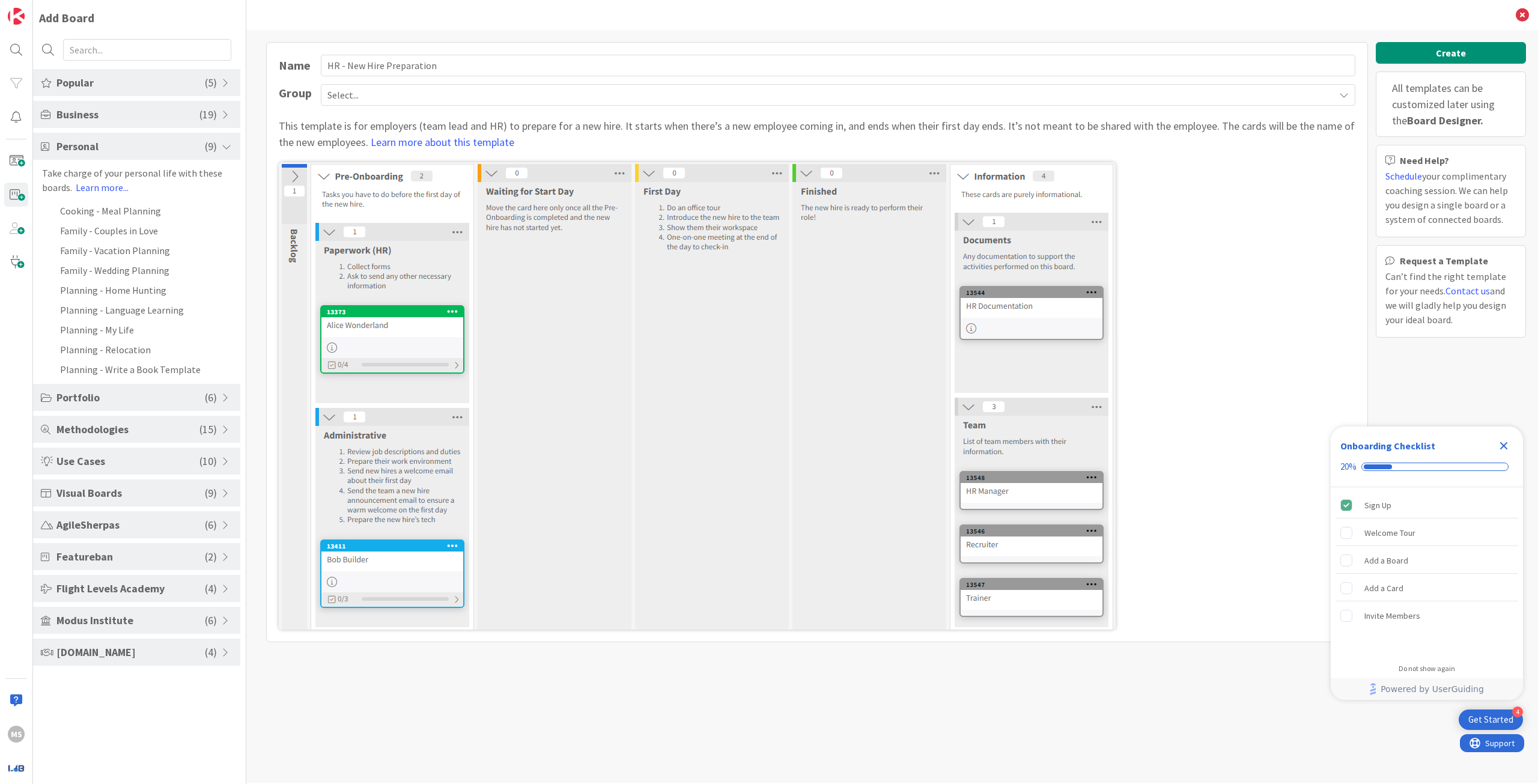
click at [74, 399] on span "Portfolio" at bounding box center [130, 397] width 148 height 16
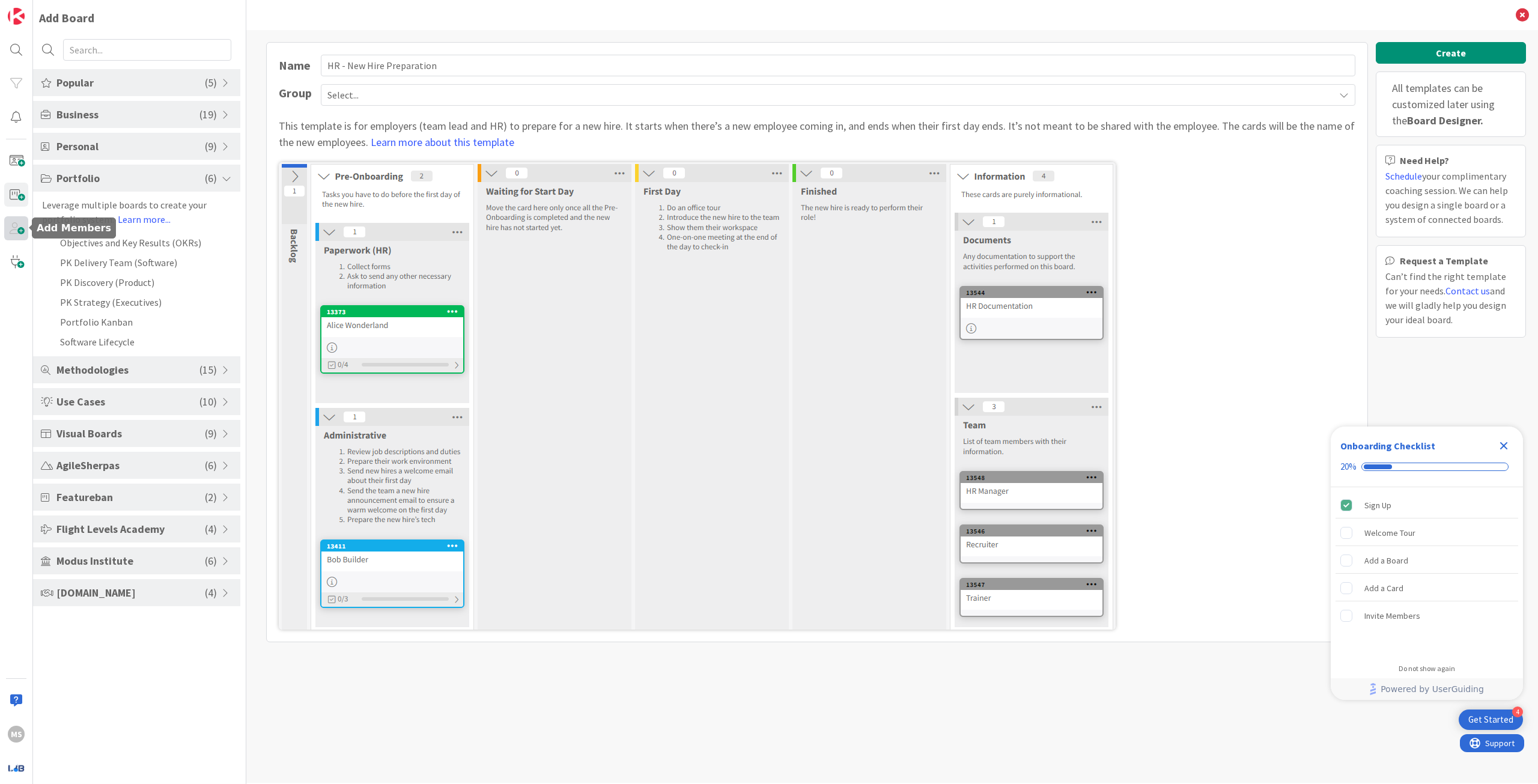
click at [15, 233] on span at bounding box center [16, 228] width 24 height 24
click at [12, 199] on span at bounding box center [16, 194] width 24 height 24
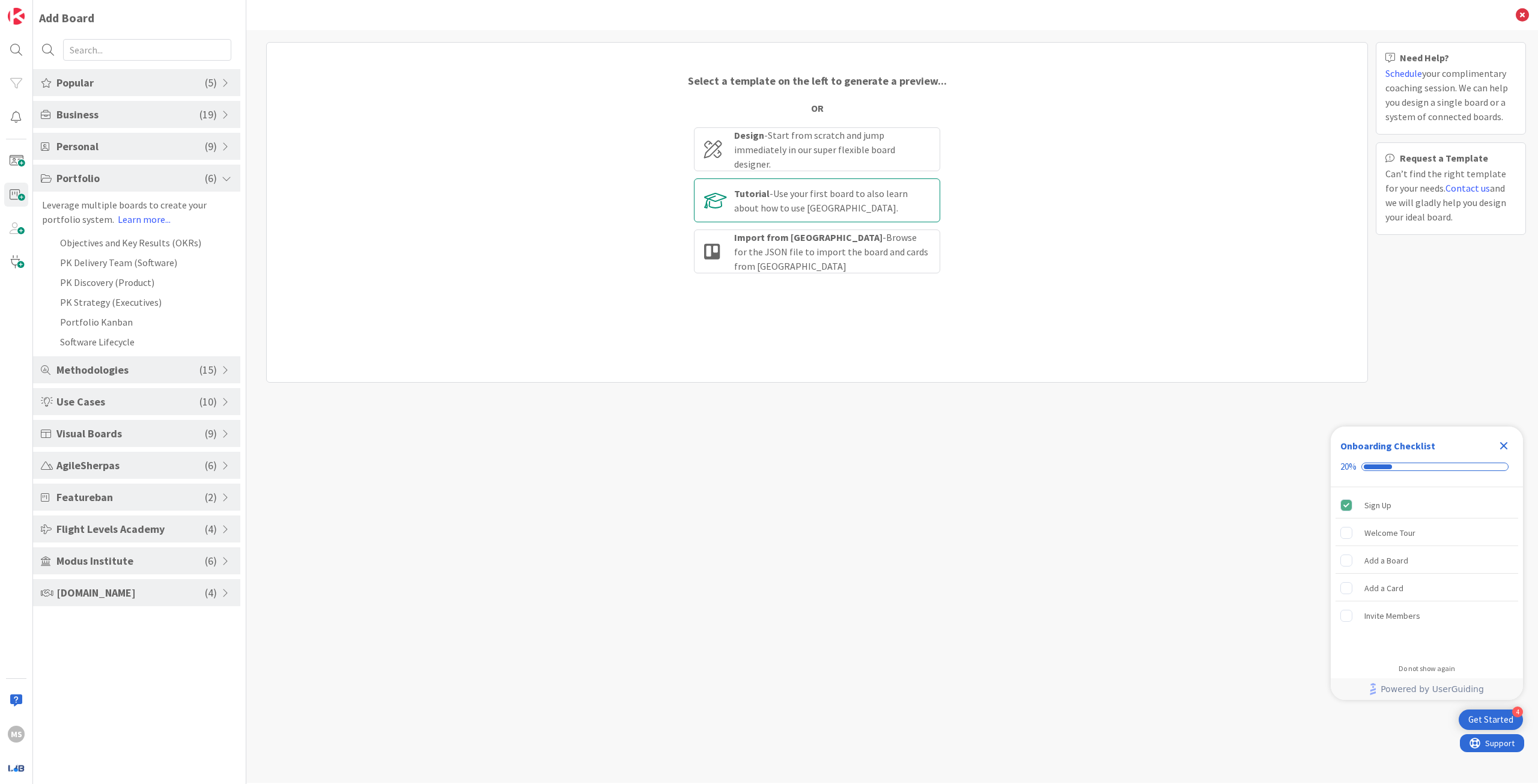
click at [751, 201] on div "Tutorial - Use your first board to also learn about how to use Kanban Zone." at bounding box center [832, 200] width 196 height 29
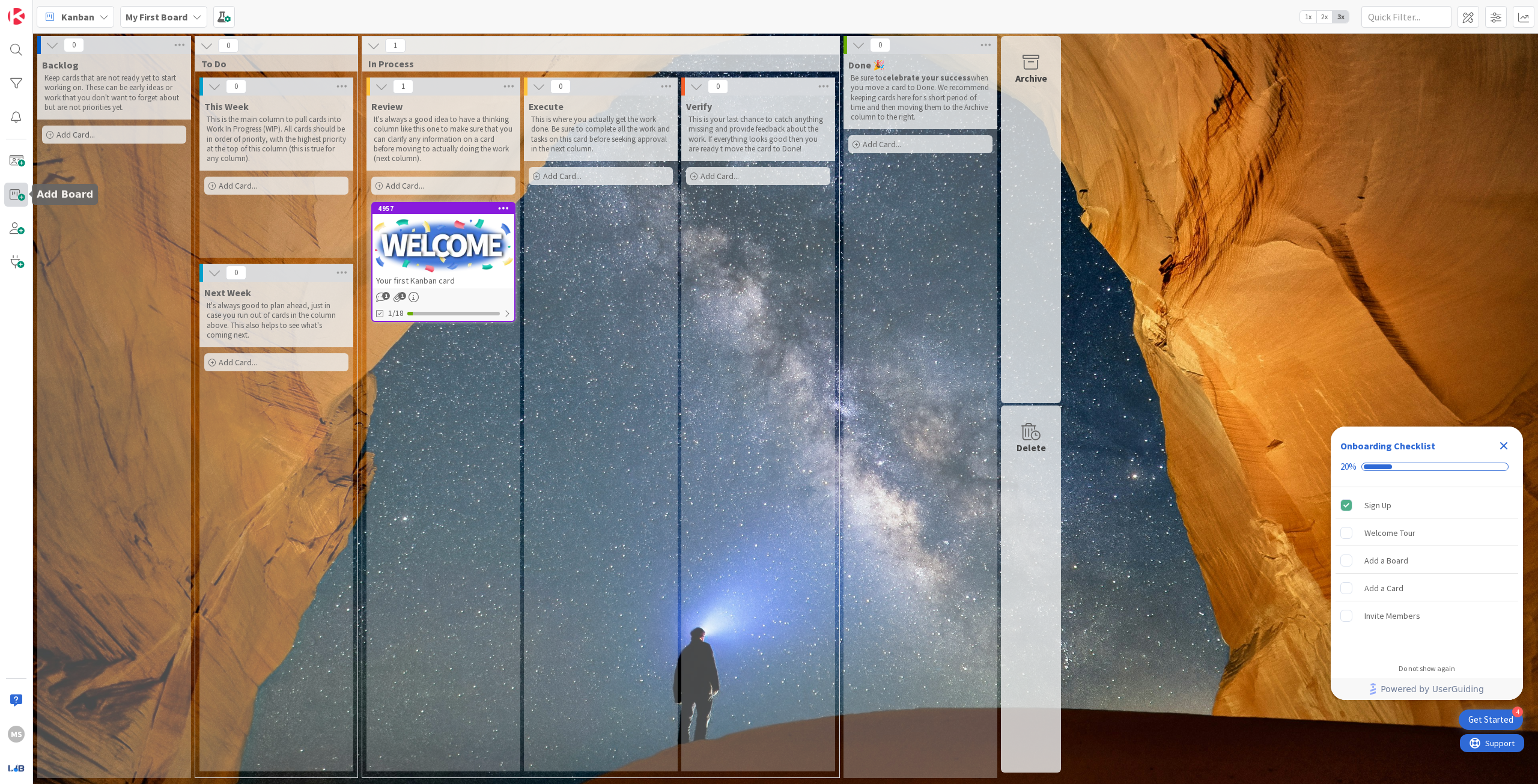
click at [12, 199] on span at bounding box center [16, 194] width 24 height 24
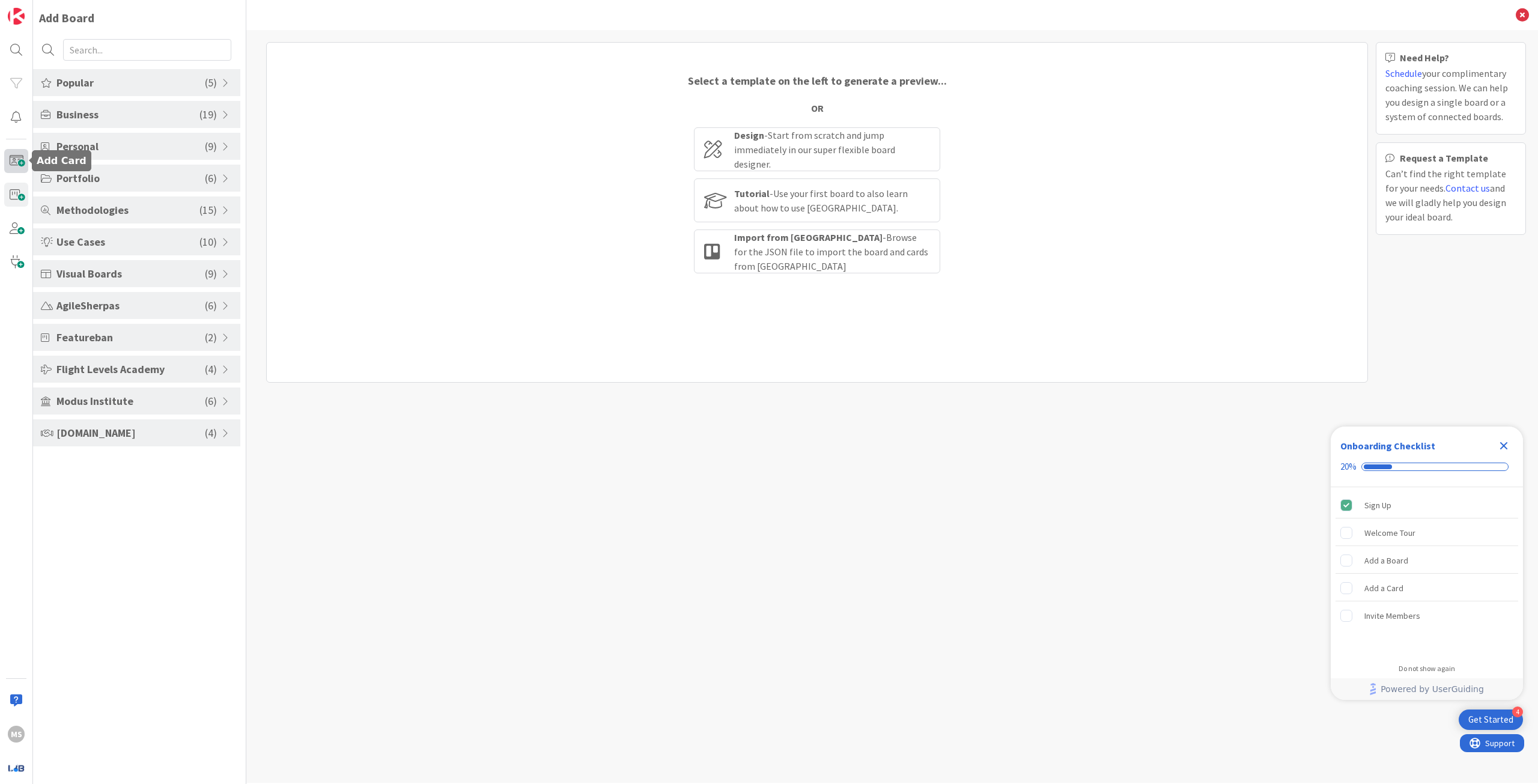
click at [12, 161] on span at bounding box center [16, 161] width 24 height 24
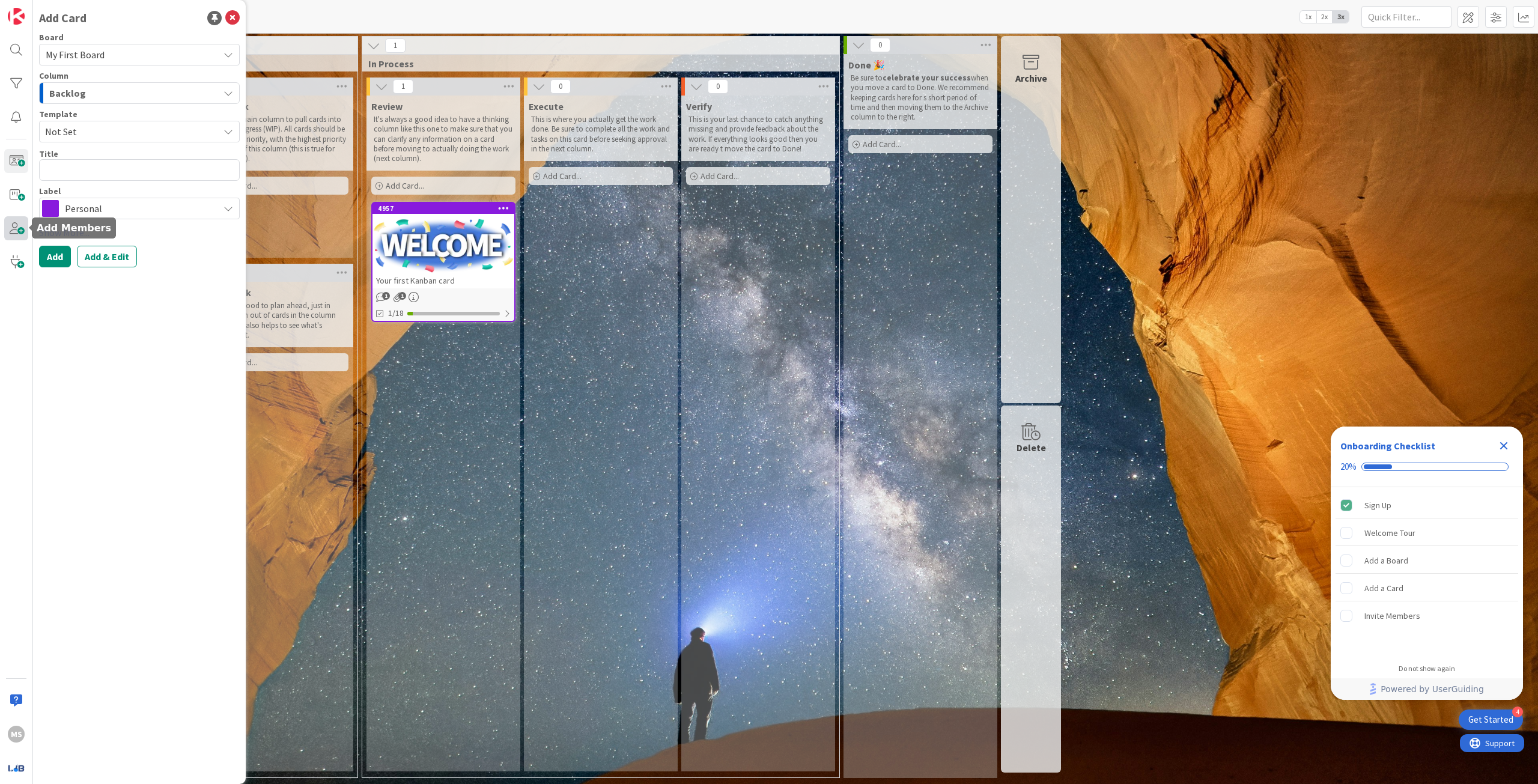
click at [18, 226] on span at bounding box center [16, 228] width 24 height 24
click at [24, 162] on span at bounding box center [16, 161] width 24 height 24
click at [232, 15] on icon at bounding box center [232, 18] width 15 height 15
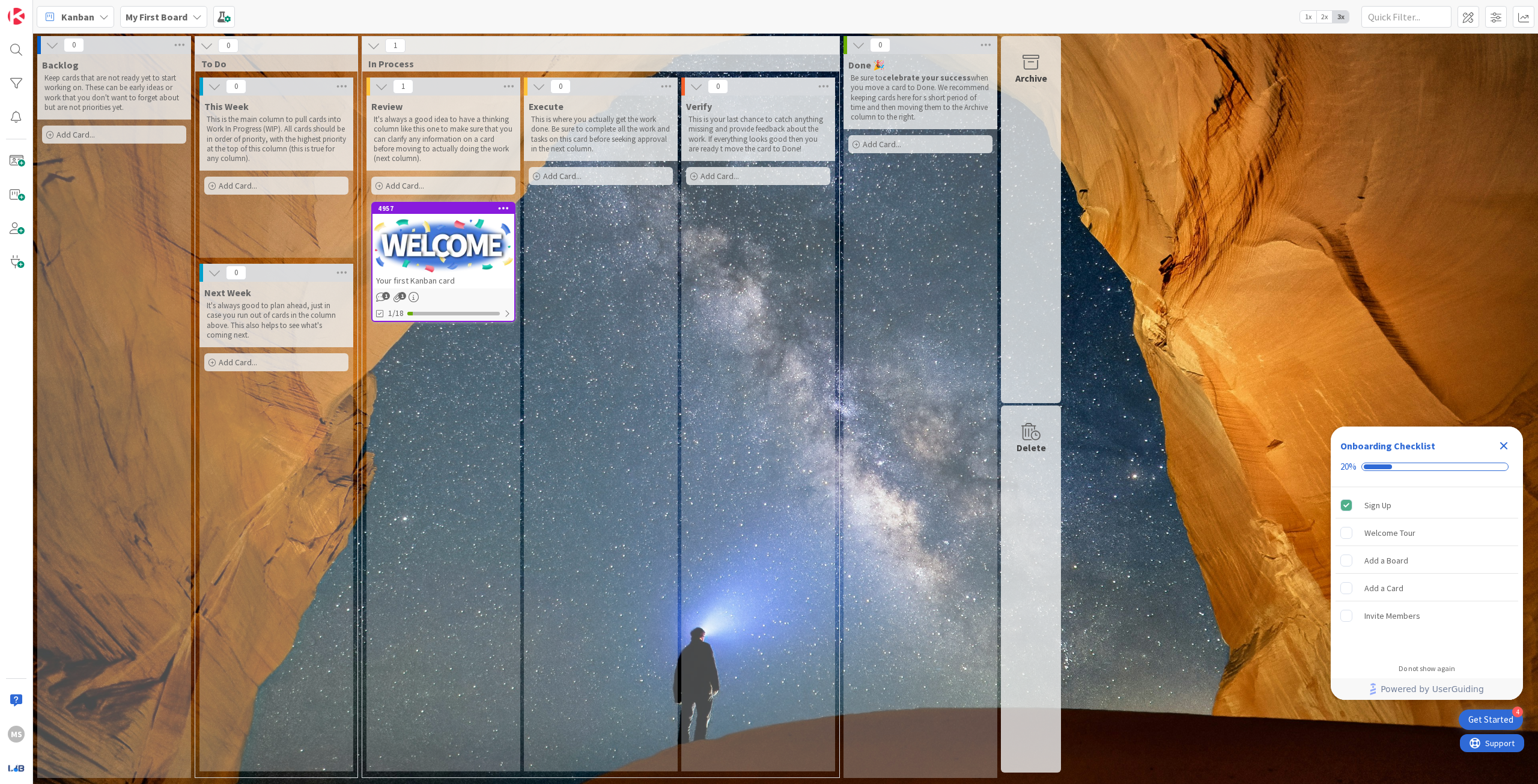
click at [150, 15] on b "My First Board" at bounding box center [157, 16] width 62 height 12
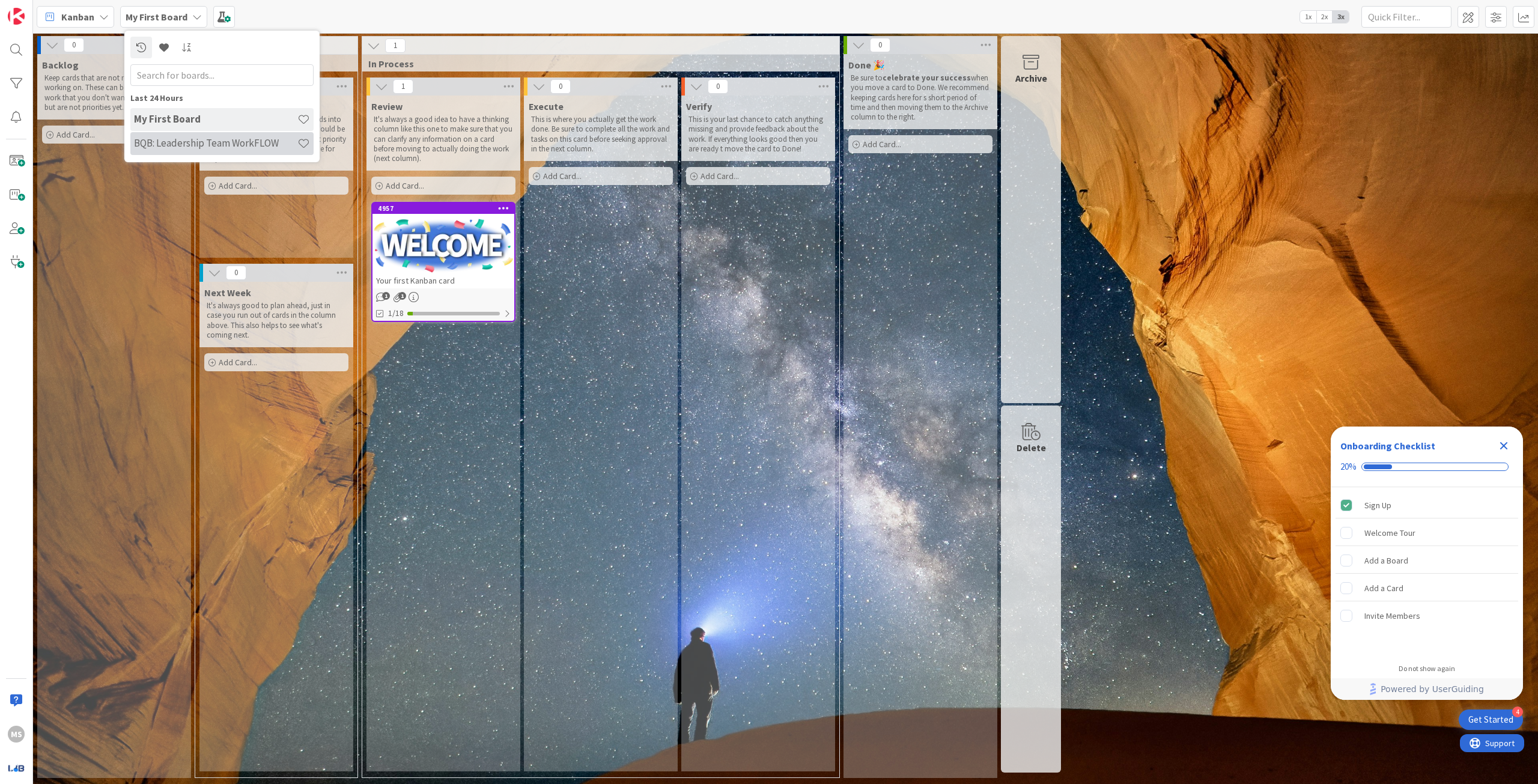
click at [165, 135] on div "BQB: Leadership Team WorkFLOW" at bounding box center [222, 143] width 183 height 22
